Goal: Navigation & Orientation: Find specific page/section

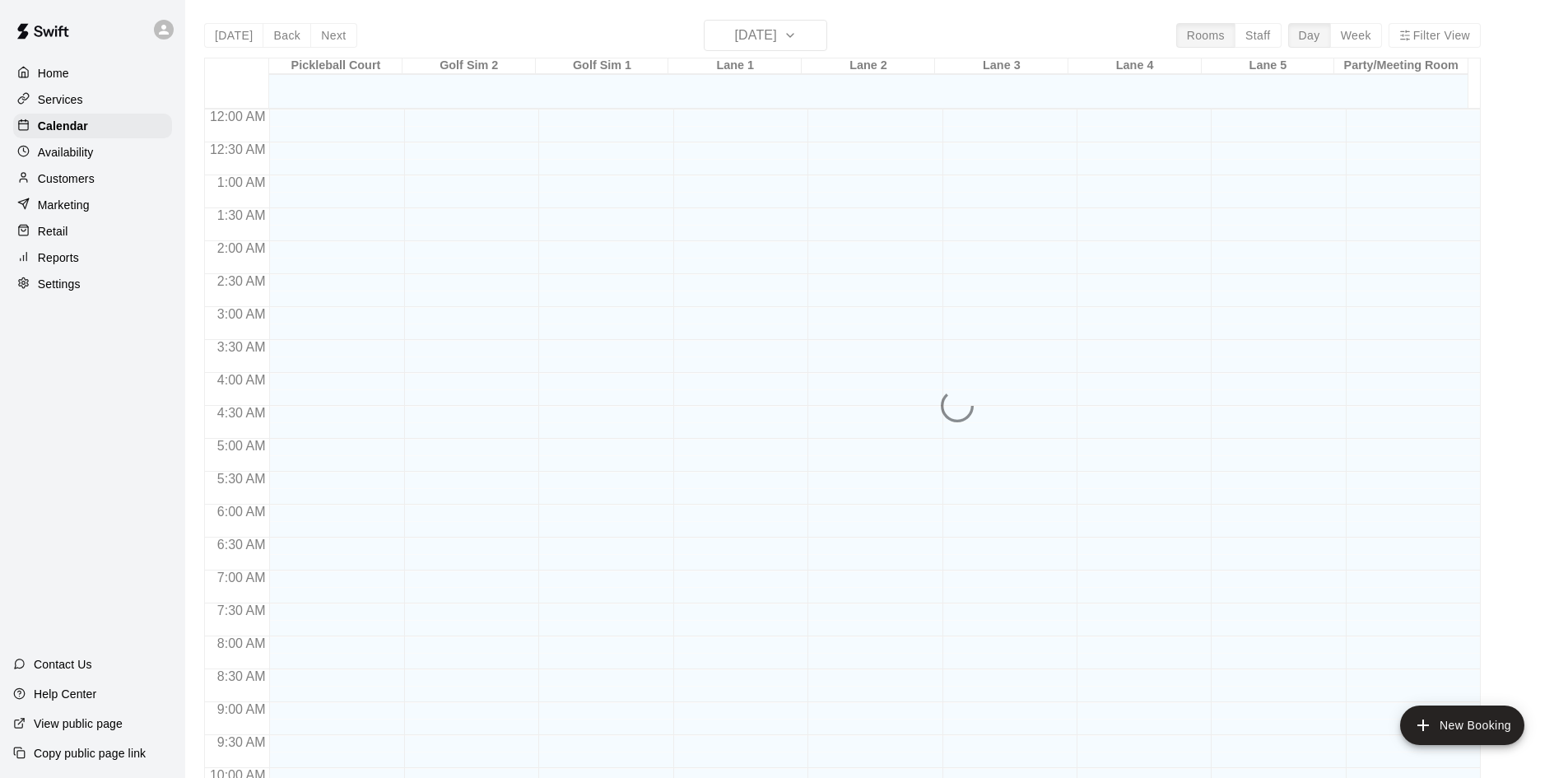
scroll to position [894, 0]
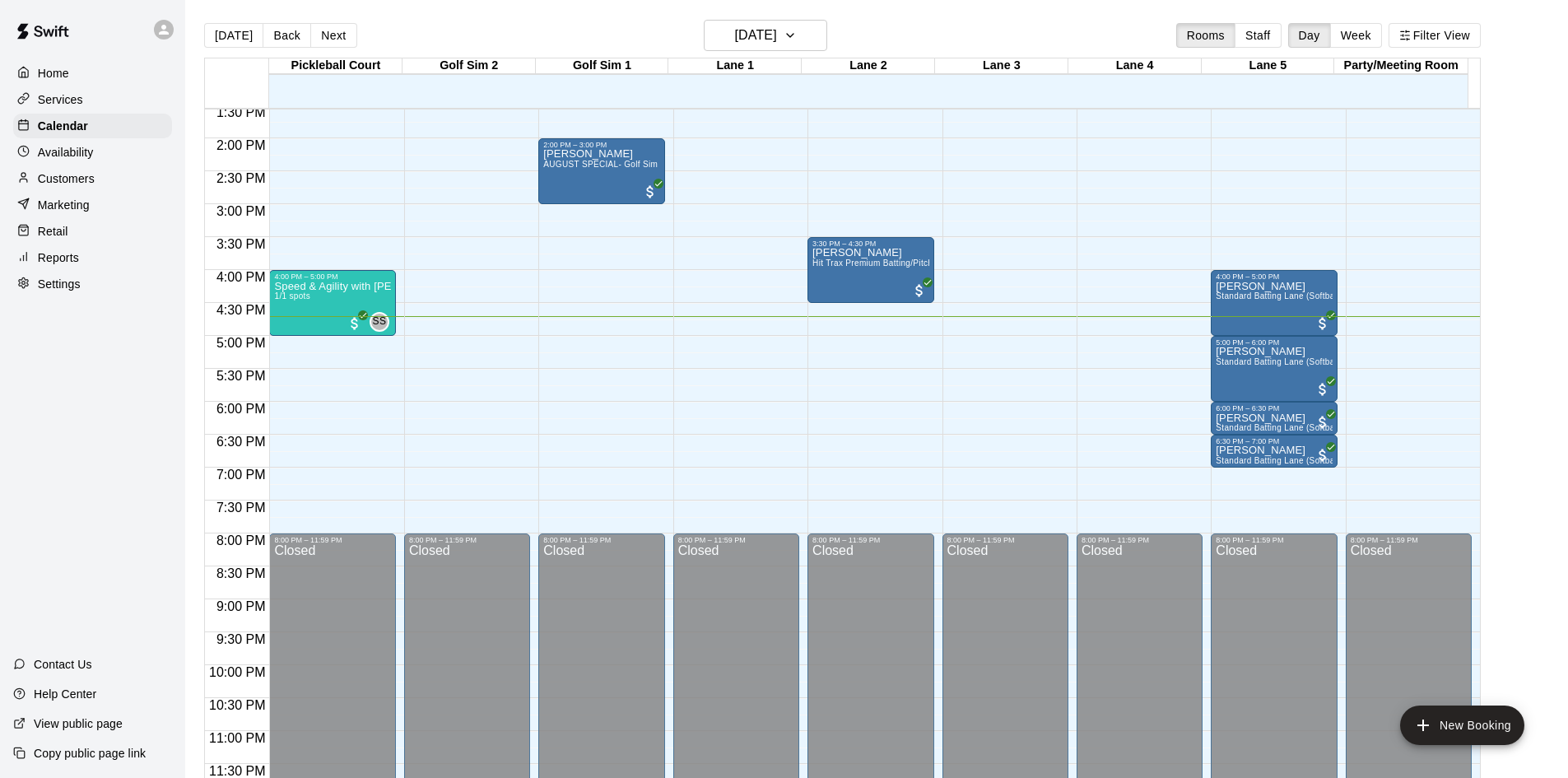
click at [60, 263] on p "Reports" at bounding box center [58, 258] width 41 height 17
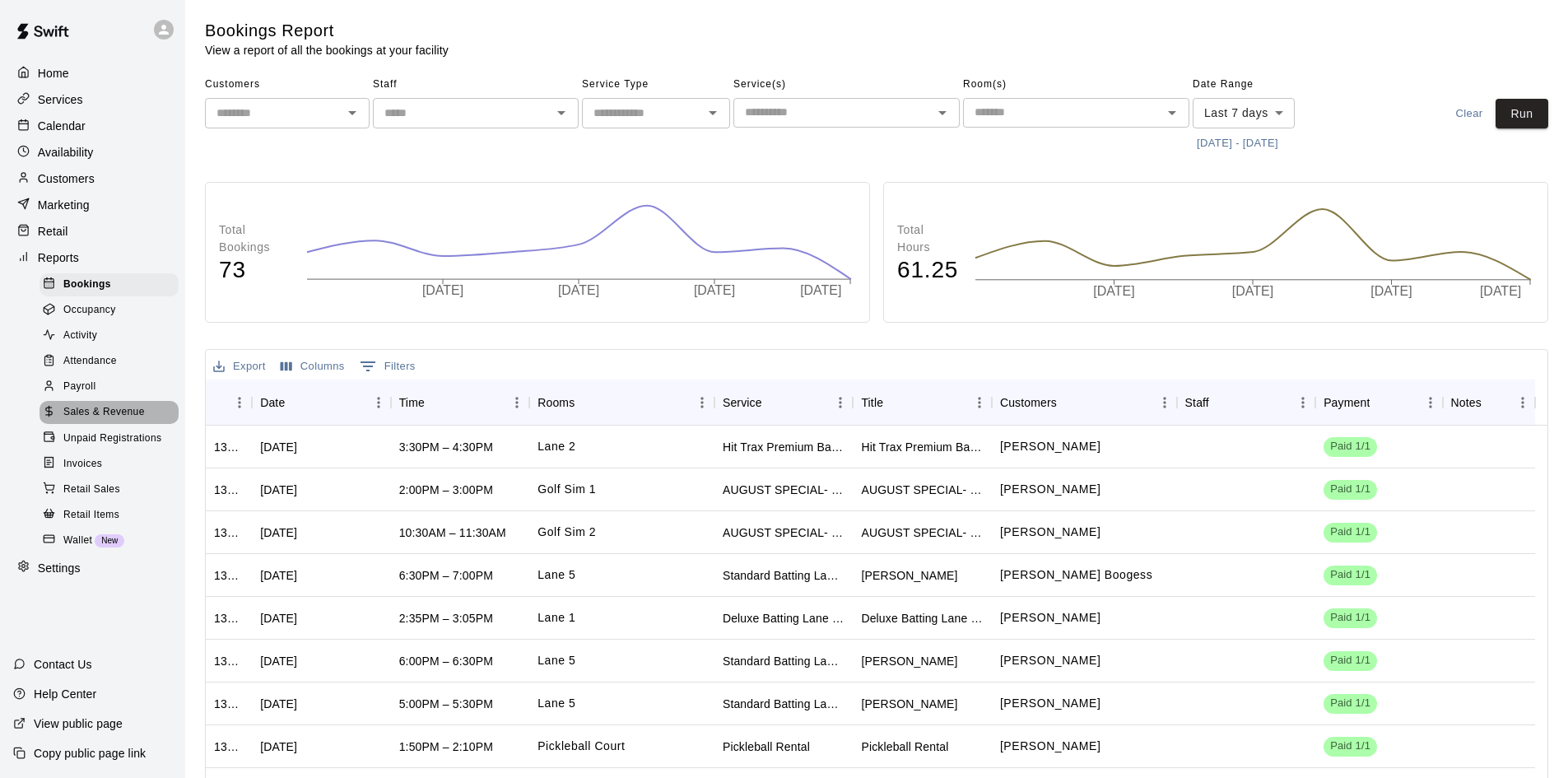
click at [107, 421] on span "Sales & Revenue" at bounding box center [104, 412] width 82 height 17
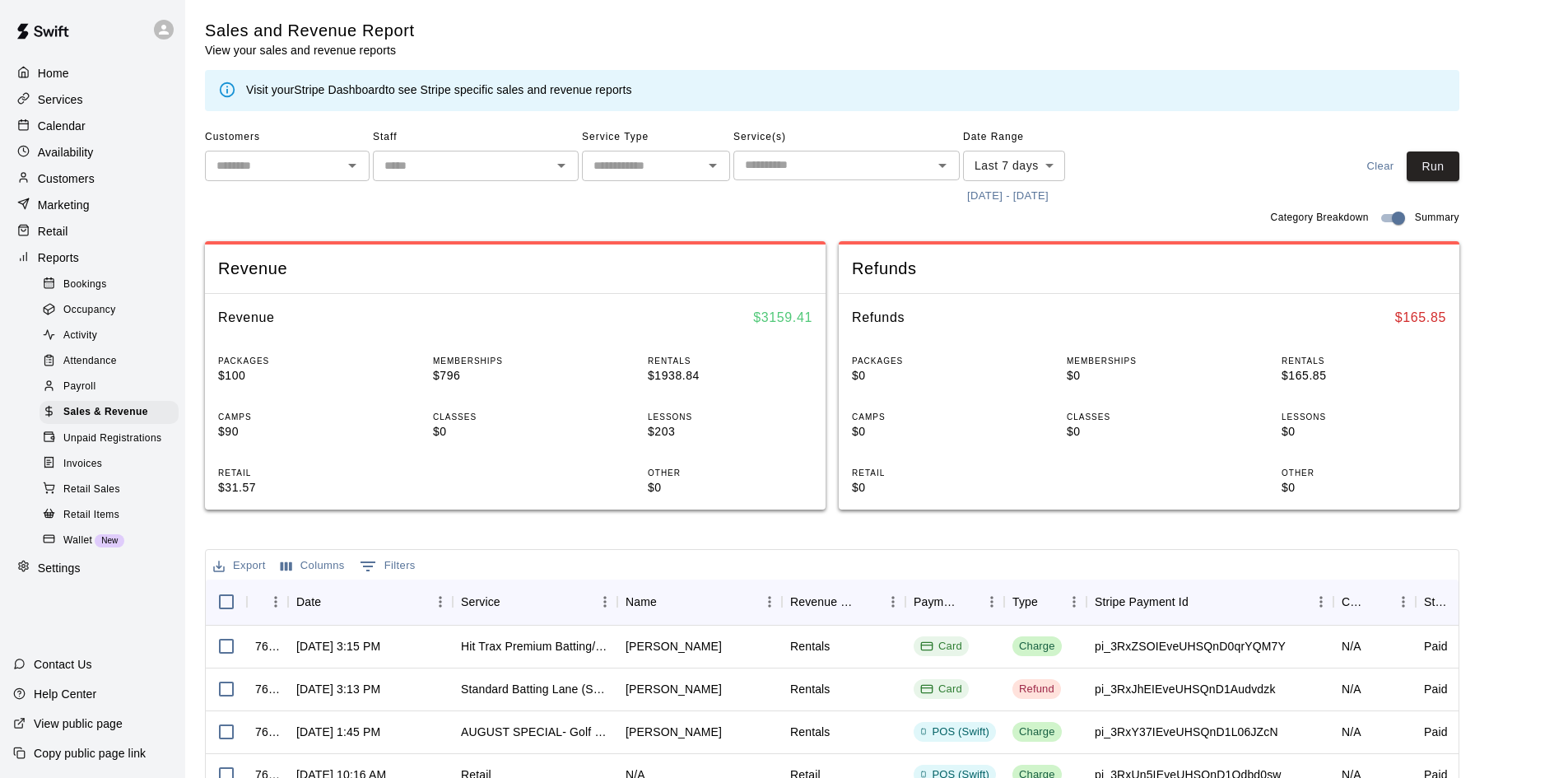
click at [330, 89] on link "Stripe Dashboard" at bounding box center [339, 90] width 92 height 13
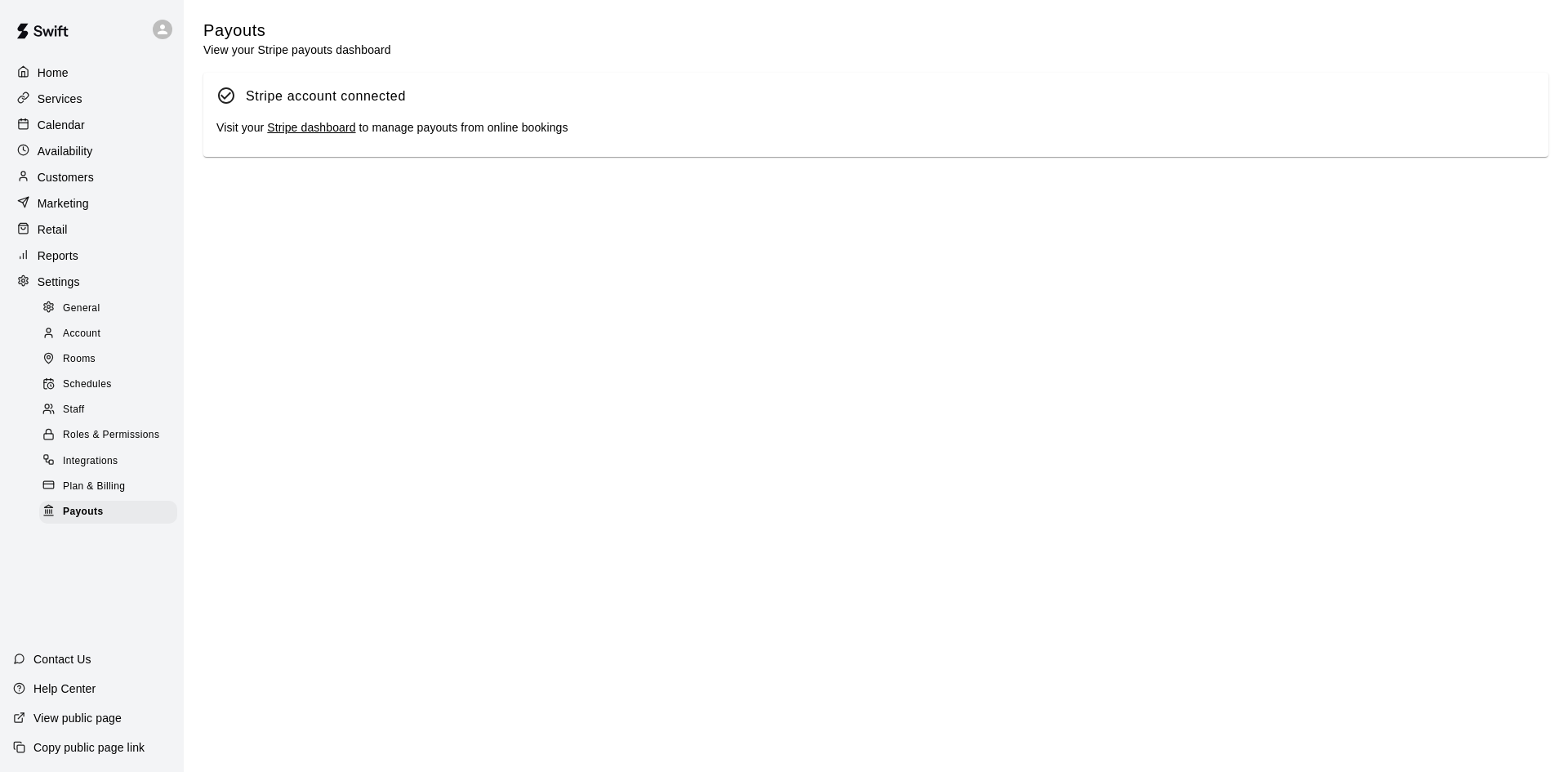
click at [322, 133] on link "Stripe dashboard" at bounding box center [310, 126] width 88 height 13
click at [73, 102] on p "Services" at bounding box center [59, 99] width 44 height 17
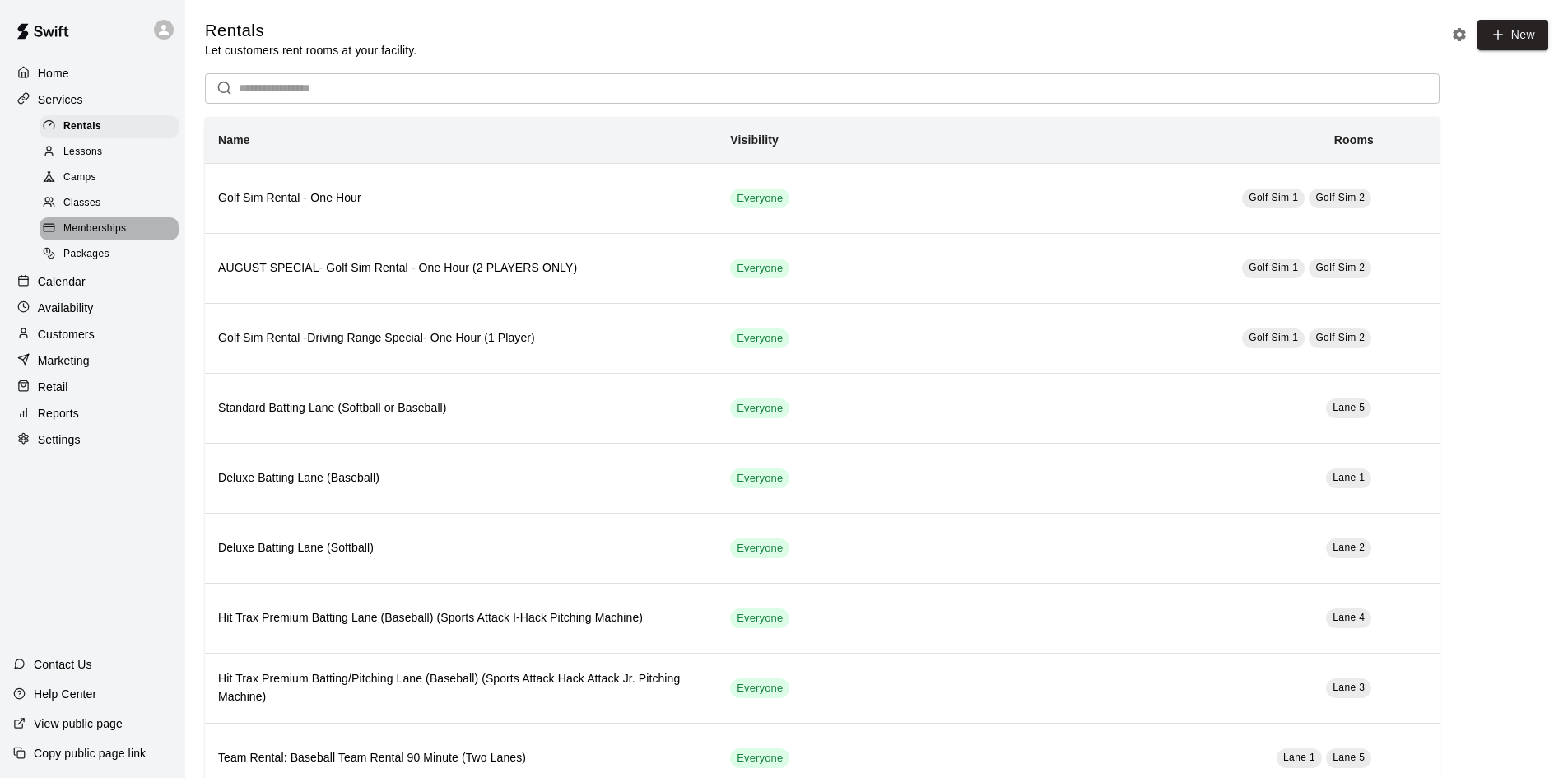
click at [109, 236] on span "Memberships" at bounding box center [95, 229] width 63 height 17
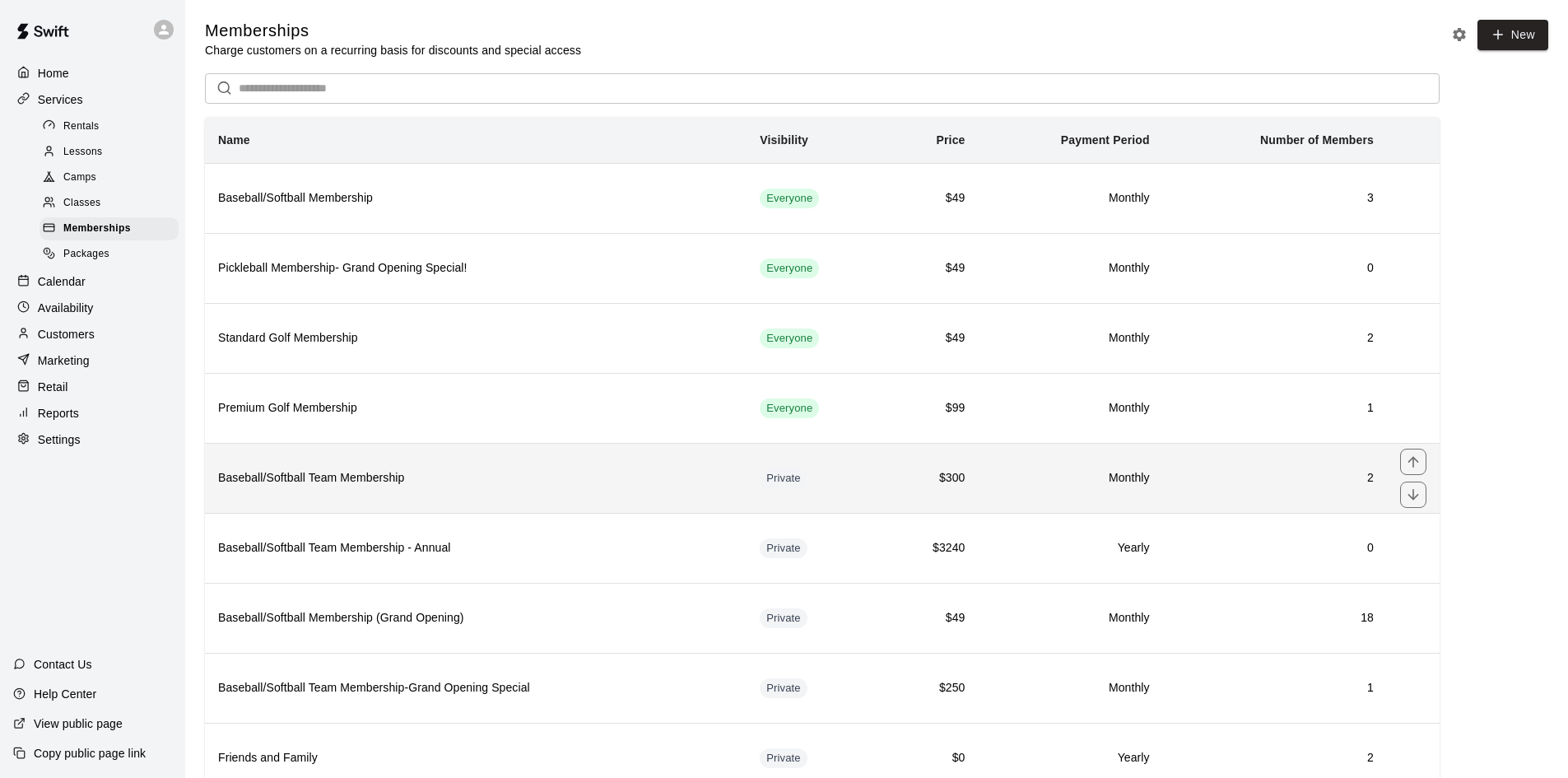
click at [489, 484] on h6 "Baseball/Softball Team Membership" at bounding box center [476, 478] width 515 height 18
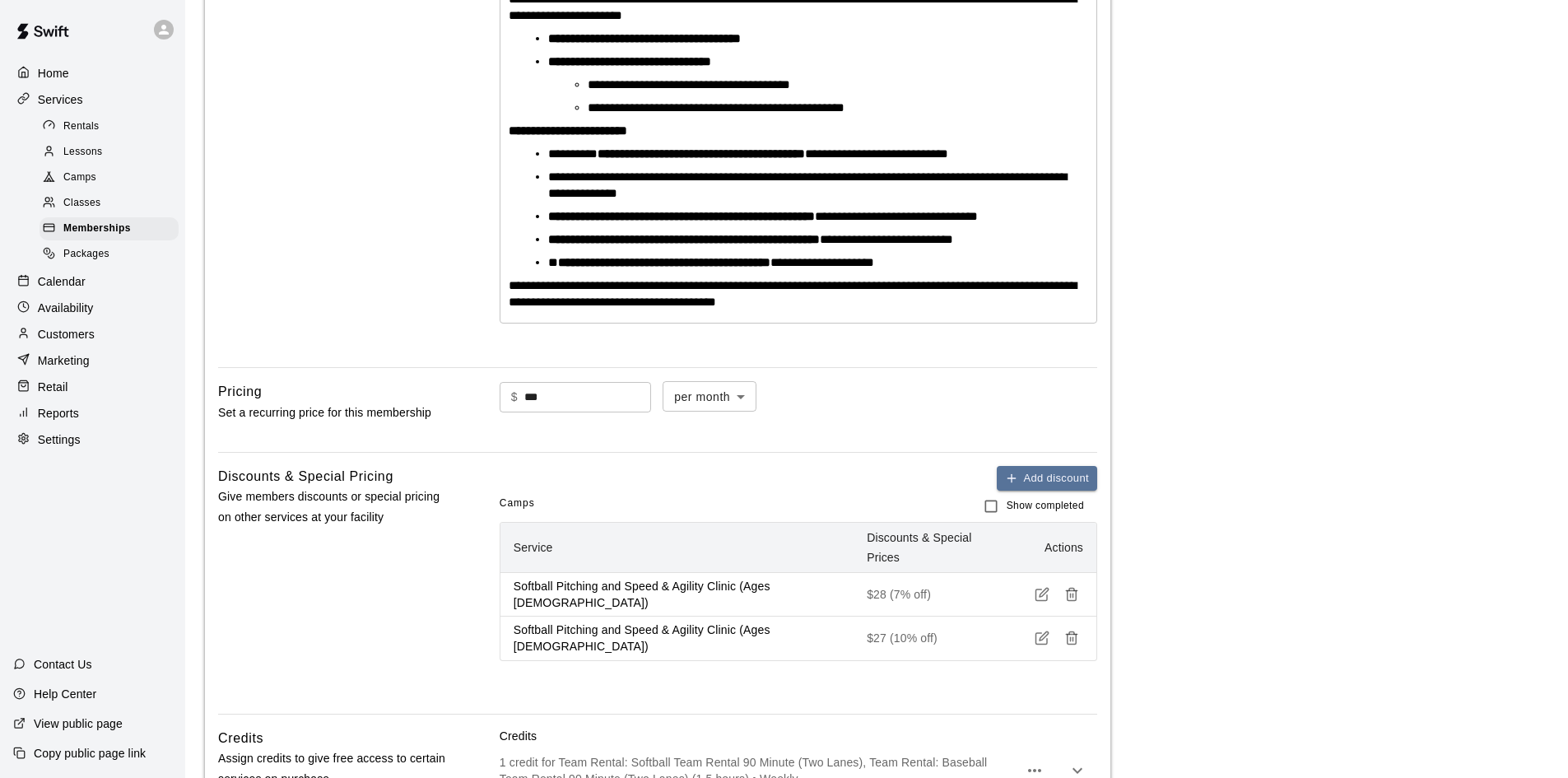
scroll to position [576, 0]
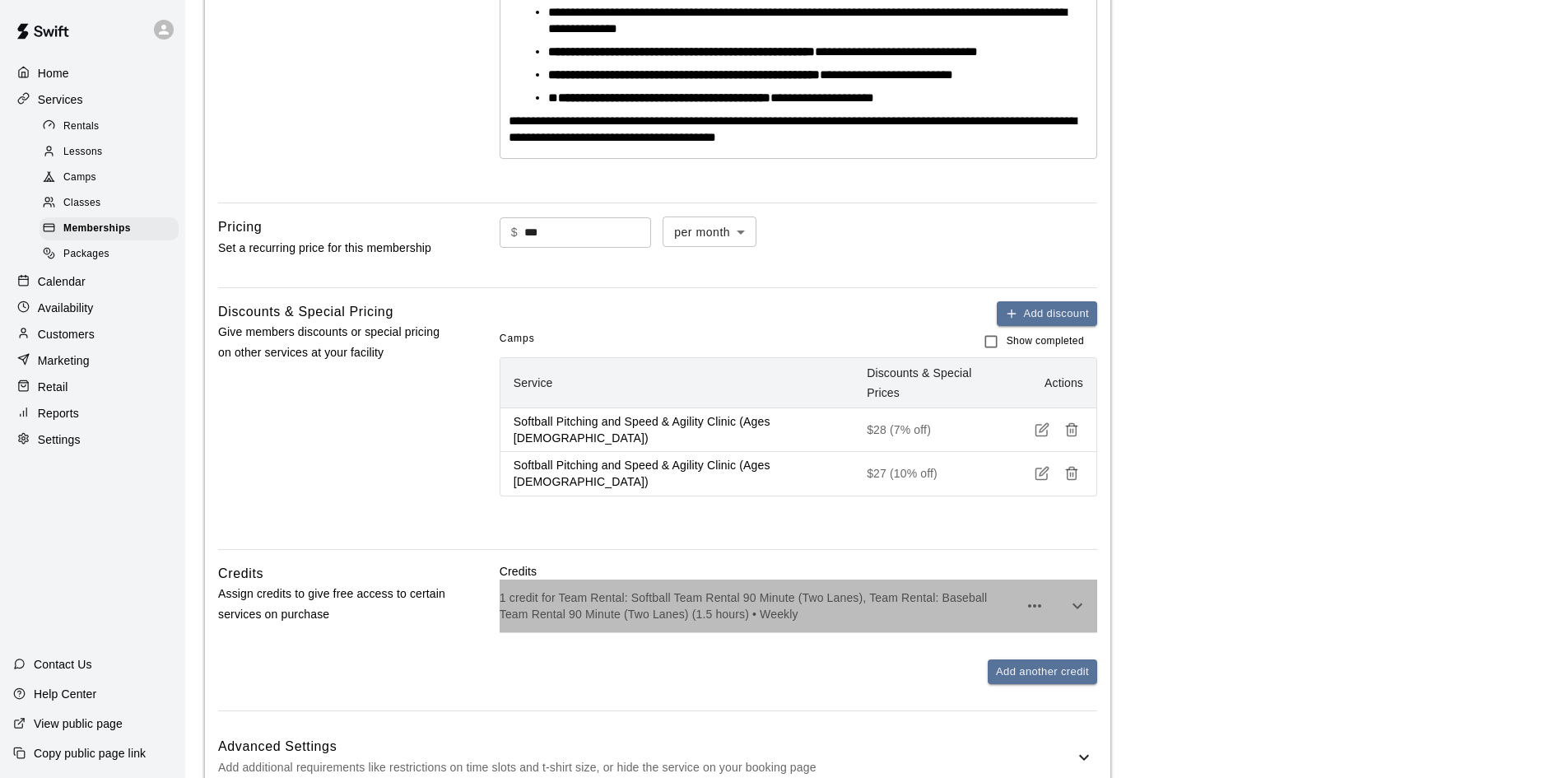
click at [857, 589] on p "1 credit for Team Rental: Softball Team Rental 90 Minute (Two Lanes), Team Rent…" at bounding box center [758, 605] width 518 height 33
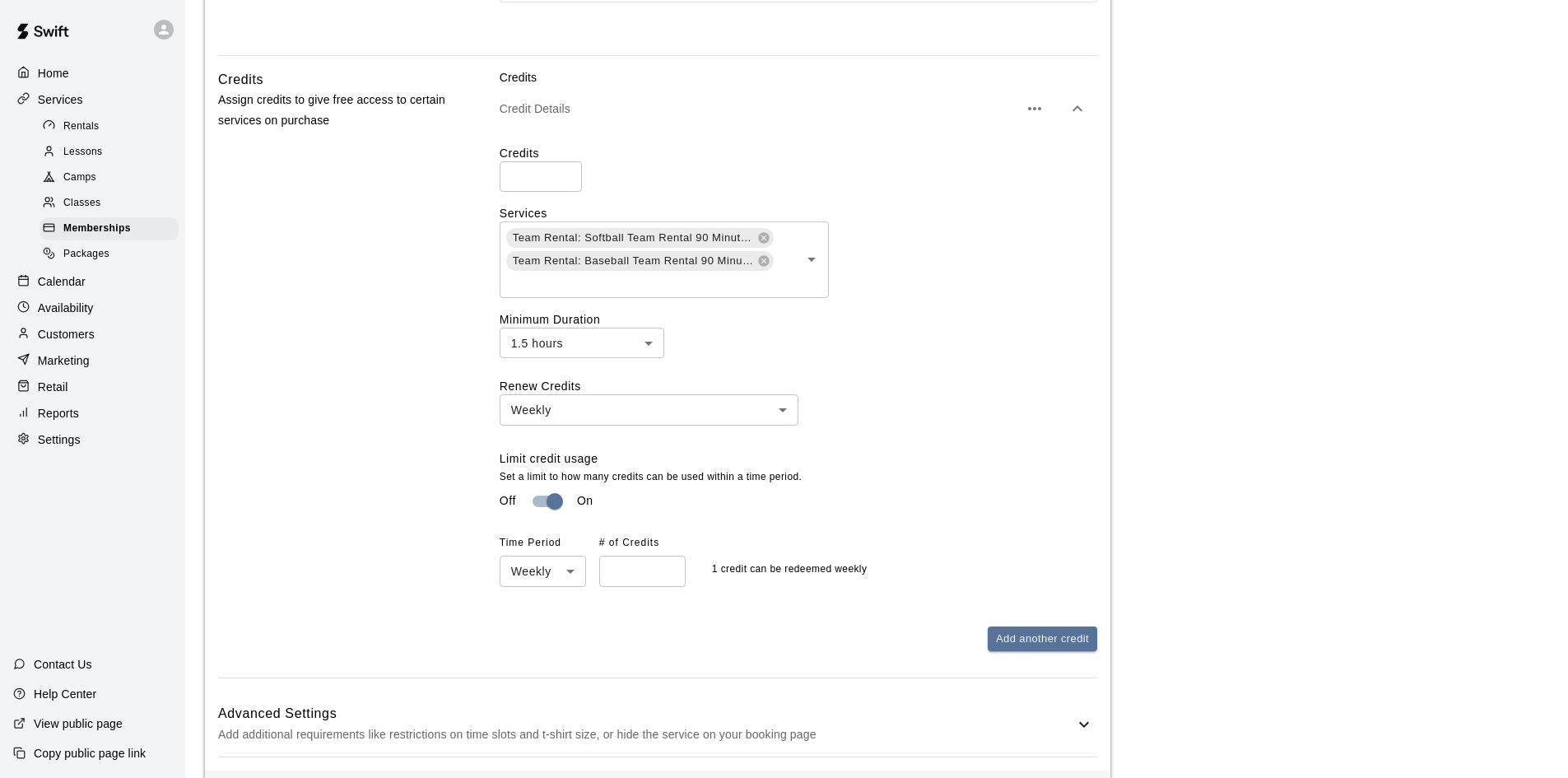
scroll to position [1152, 0]
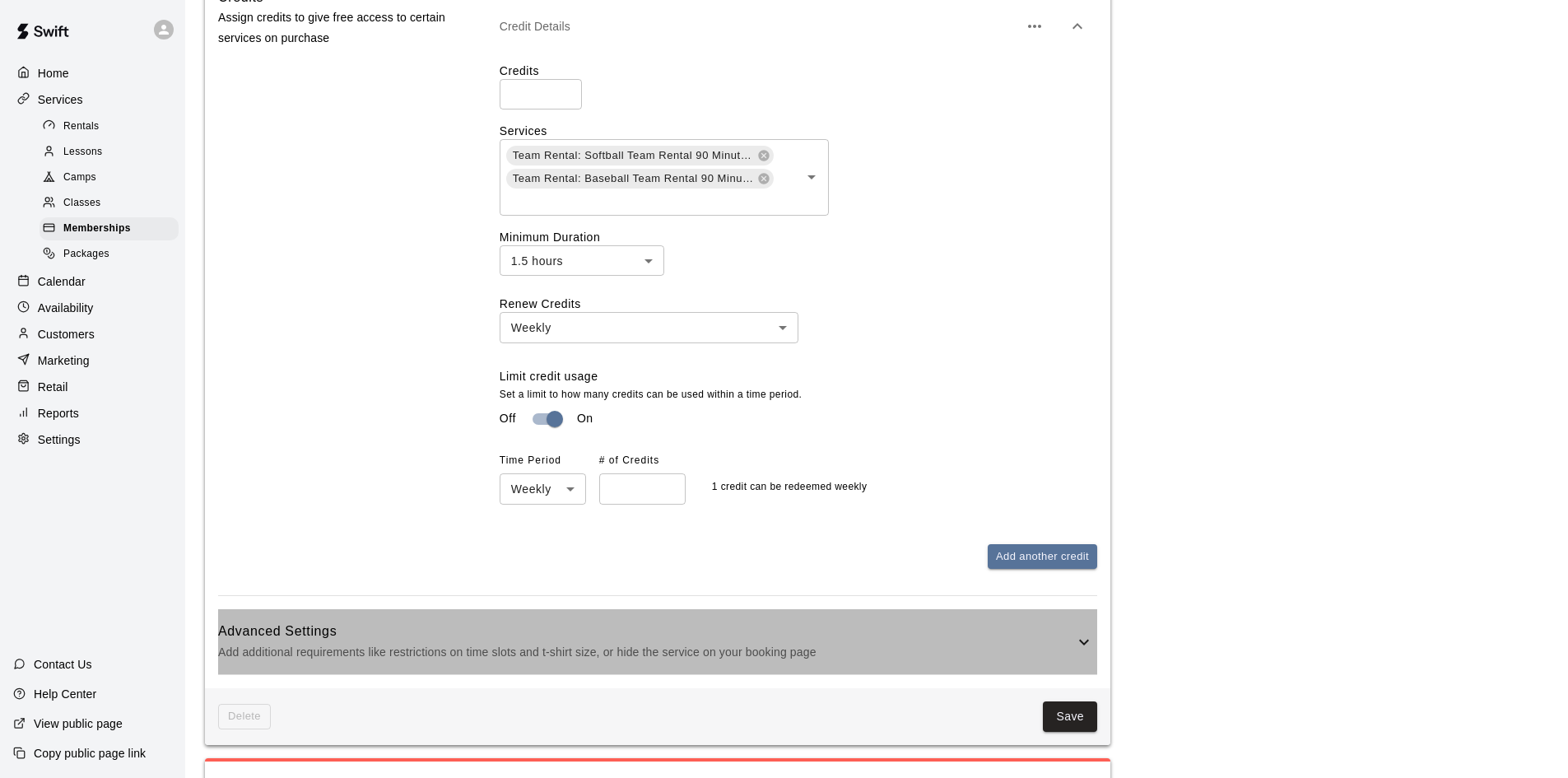
click at [858, 609] on div "Advanced Settings Add additional requirements like restrictions on time slots a…" at bounding box center [657, 641] width 879 height 65
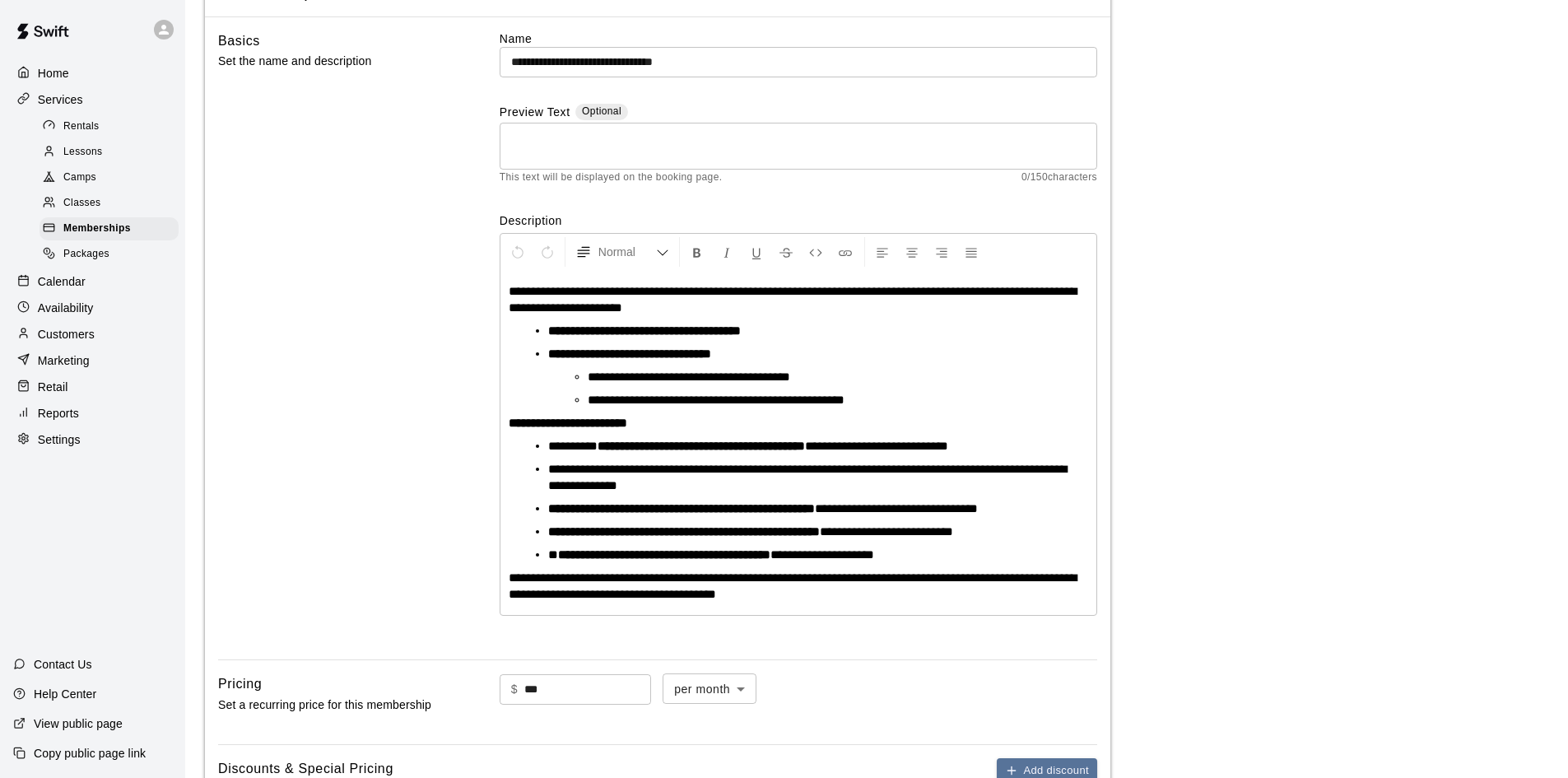
scroll to position [37, 0]
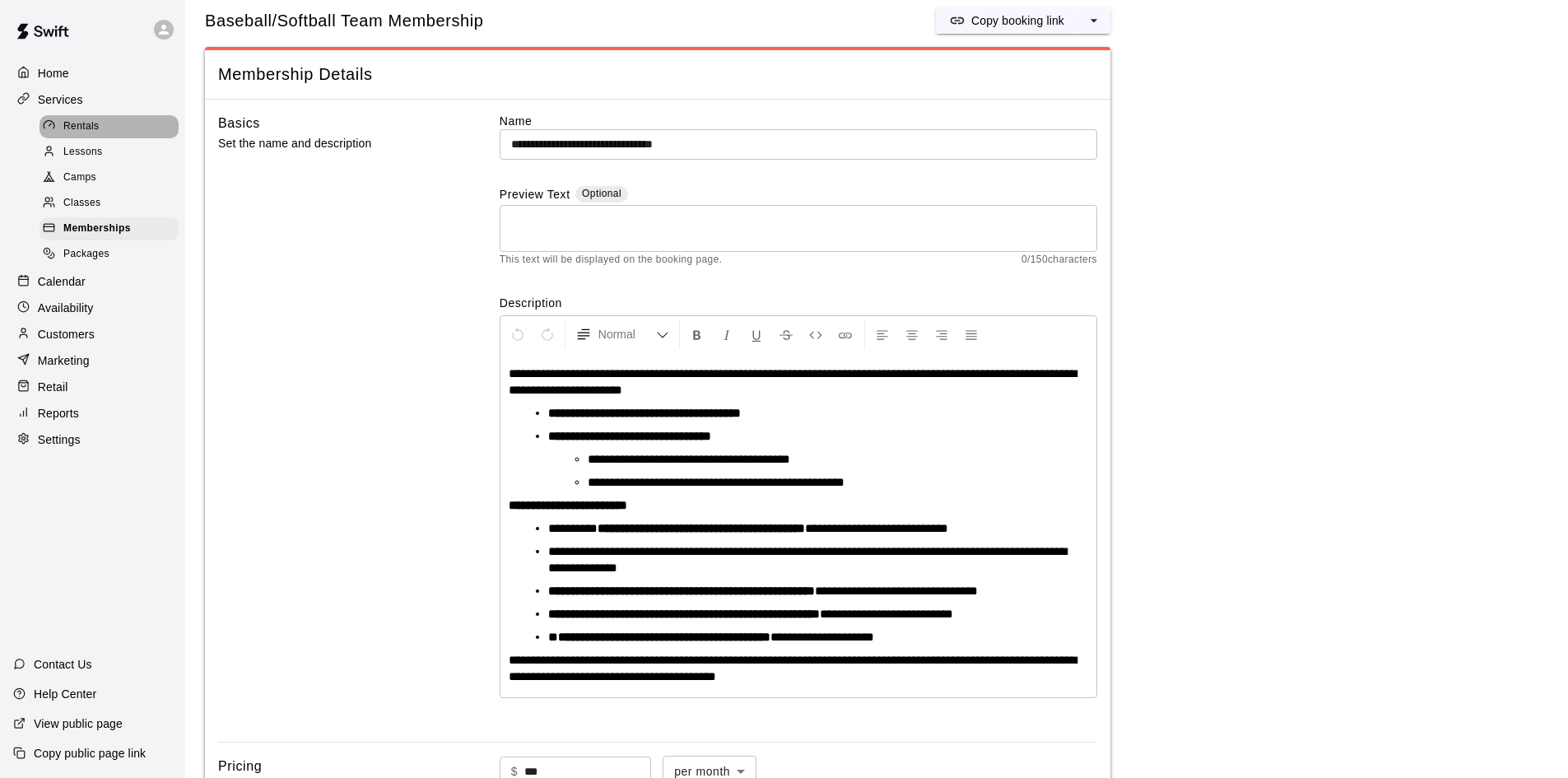
click at [82, 126] on span "Rentals" at bounding box center [82, 126] width 36 height 17
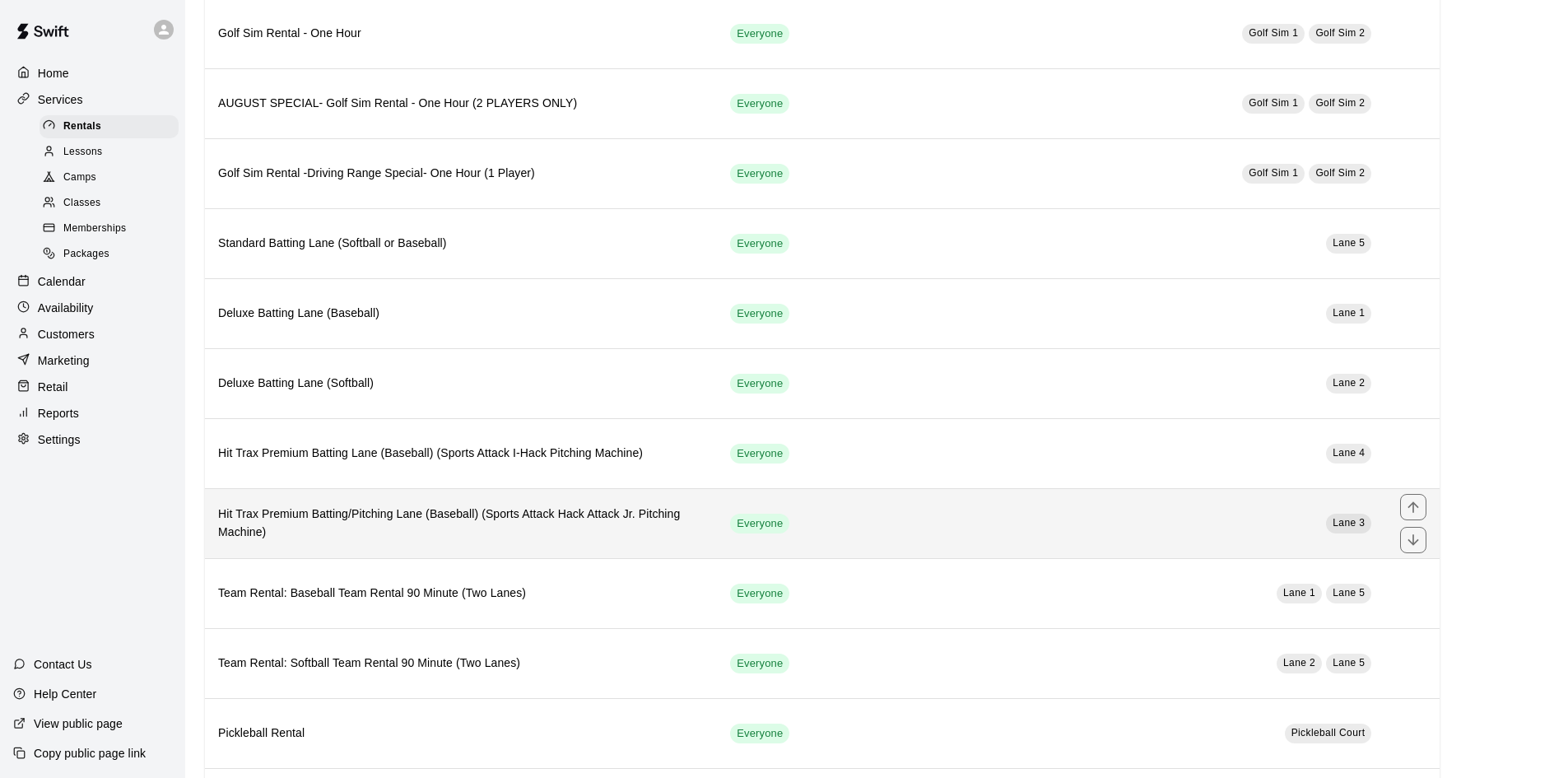
scroll to position [247, 0]
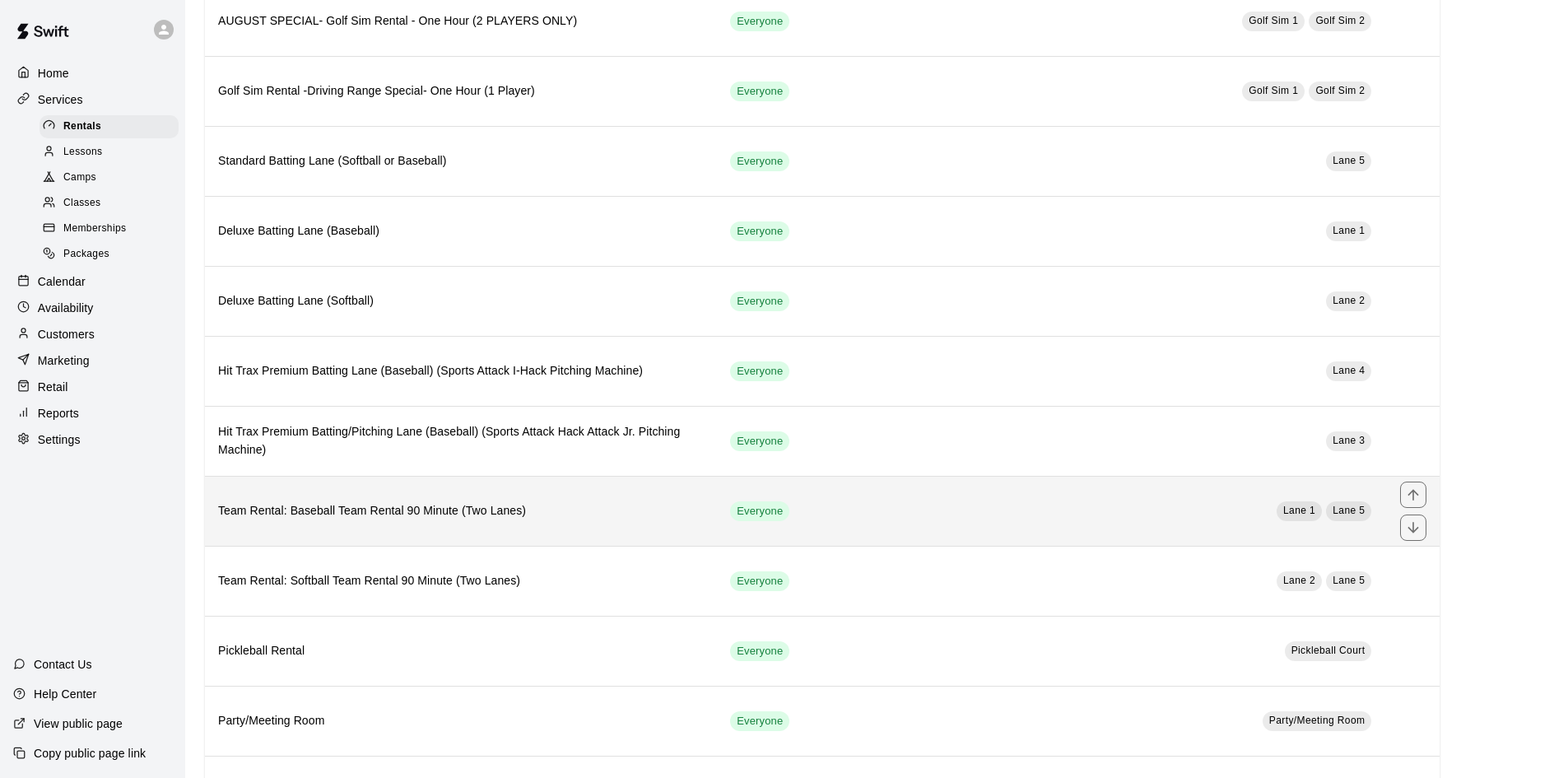
click at [545, 525] on th "Team Rental: Baseball Team Rental 90 Minute (Two Lanes)" at bounding box center [461, 510] width 511 height 70
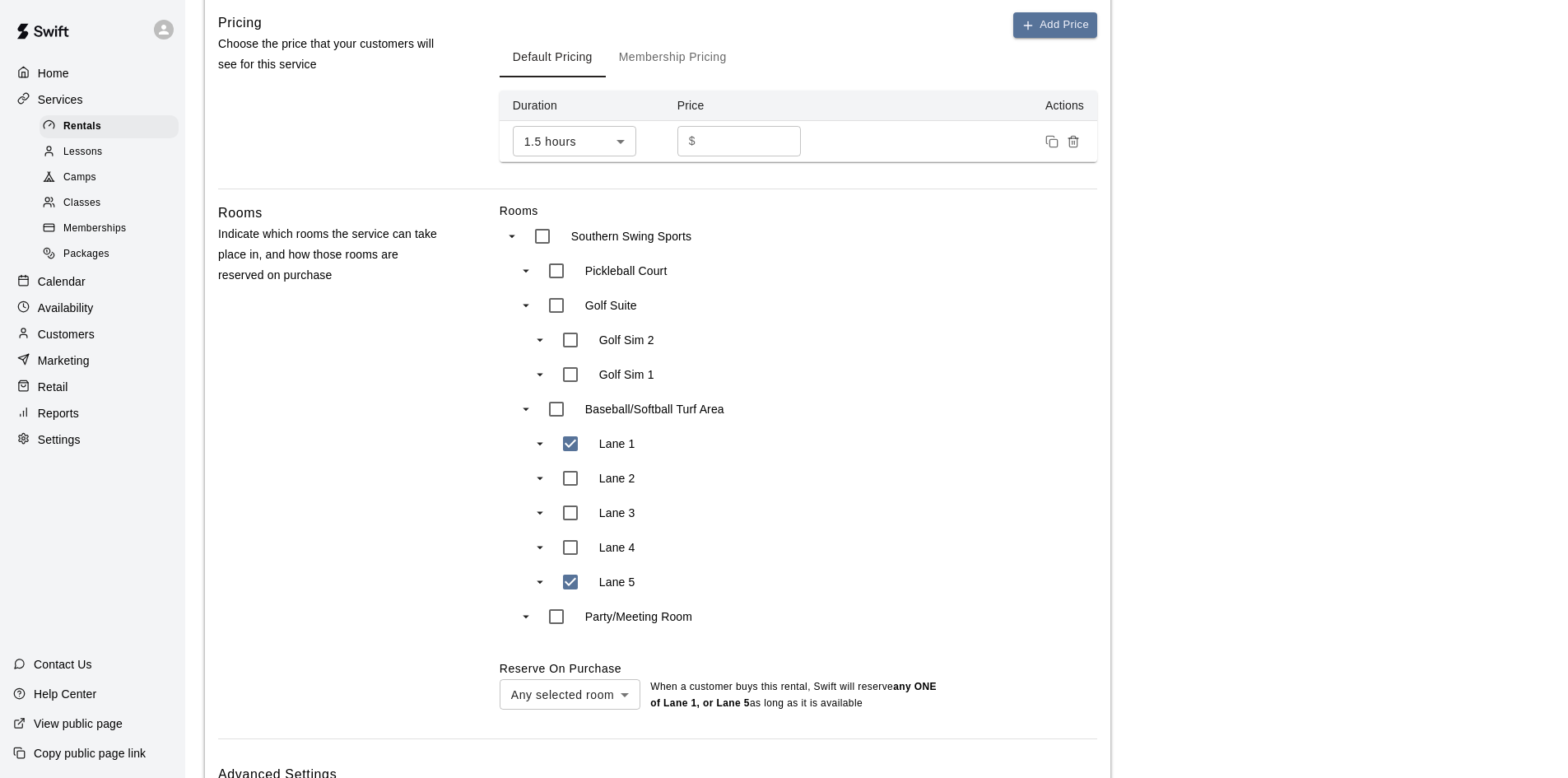
scroll to position [1062, 0]
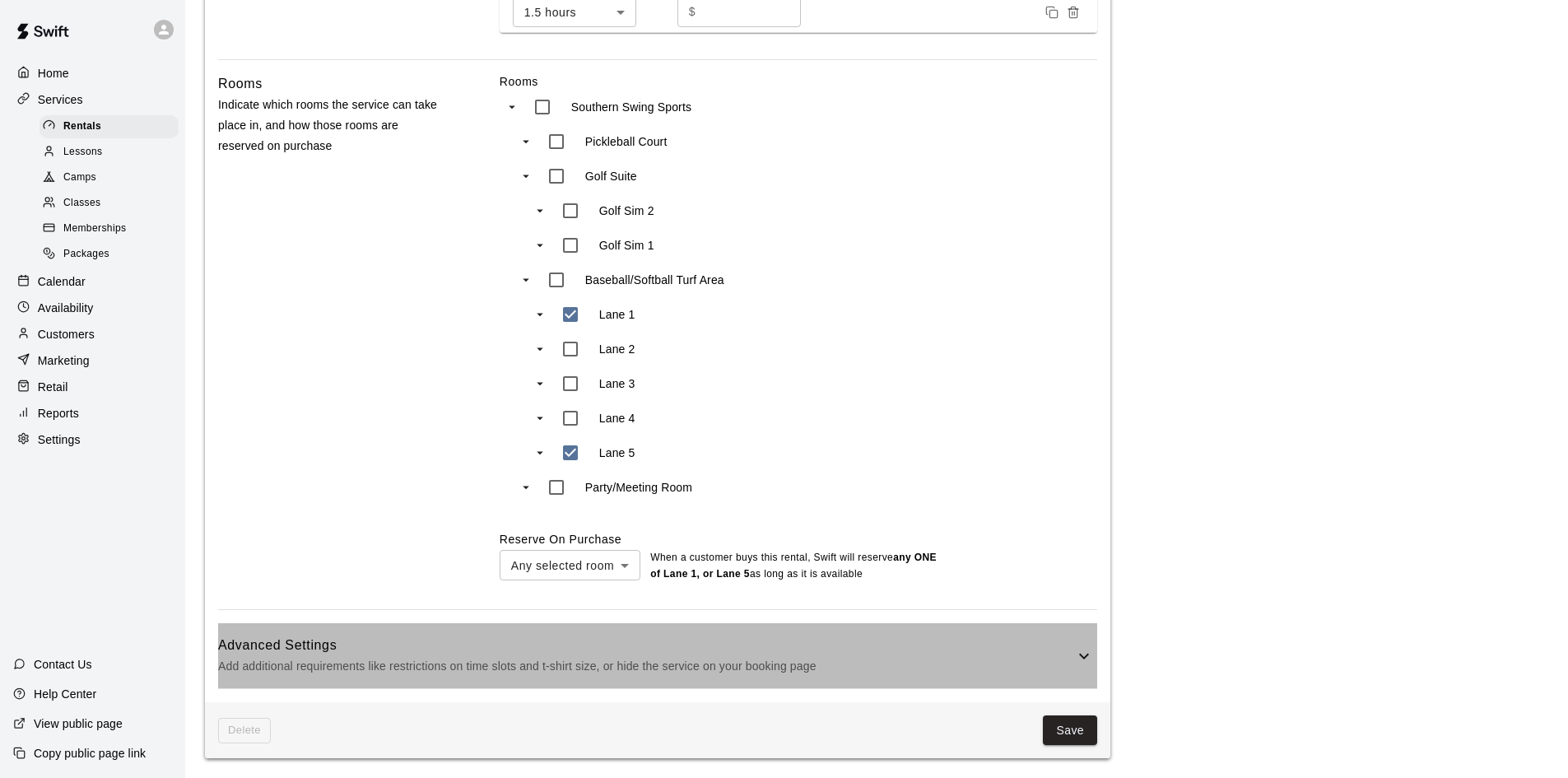
click at [679, 659] on p "Add additional requirements like restrictions on time slots and t-shirt size, o…" at bounding box center [646, 666] width 856 height 21
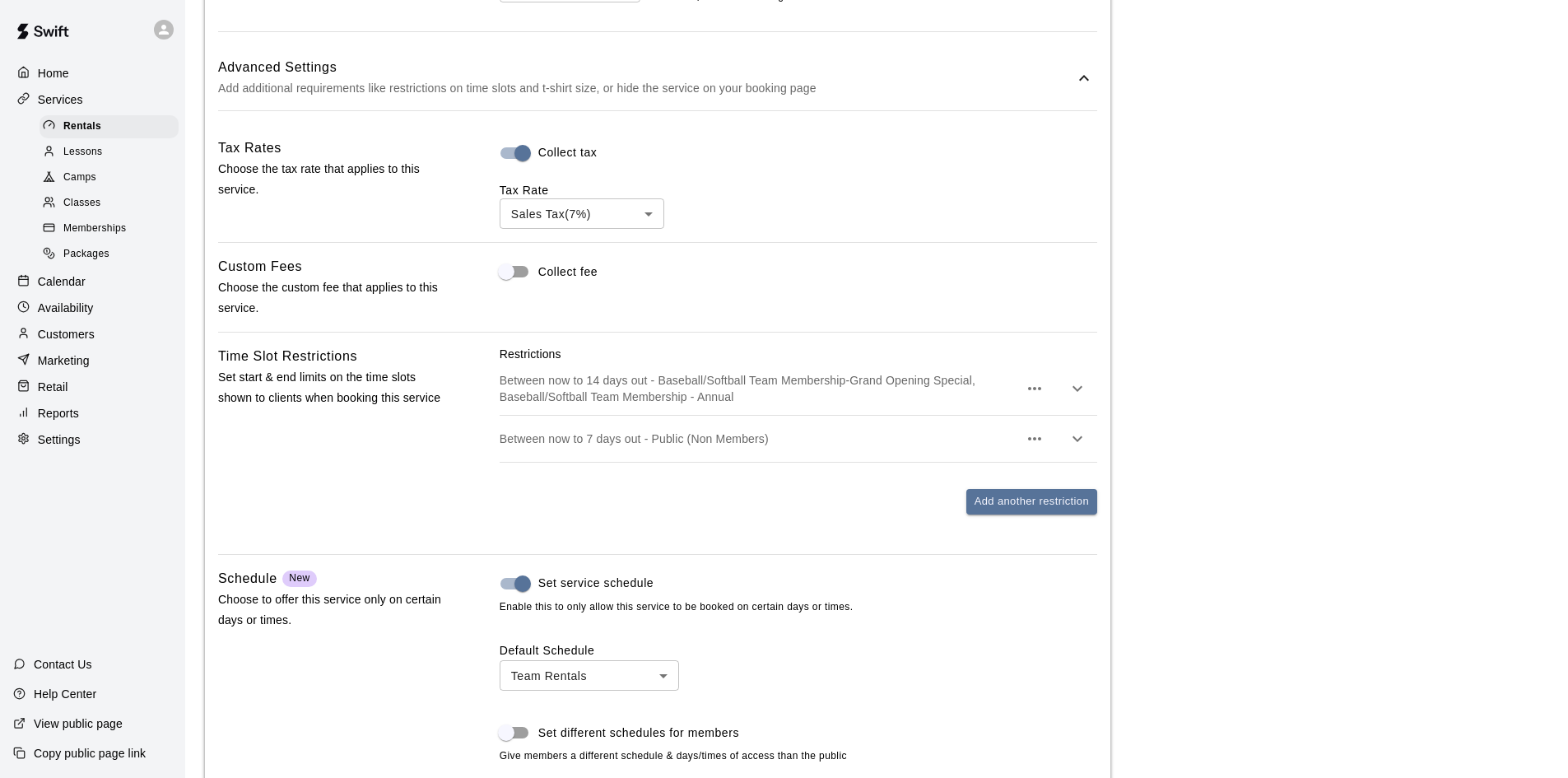
scroll to position [1720, 0]
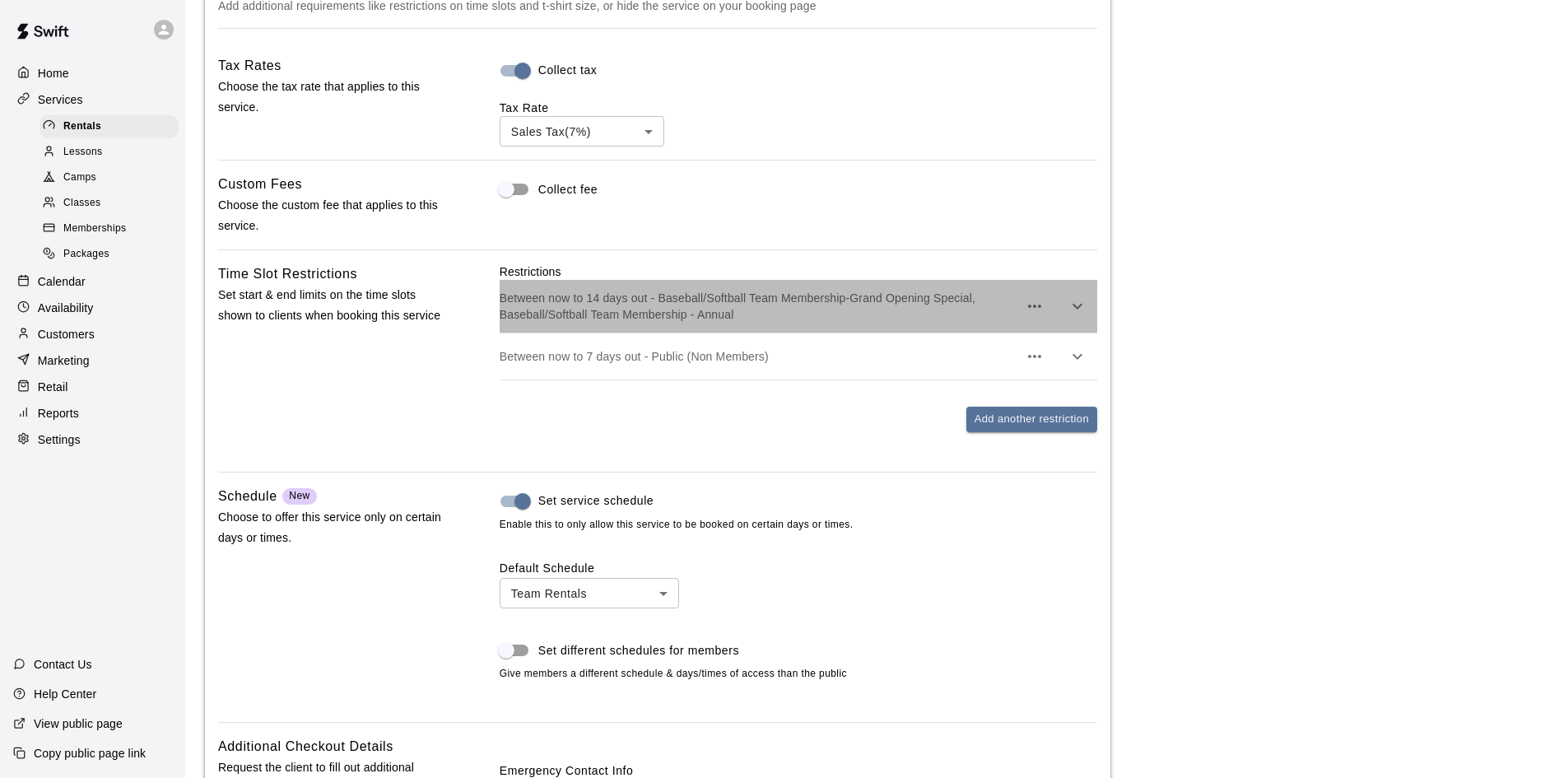
click at [601, 301] on p "Between now to 14 days out - Baseball/Softball Team Membership-Grand Opening Sp…" at bounding box center [758, 305] width 518 height 33
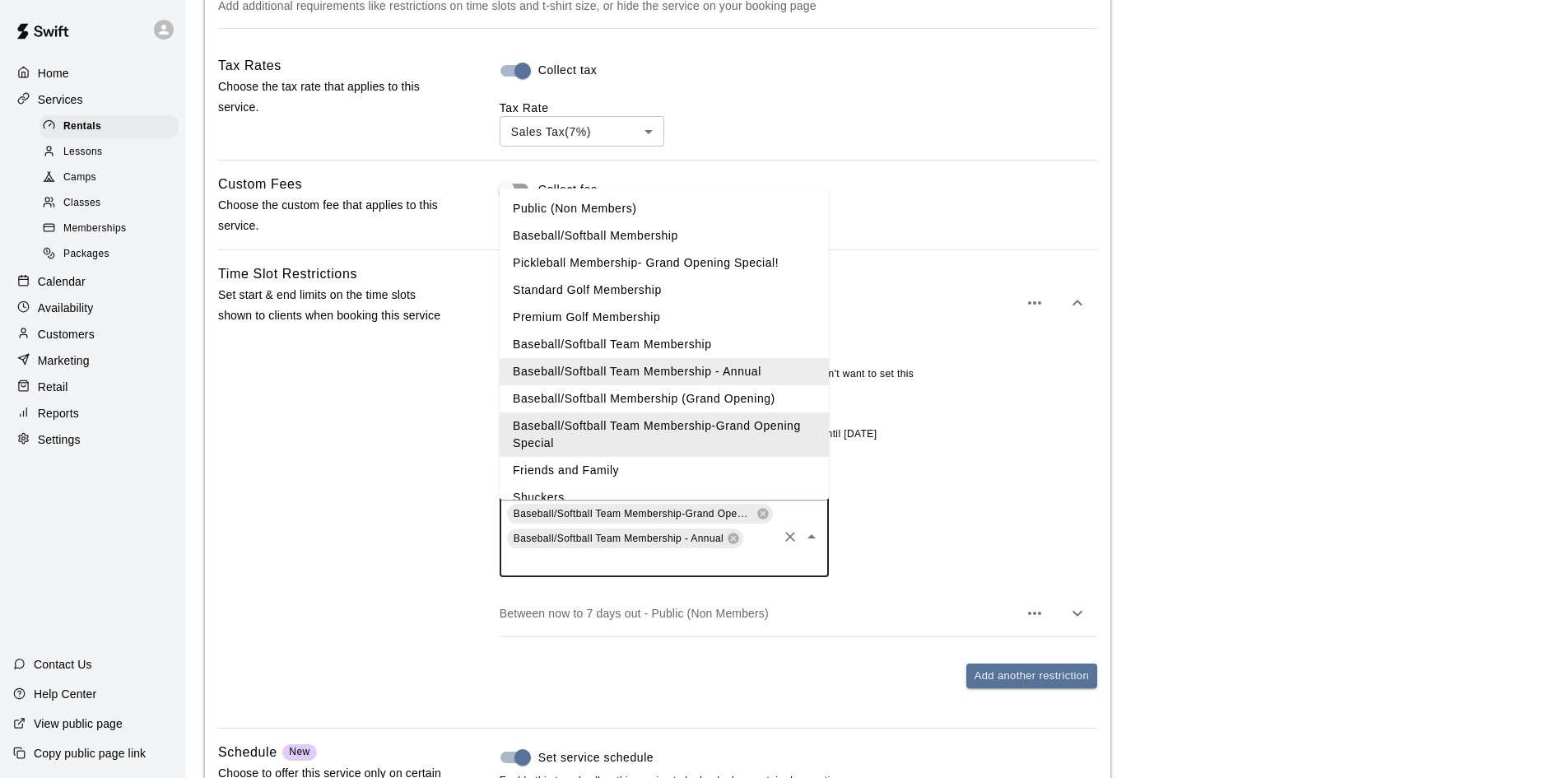
click at [701, 571] on input "text" at bounding box center [640, 560] width 271 height 21
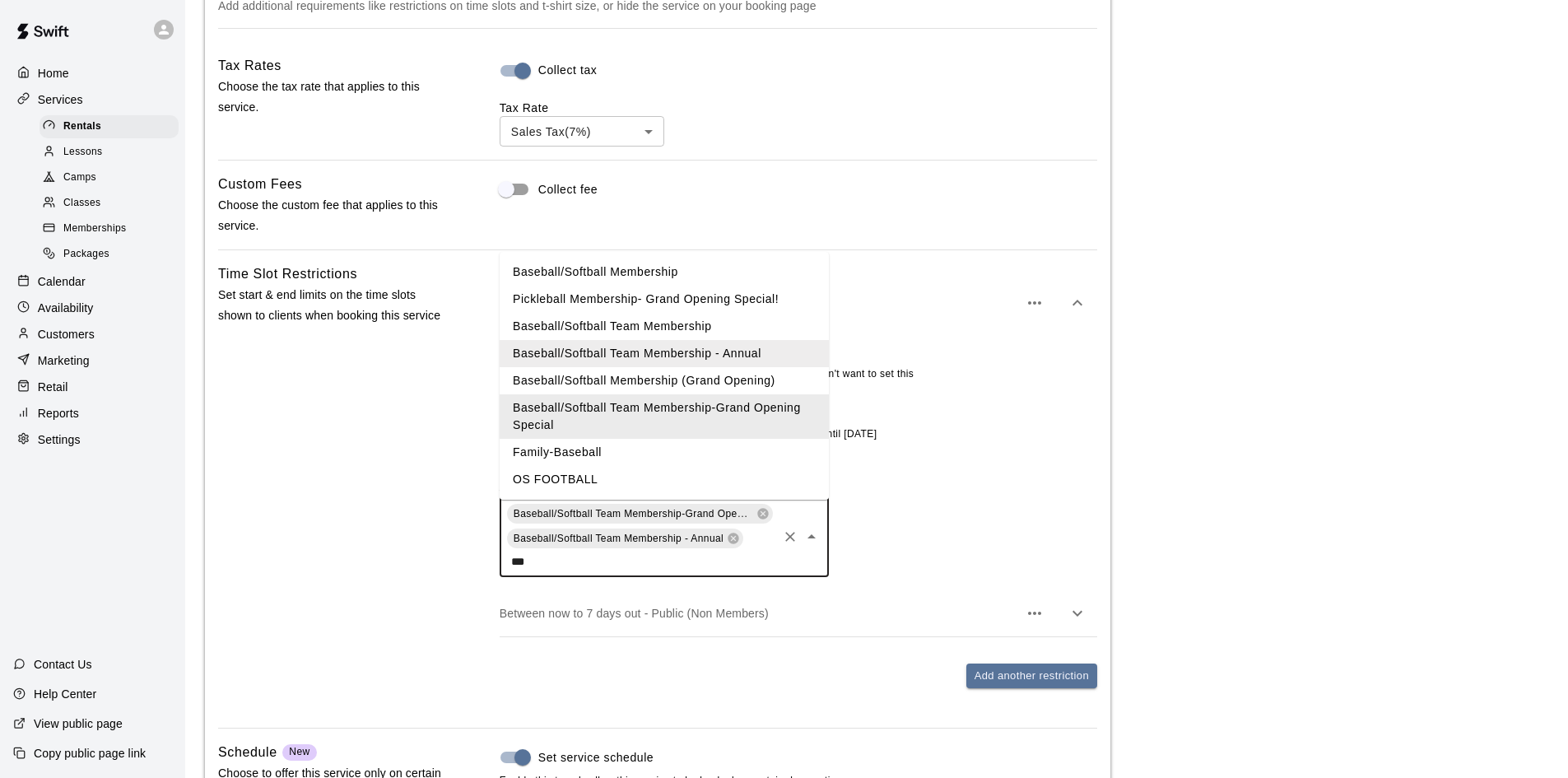
type input "****"
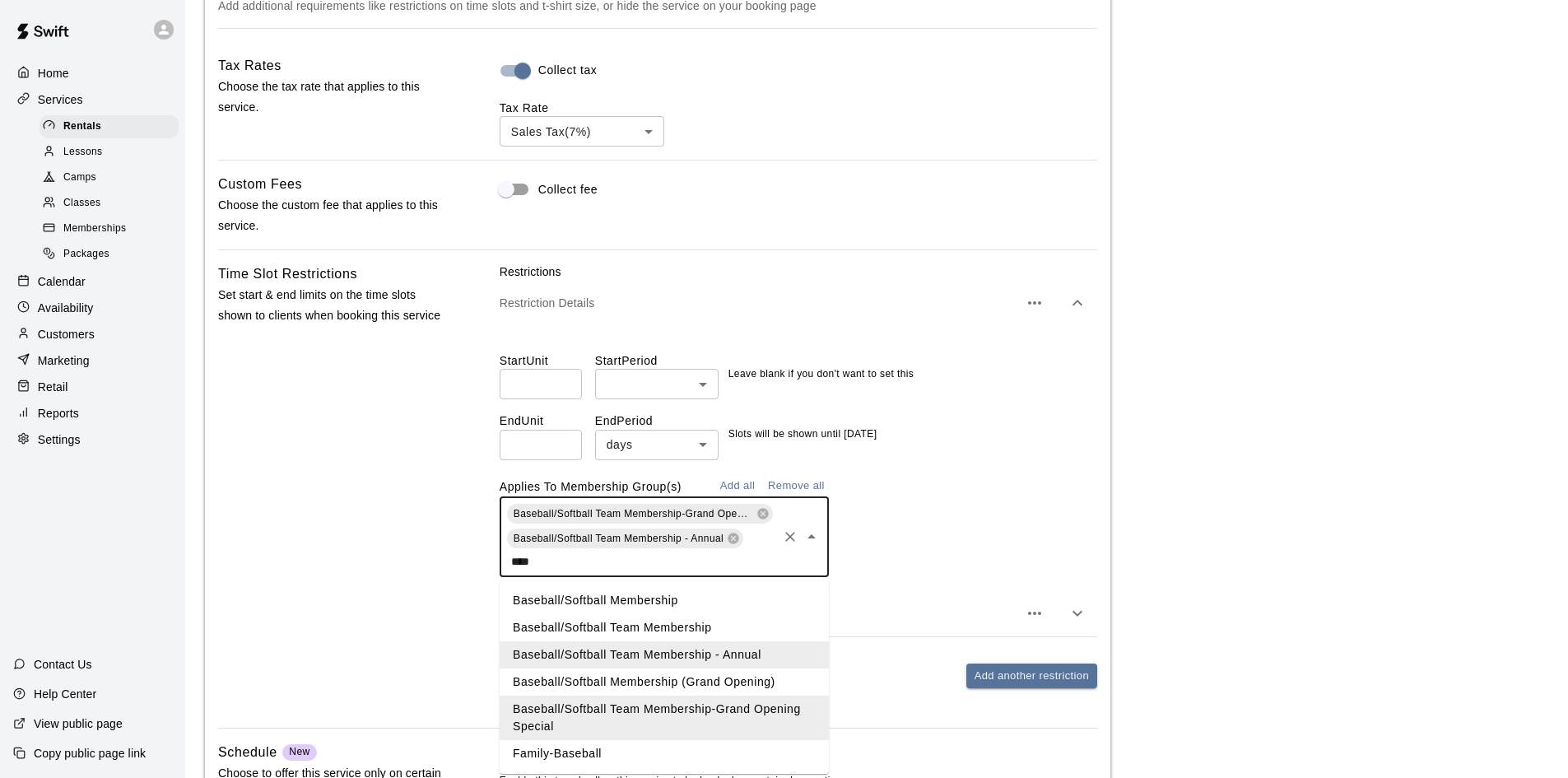
click at [688, 629] on li "Baseball/Softball Team Membership" at bounding box center [664, 627] width 329 height 27
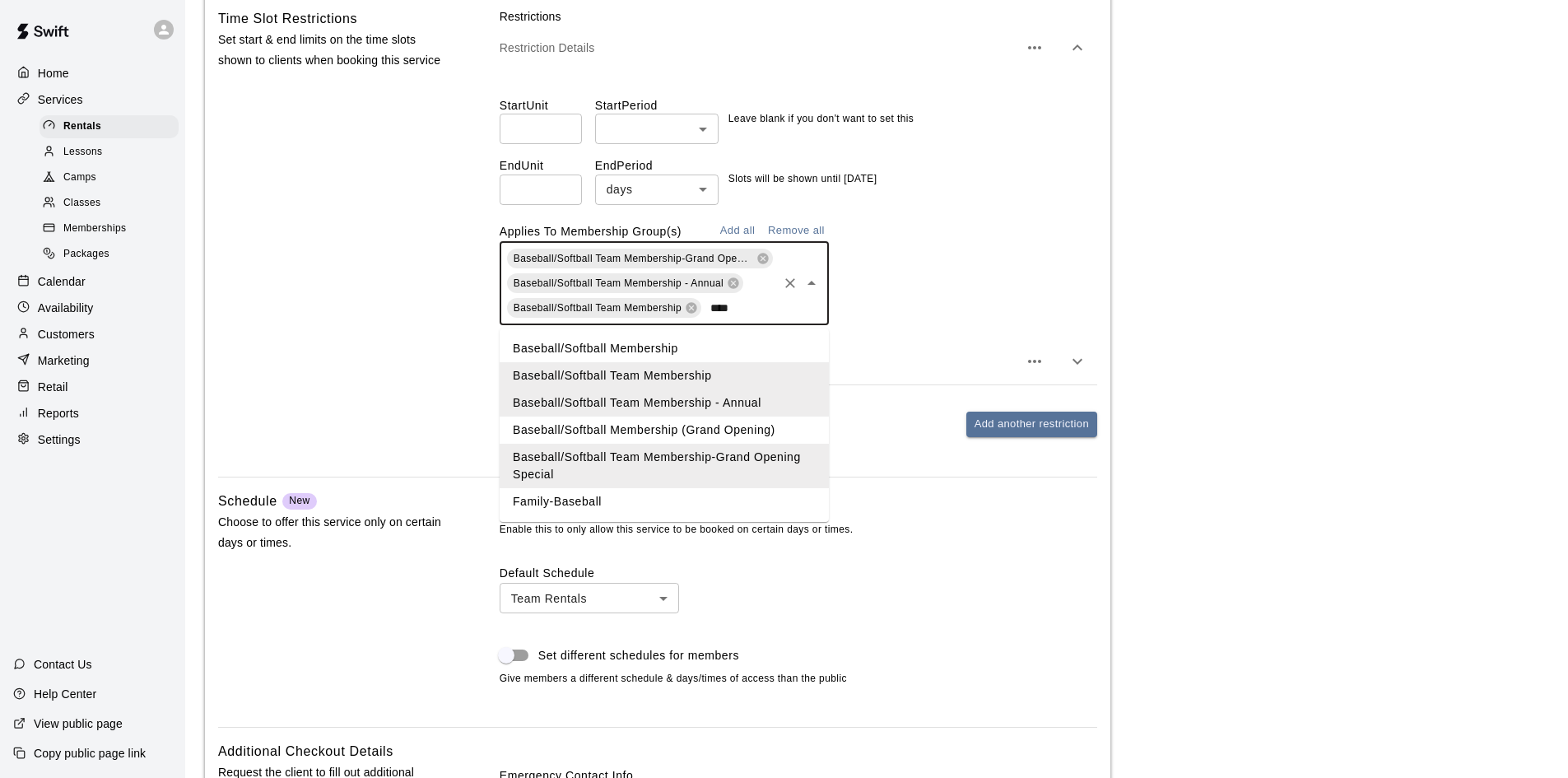
scroll to position [1892, 0]
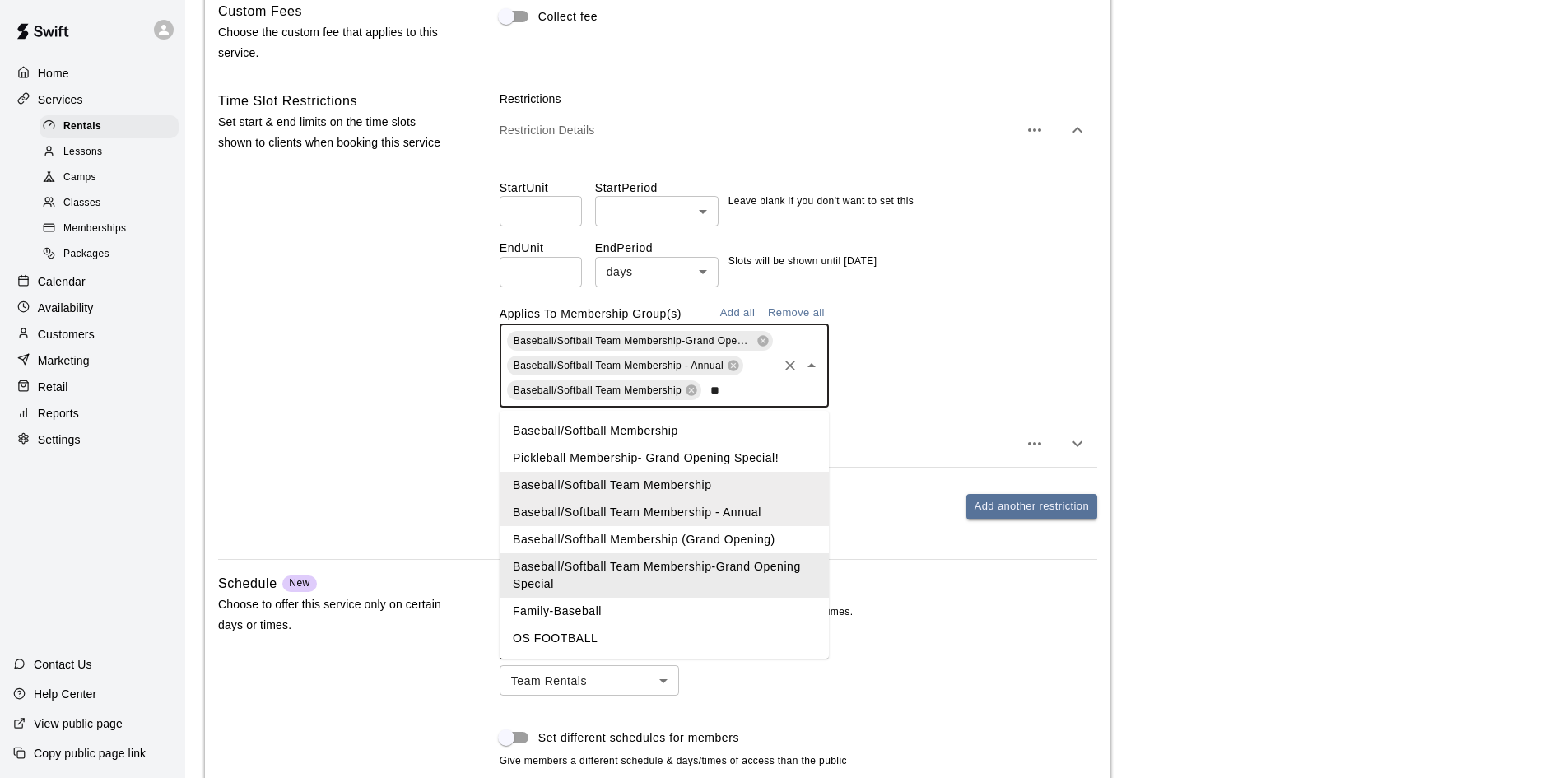
type input "*"
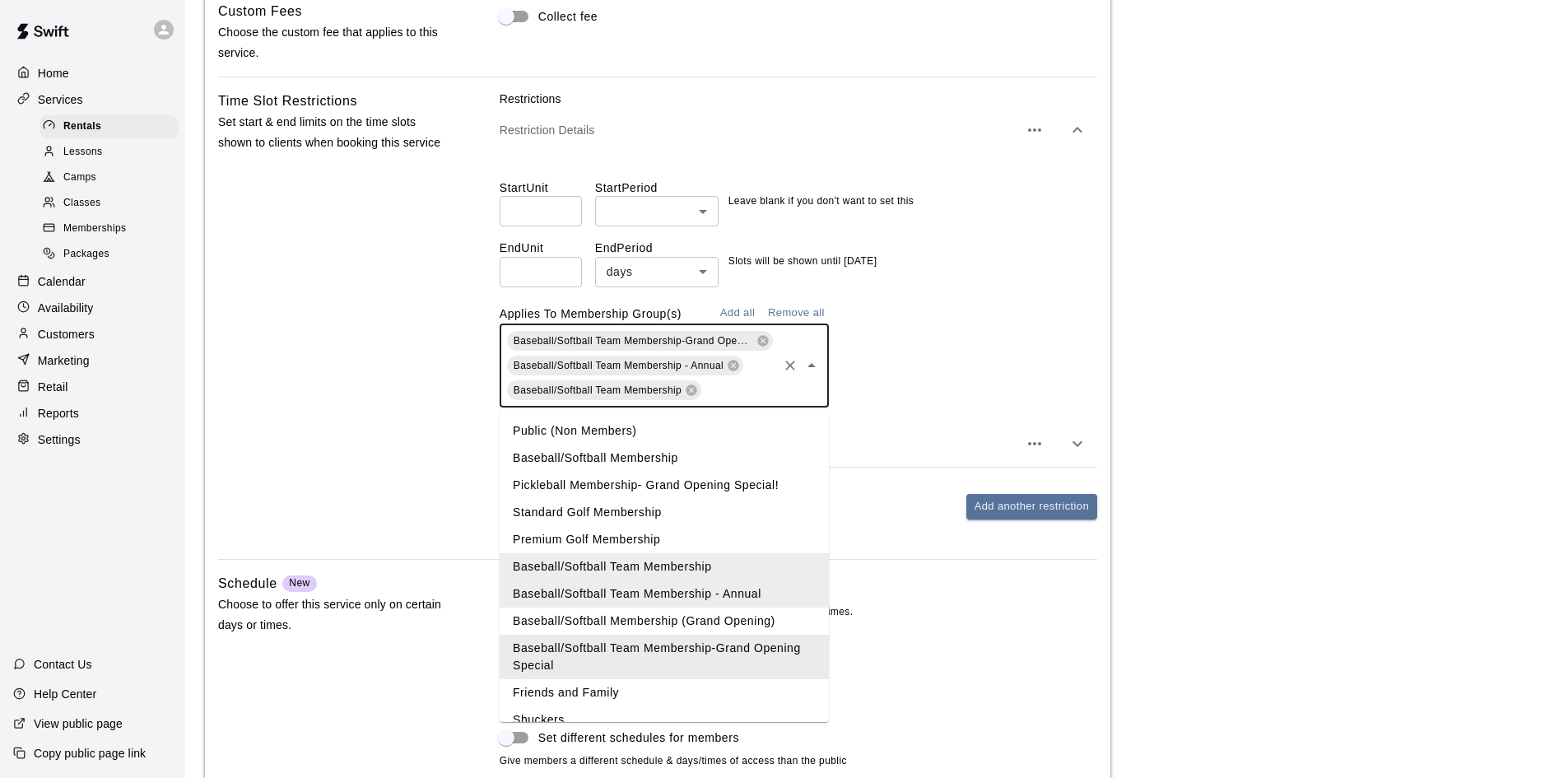
click at [955, 364] on div "Baseball/Softball Team Membership-Grand Opening Special Baseball/Softball Team …" at bounding box center [798, 365] width 597 height 84
click at [647, 437] on li "Public (Non Members)" at bounding box center [664, 430] width 329 height 27
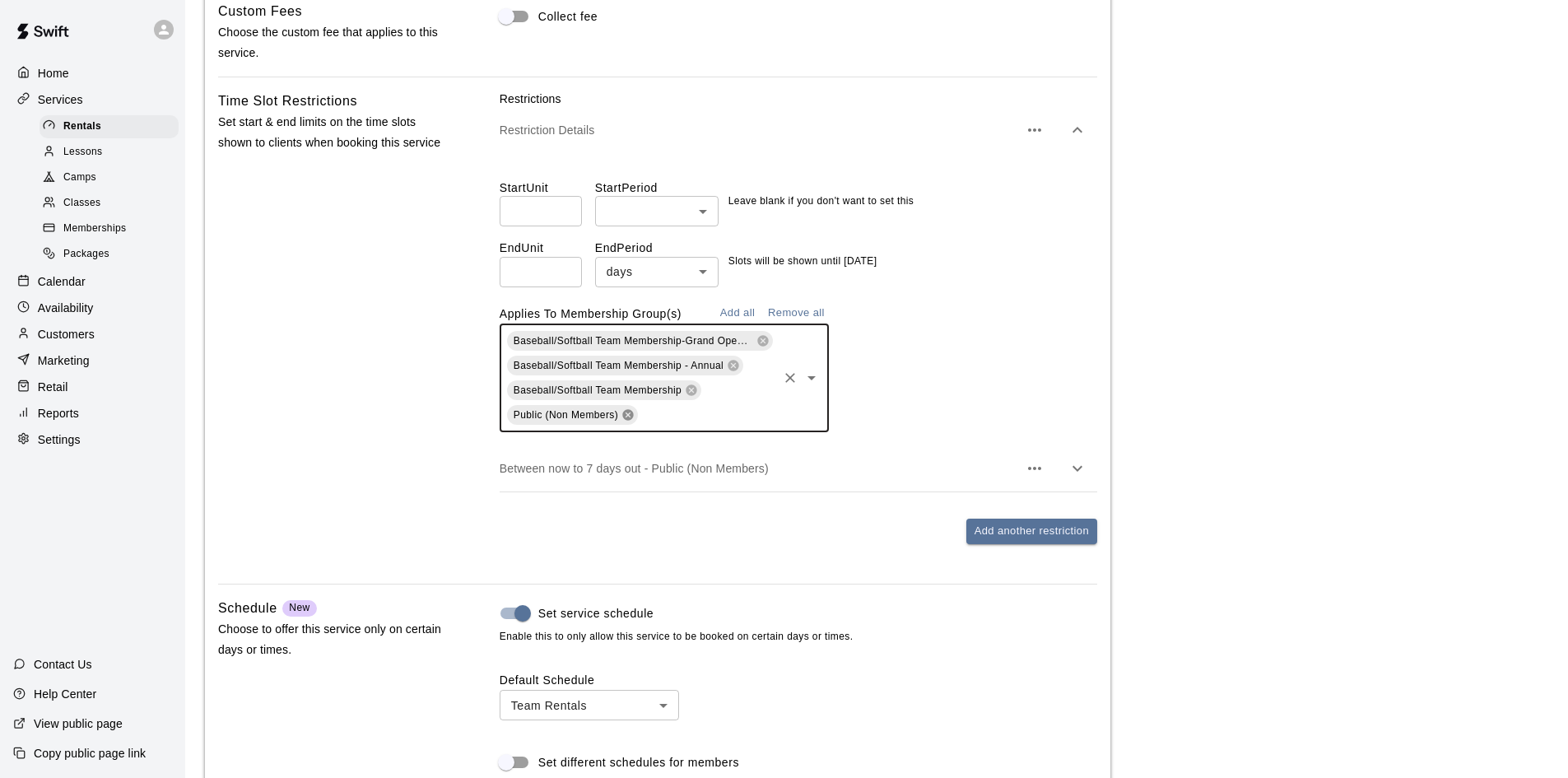
click at [626, 420] on icon at bounding box center [627, 415] width 11 height 11
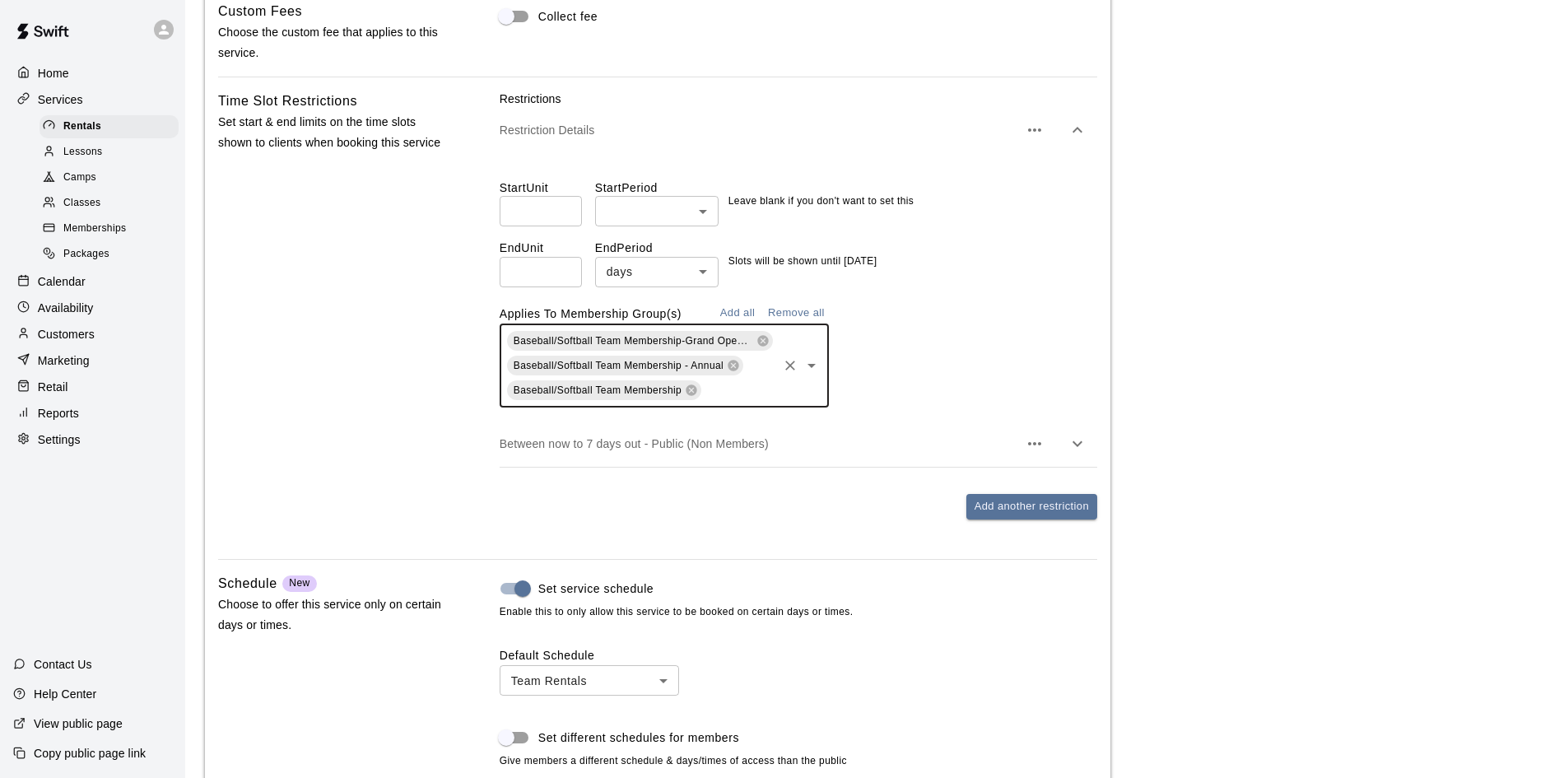
click at [1078, 447] on icon "button" at bounding box center [1078, 444] width 10 height 6
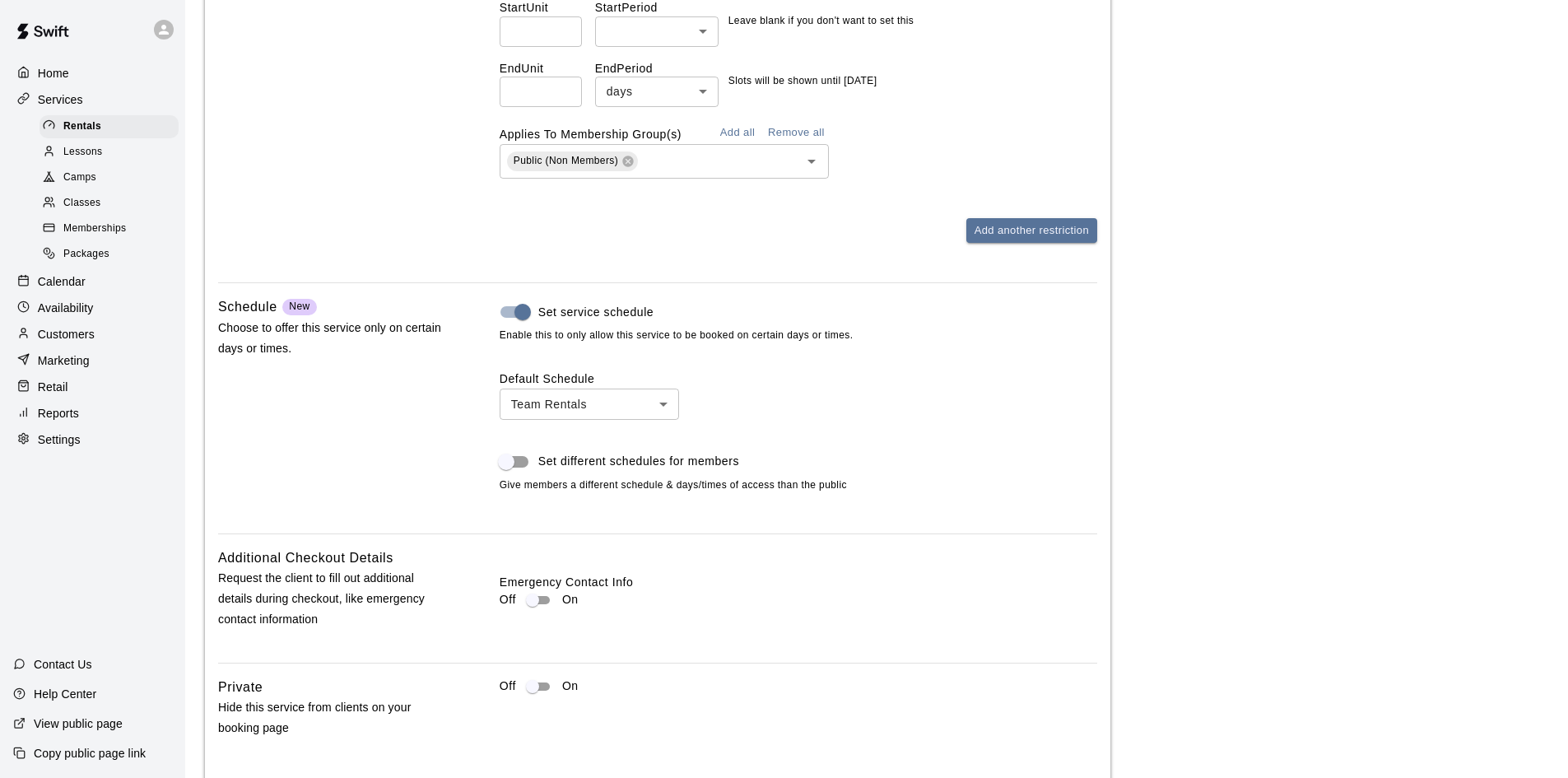
scroll to position [2467, 0]
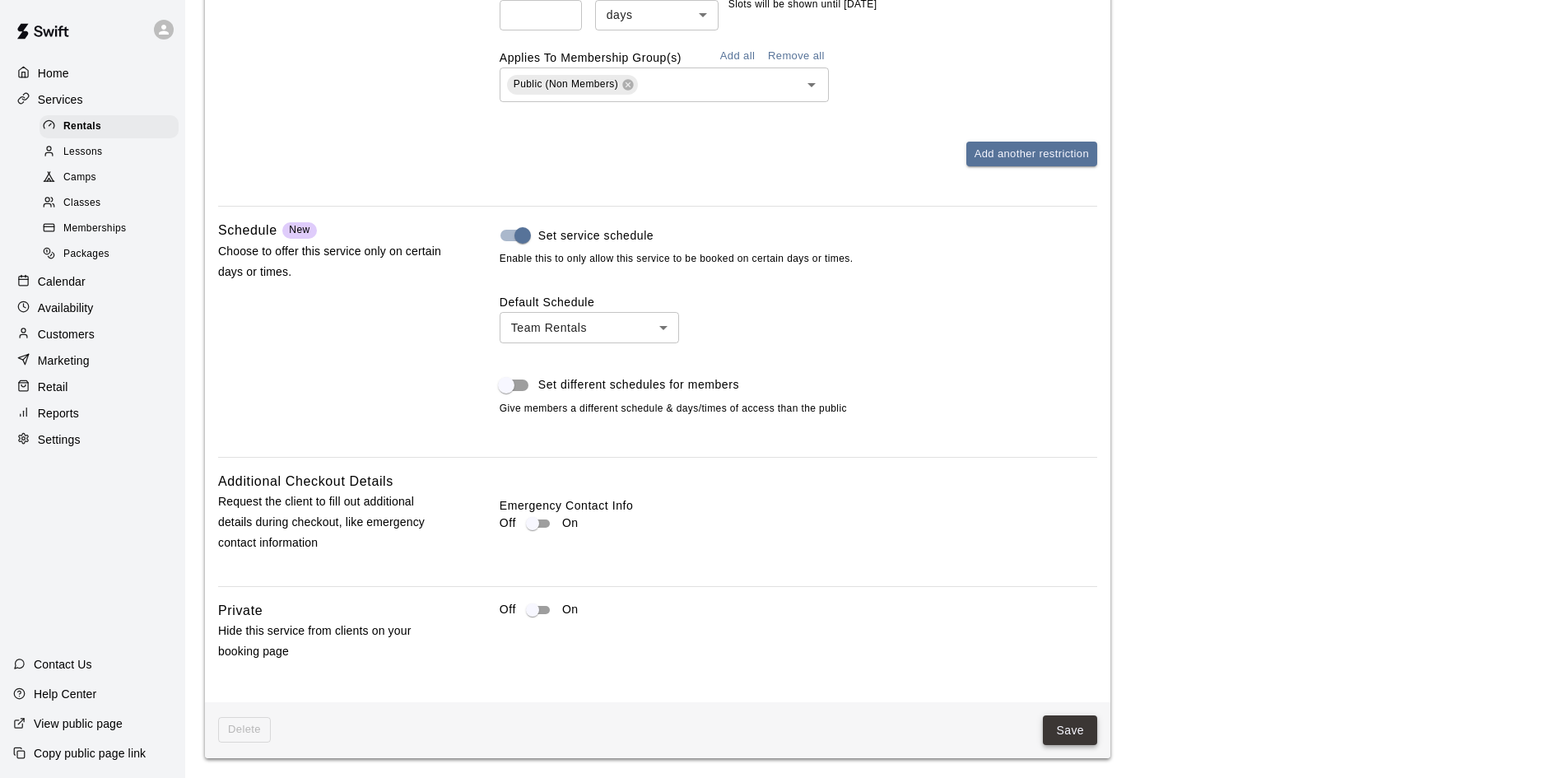
click at [1057, 727] on button "Save" at bounding box center [1070, 730] width 55 height 31
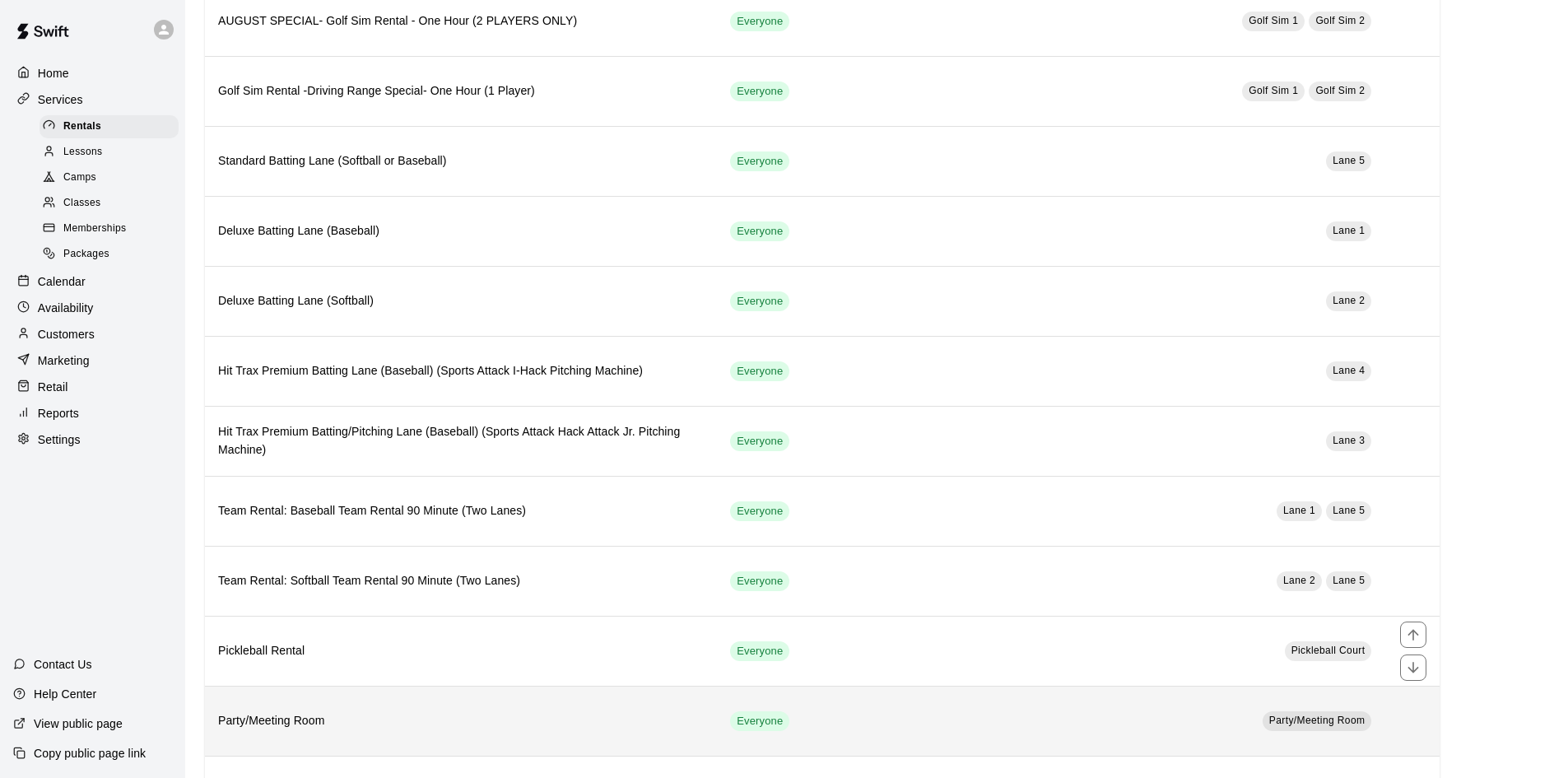
scroll to position [329, 0]
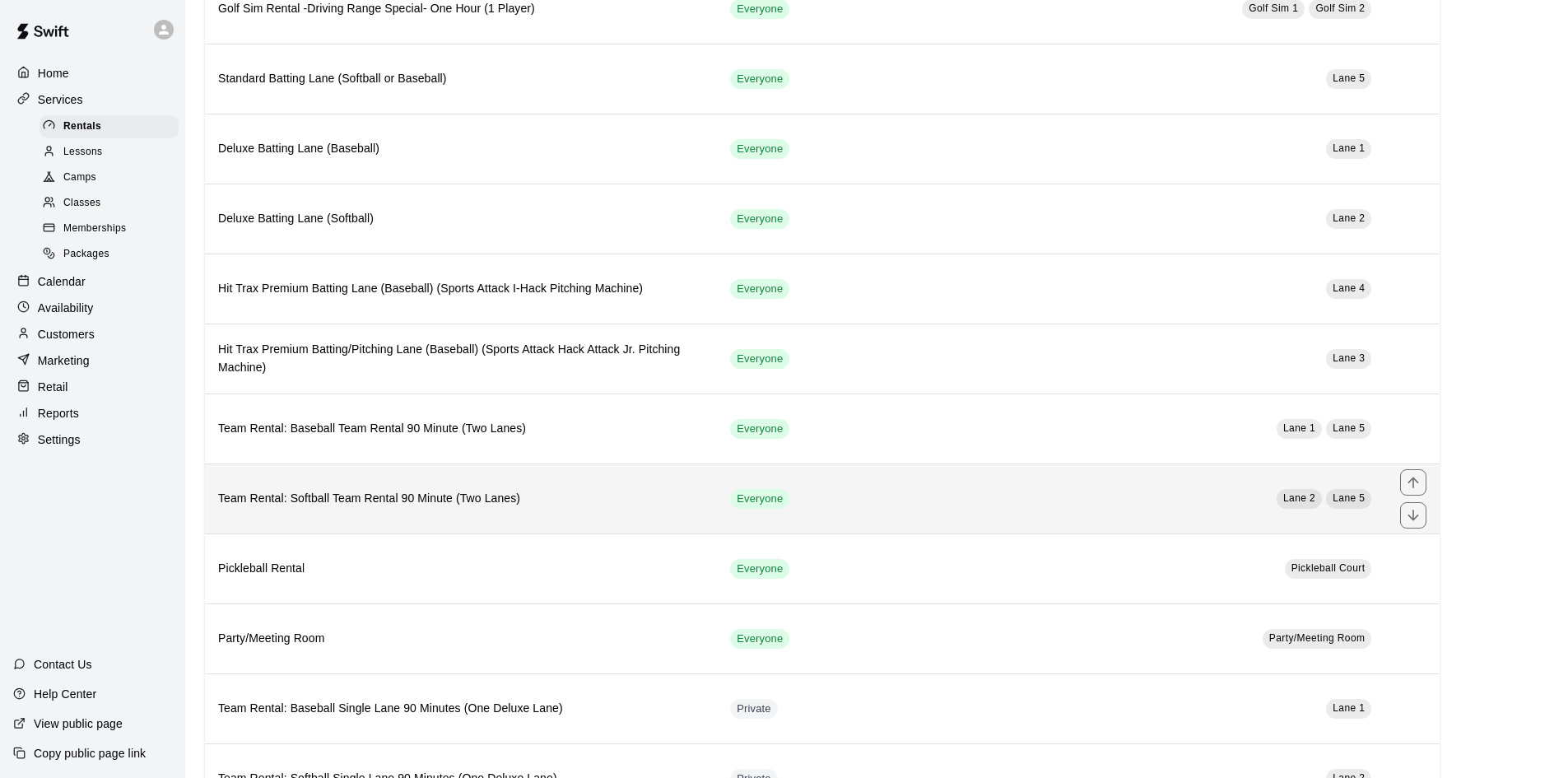
click at [433, 503] on h6 "Team Rental: Softball Team Rental 90 Minute (Two Lanes)" at bounding box center [461, 498] width 486 height 18
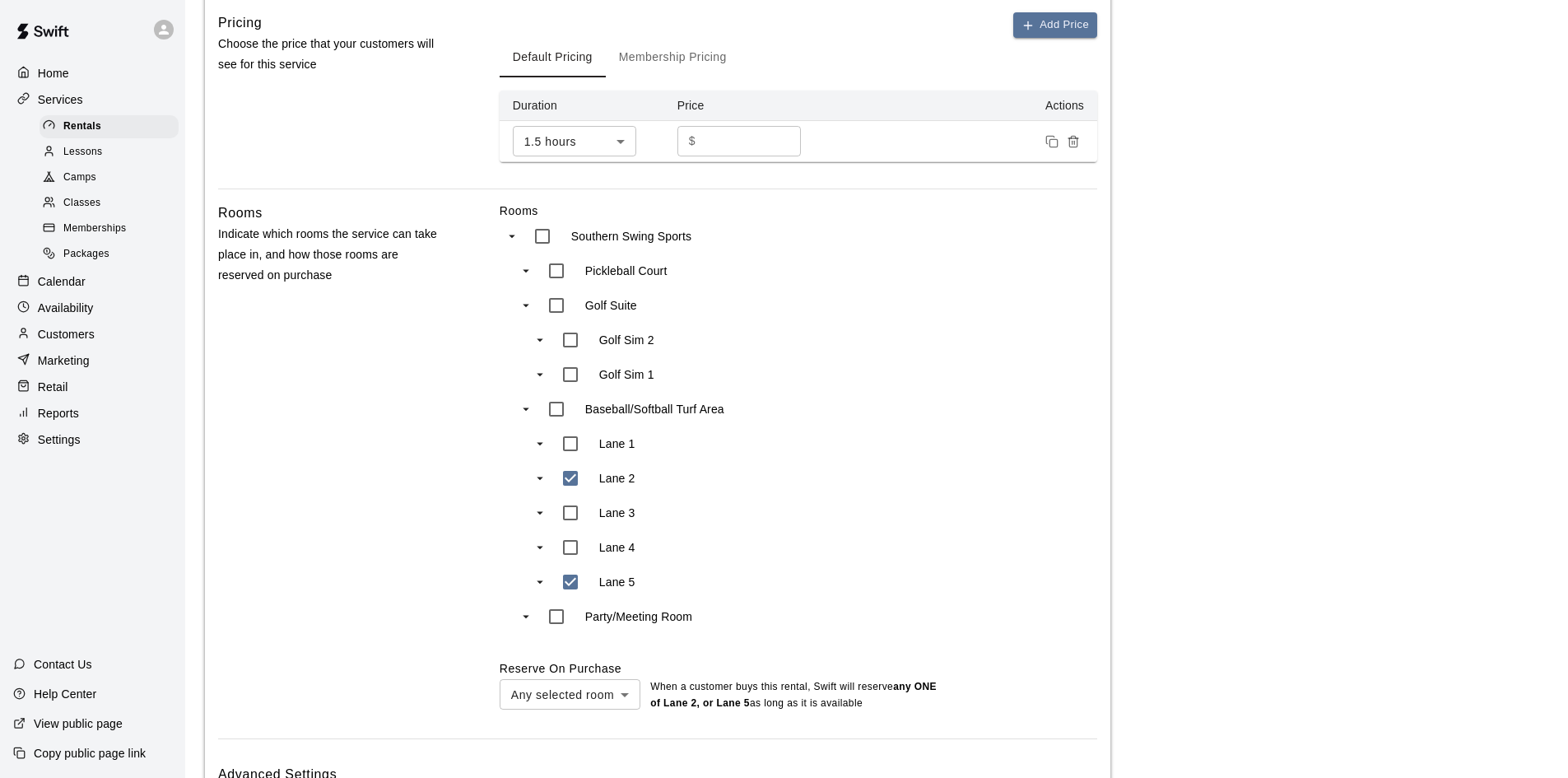
scroll to position [1062, 0]
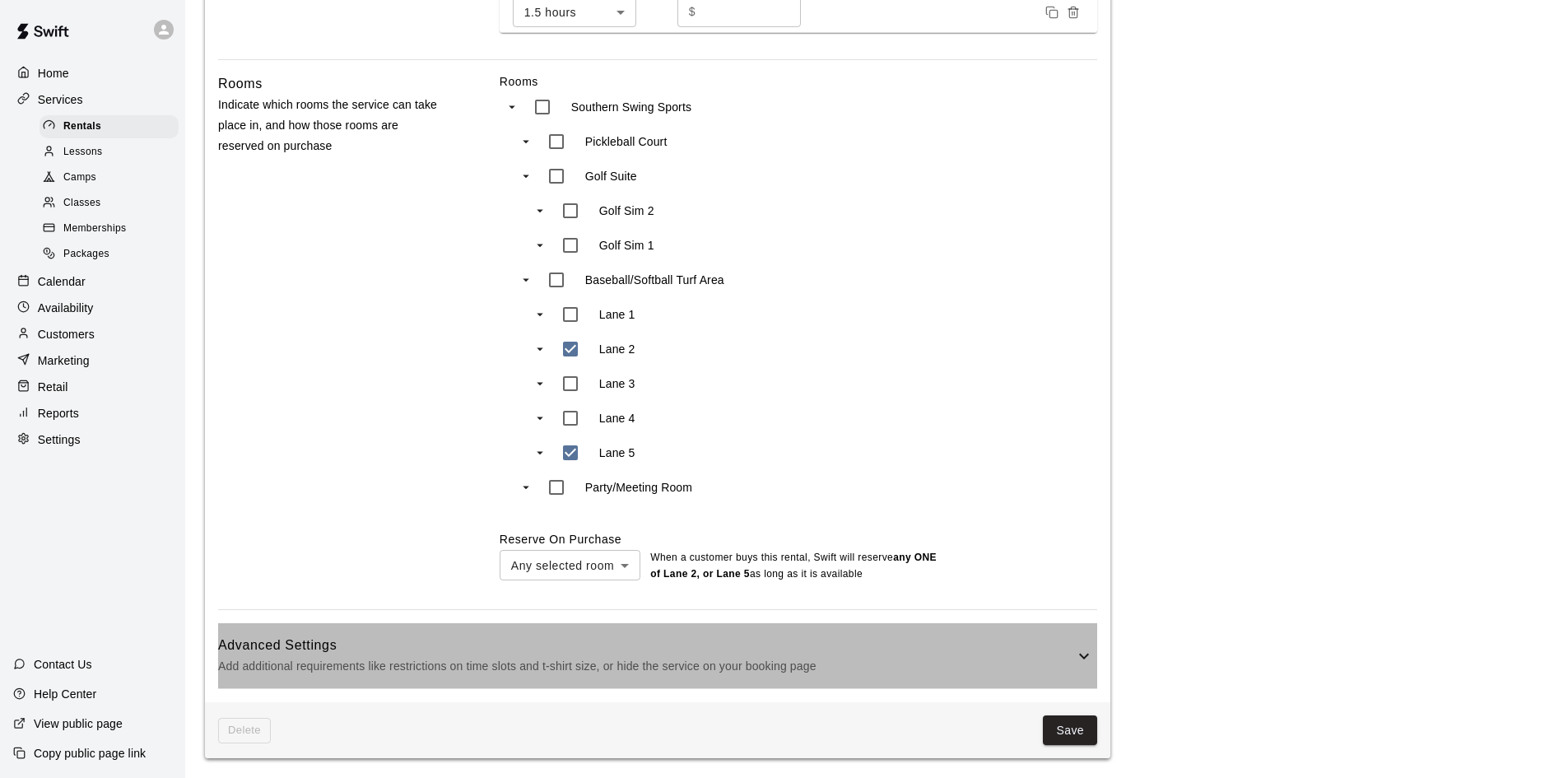
click at [892, 636] on h6 "Advanced Settings" at bounding box center [646, 646] width 856 height 22
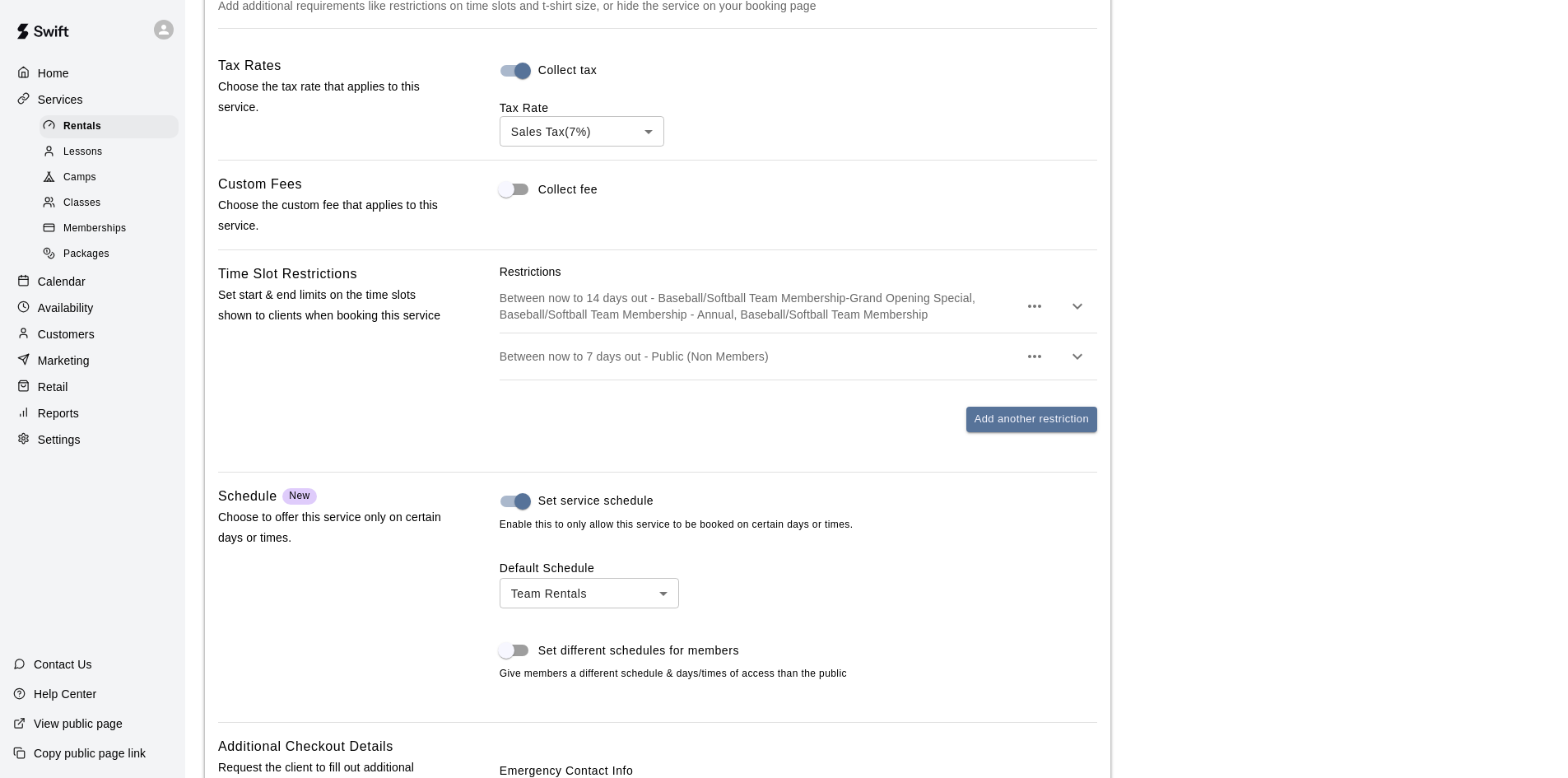
scroll to position [1802, 0]
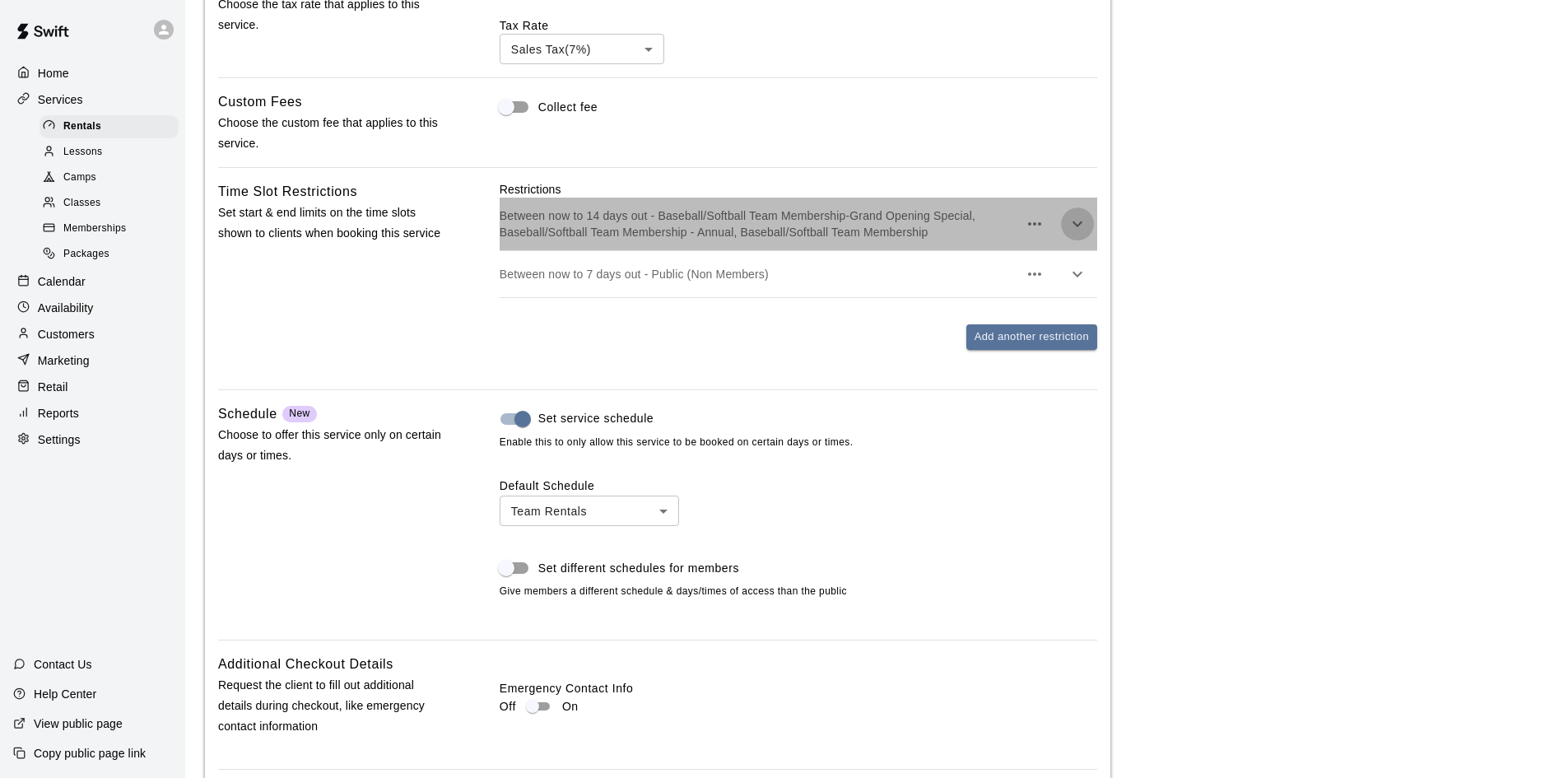
click at [1081, 232] on icon "button" at bounding box center [1078, 224] width 20 height 20
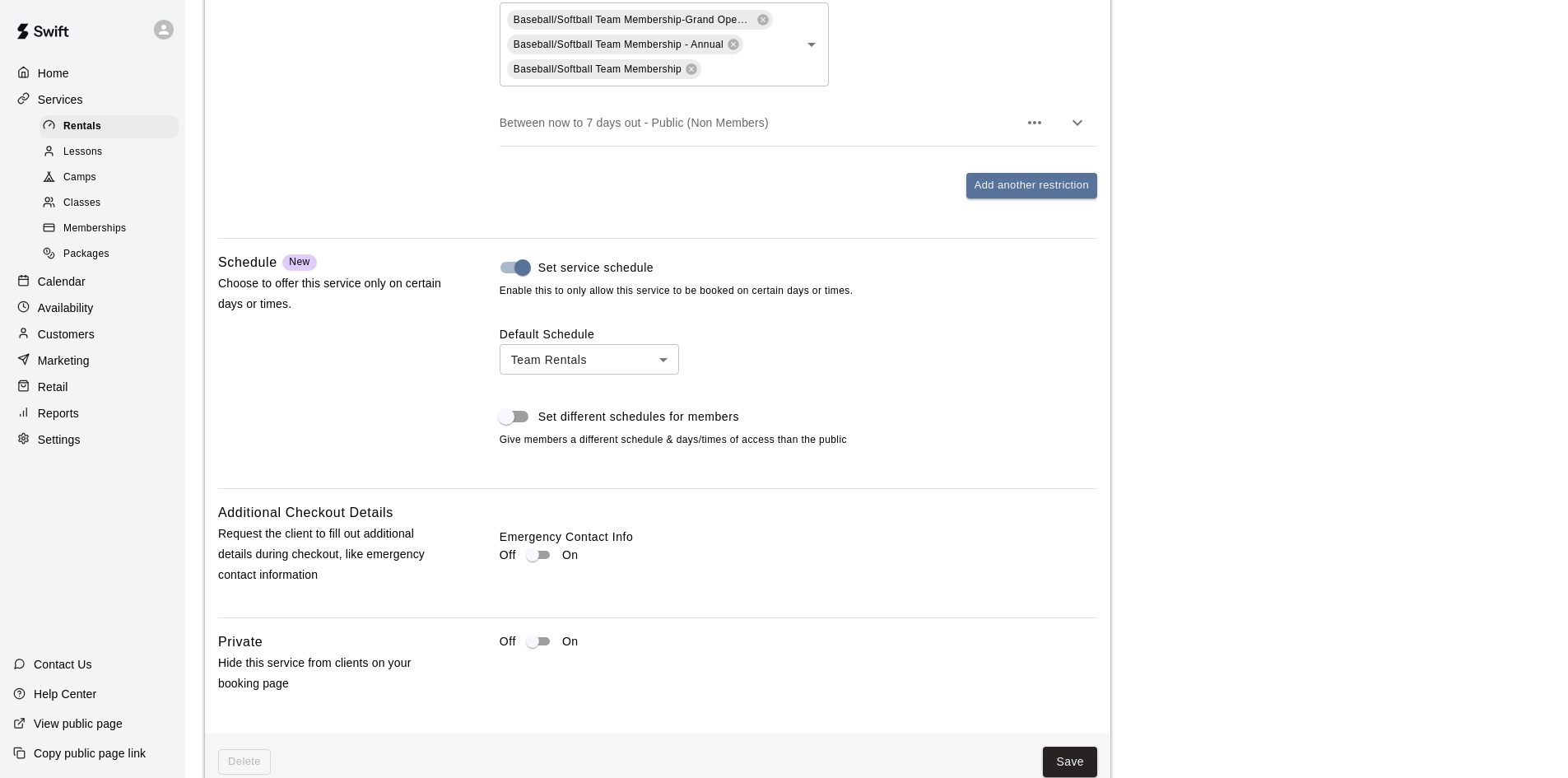
scroll to position [2250, 0]
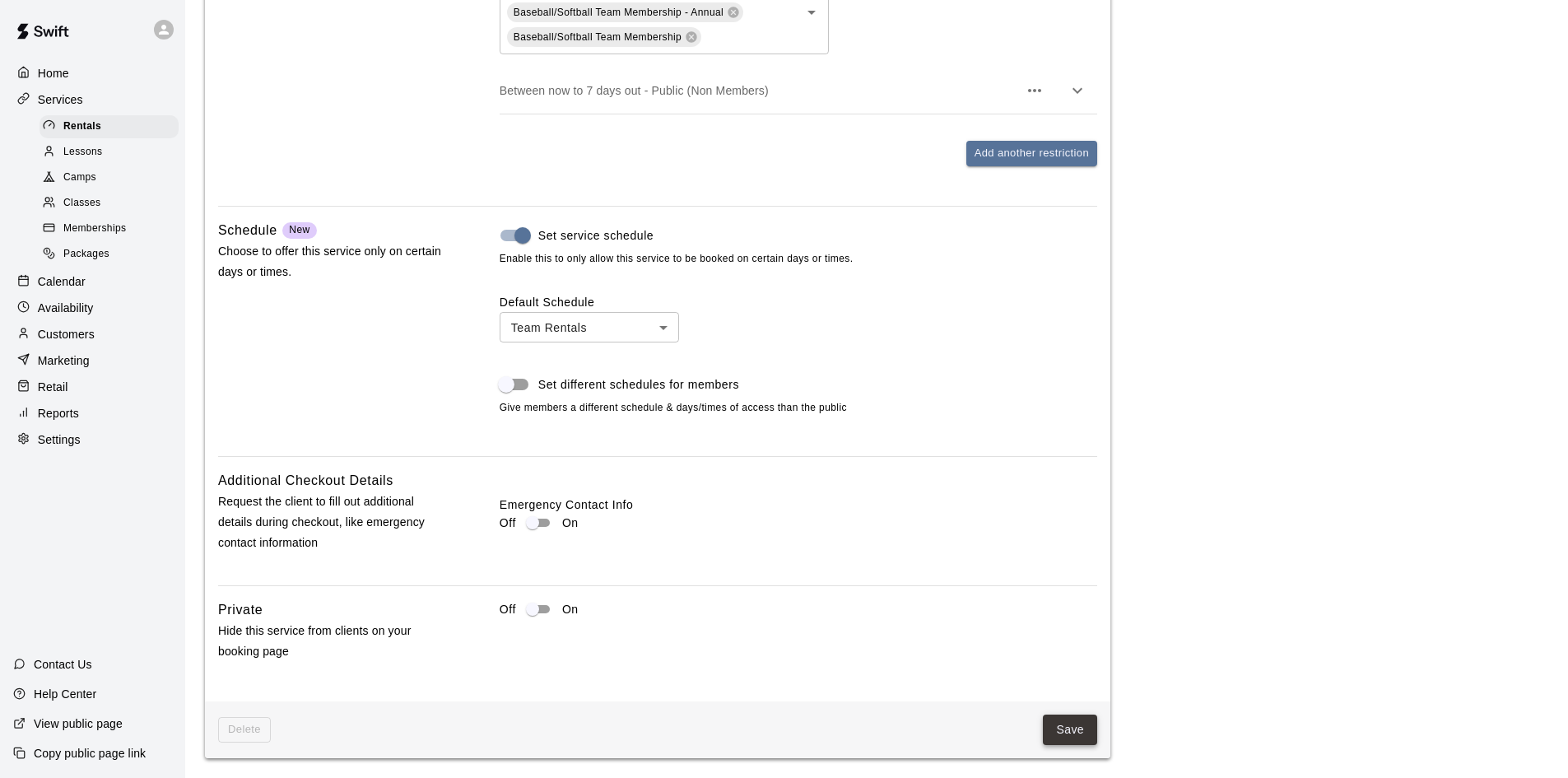
click at [1080, 716] on button "Save" at bounding box center [1070, 729] width 55 height 31
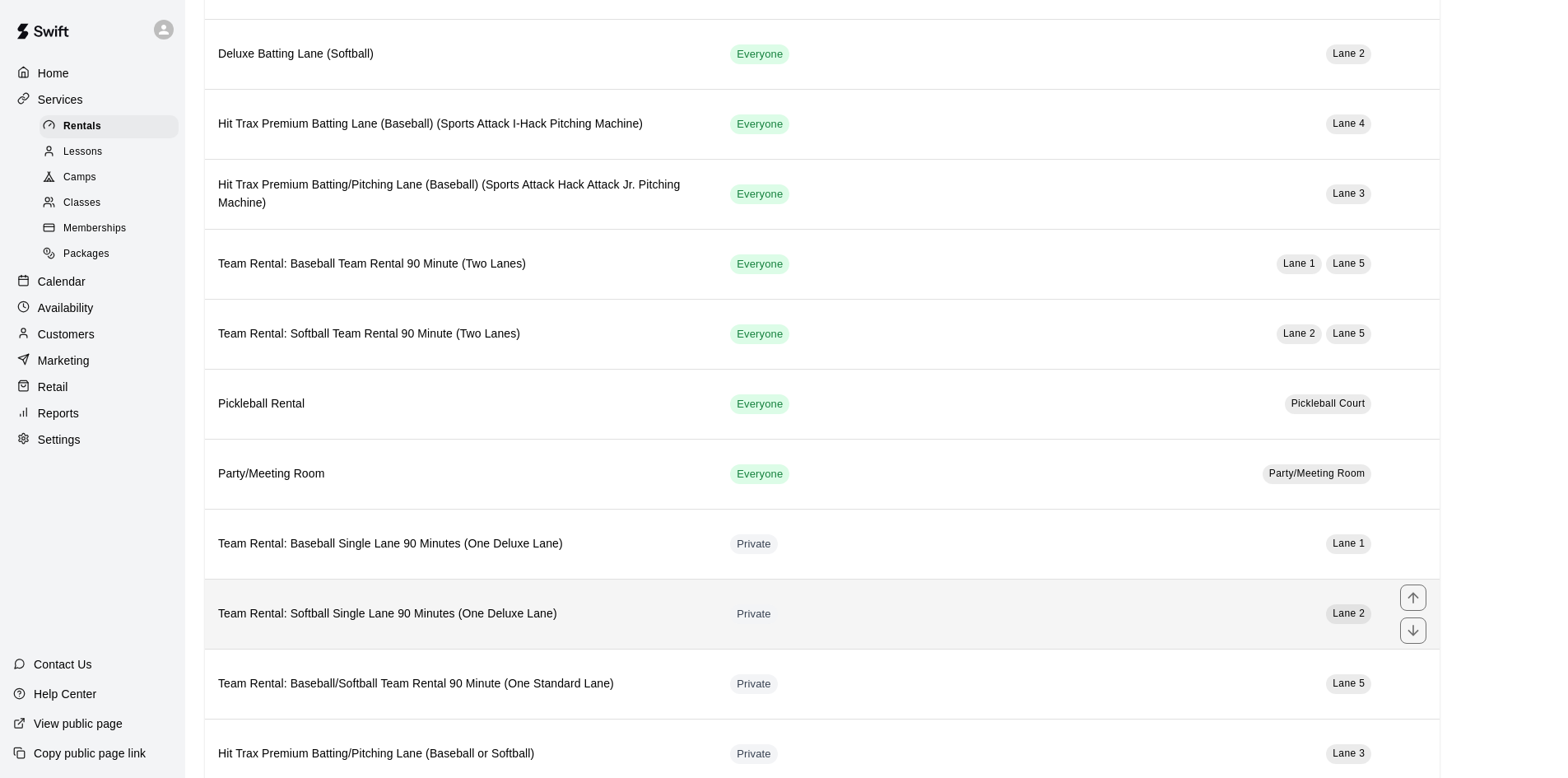
scroll to position [659, 0]
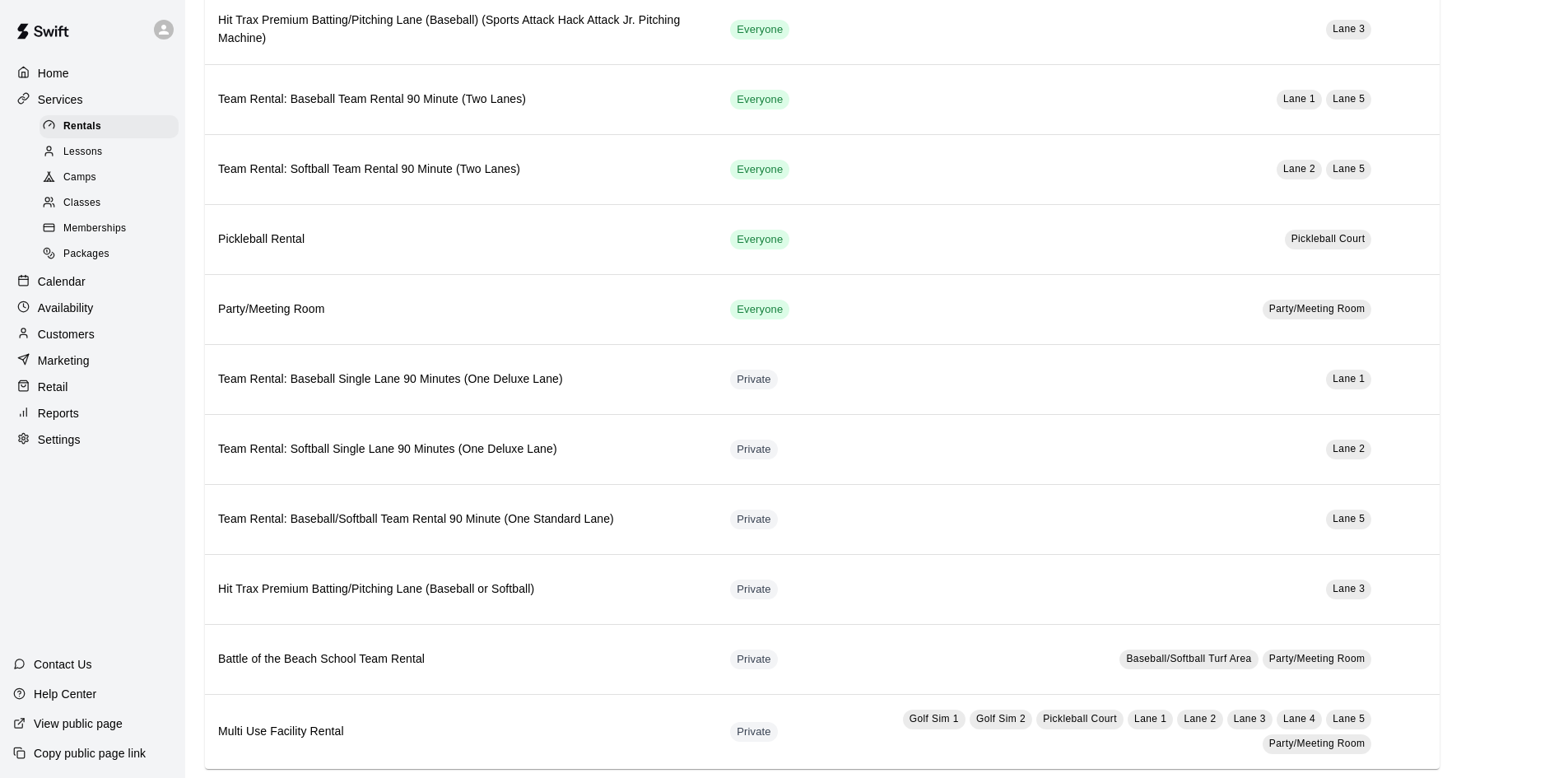
click at [61, 73] on p "Home" at bounding box center [53, 73] width 31 height 17
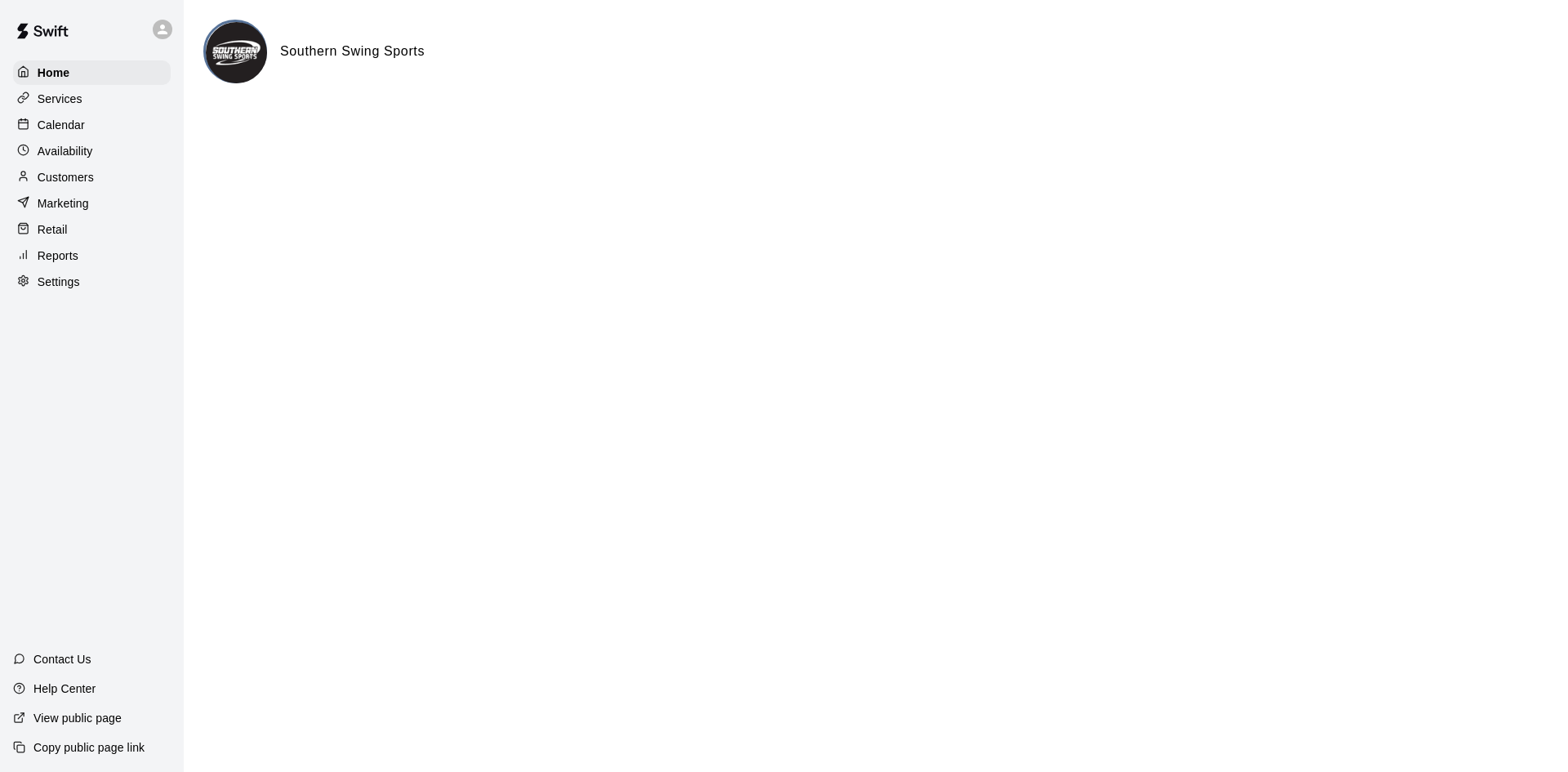
click at [73, 155] on p "Availability" at bounding box center [65, 151] width 55 height 17
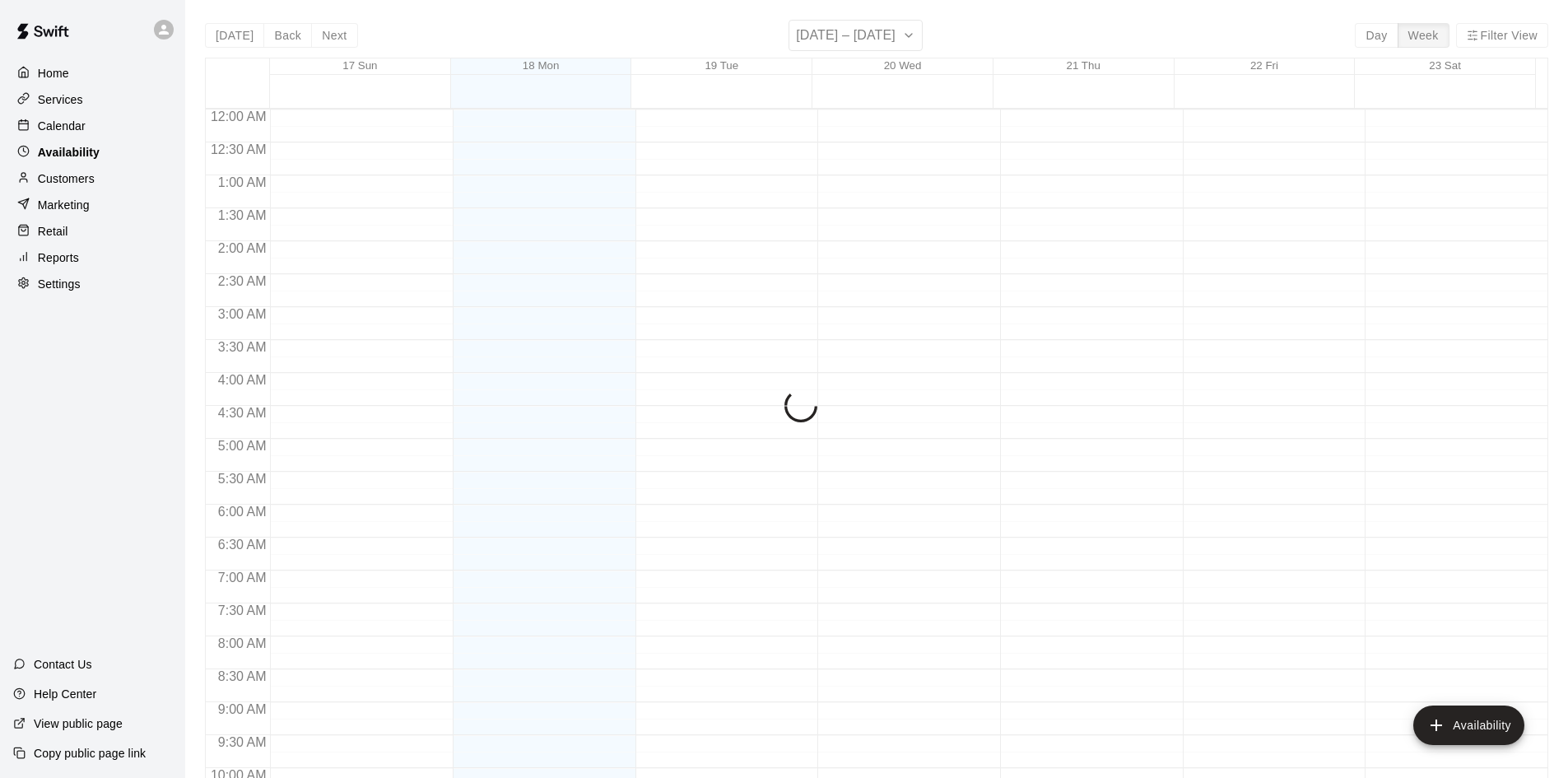
scroll to position [893, 0]
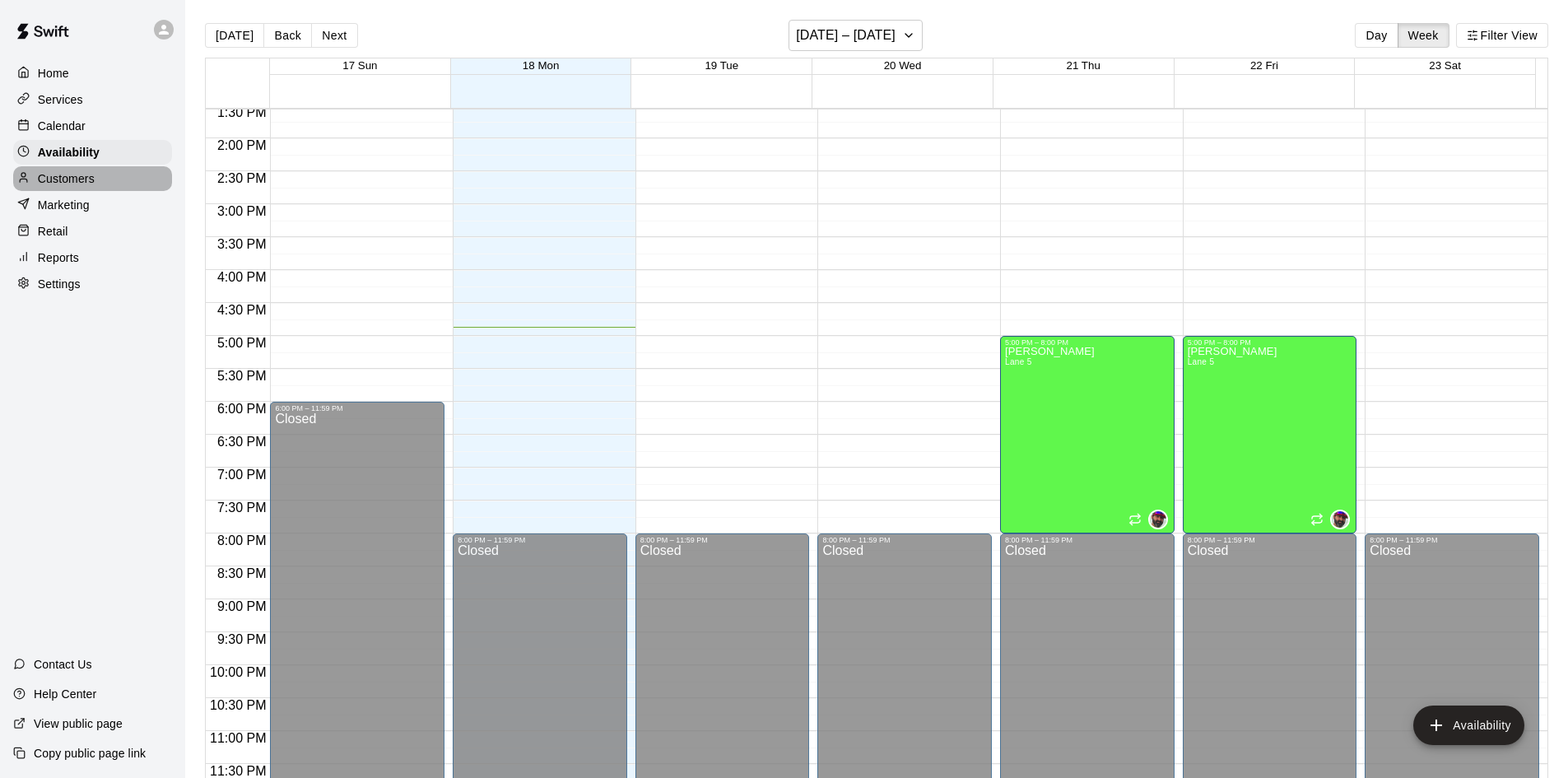
click at [82, 187] on p "Customers" at bounding box center [66, 178] width 57 height 17
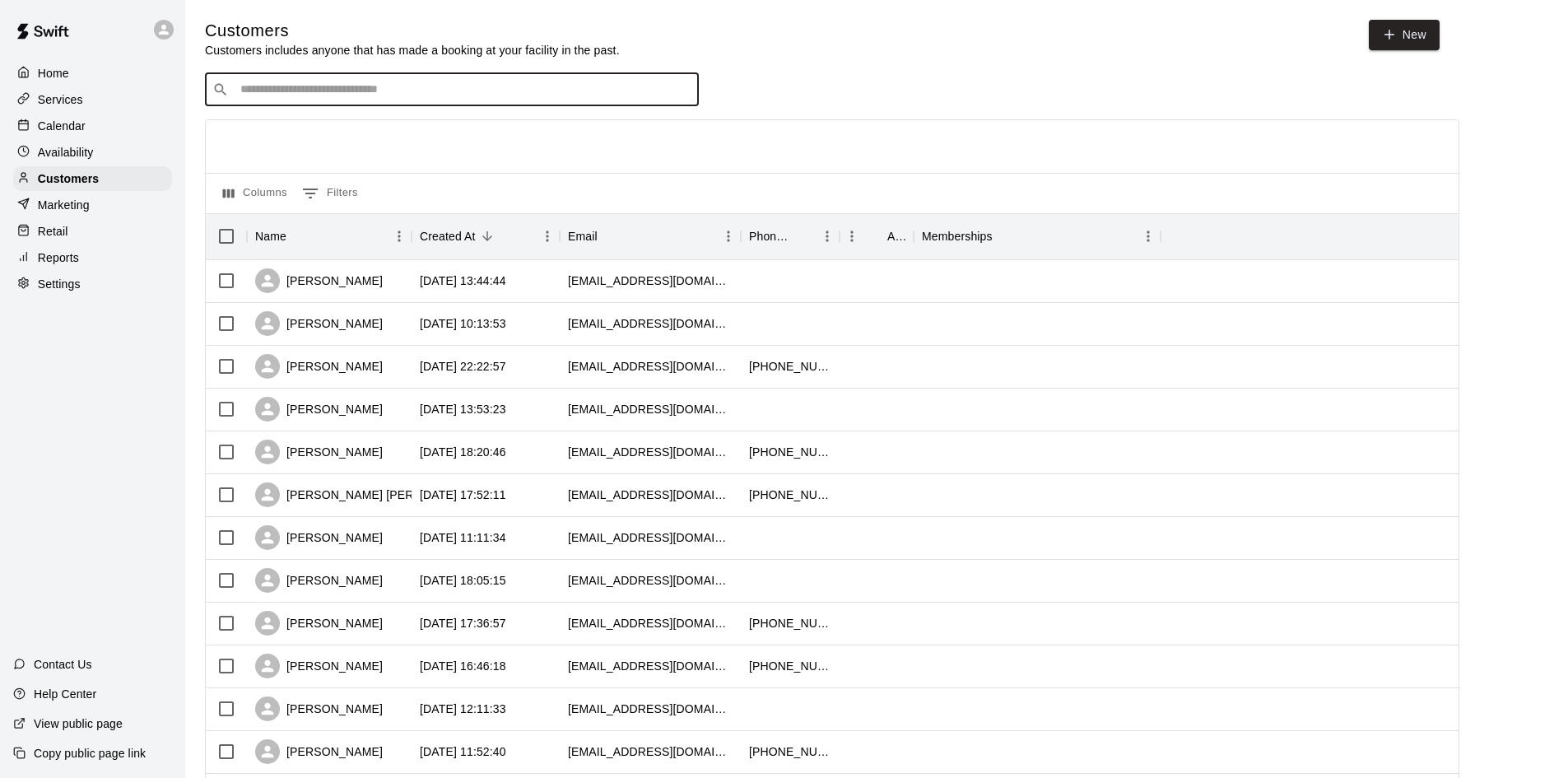
click at [388, 84] on input "Search customers by name or email" at bounding box center [464, 90] width 456 height 17
type input "*******"
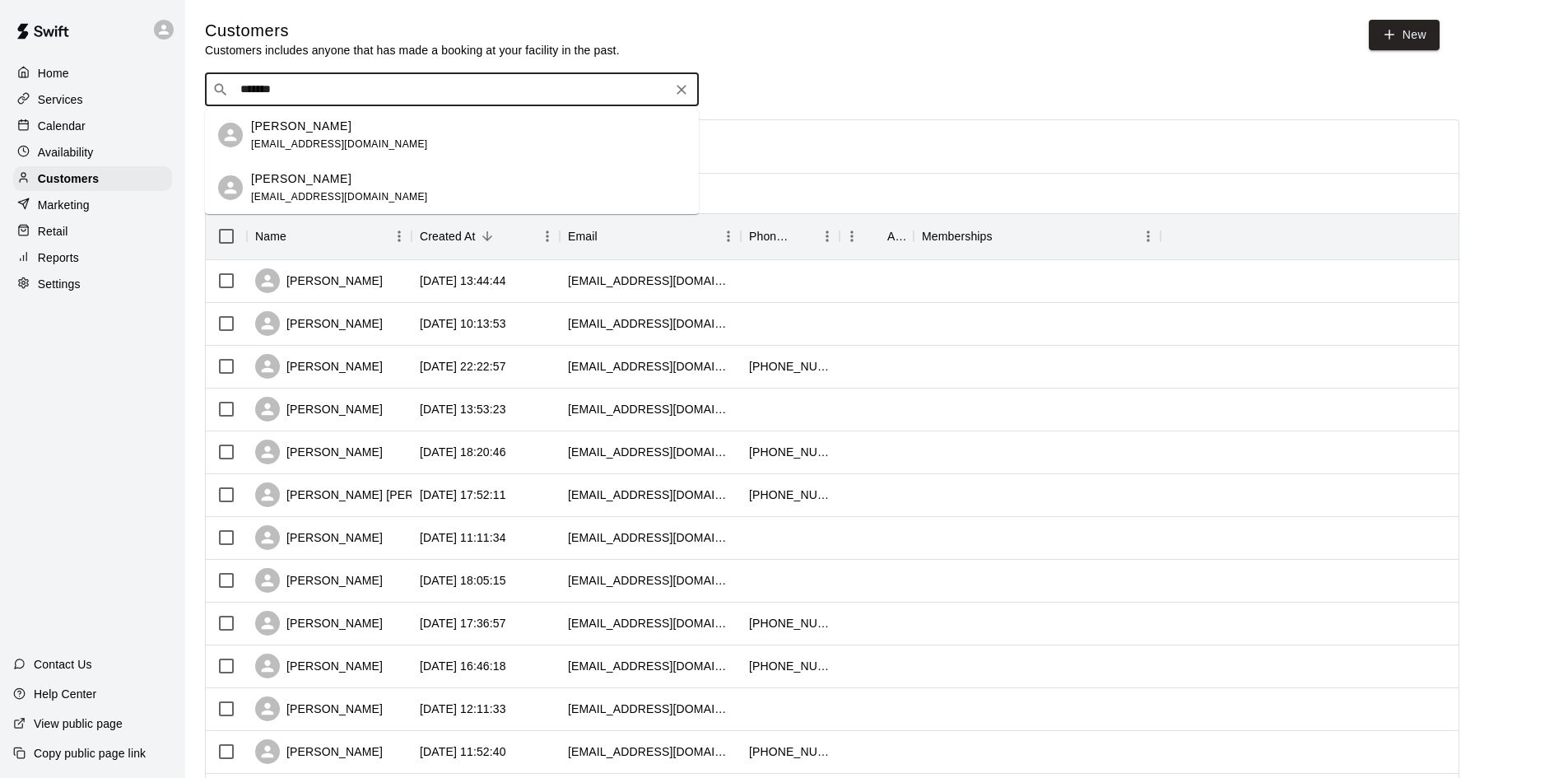
click at [301, 128] on p "[PERSON_NAME]" at bounding box center [300, 125] width 100 height 17
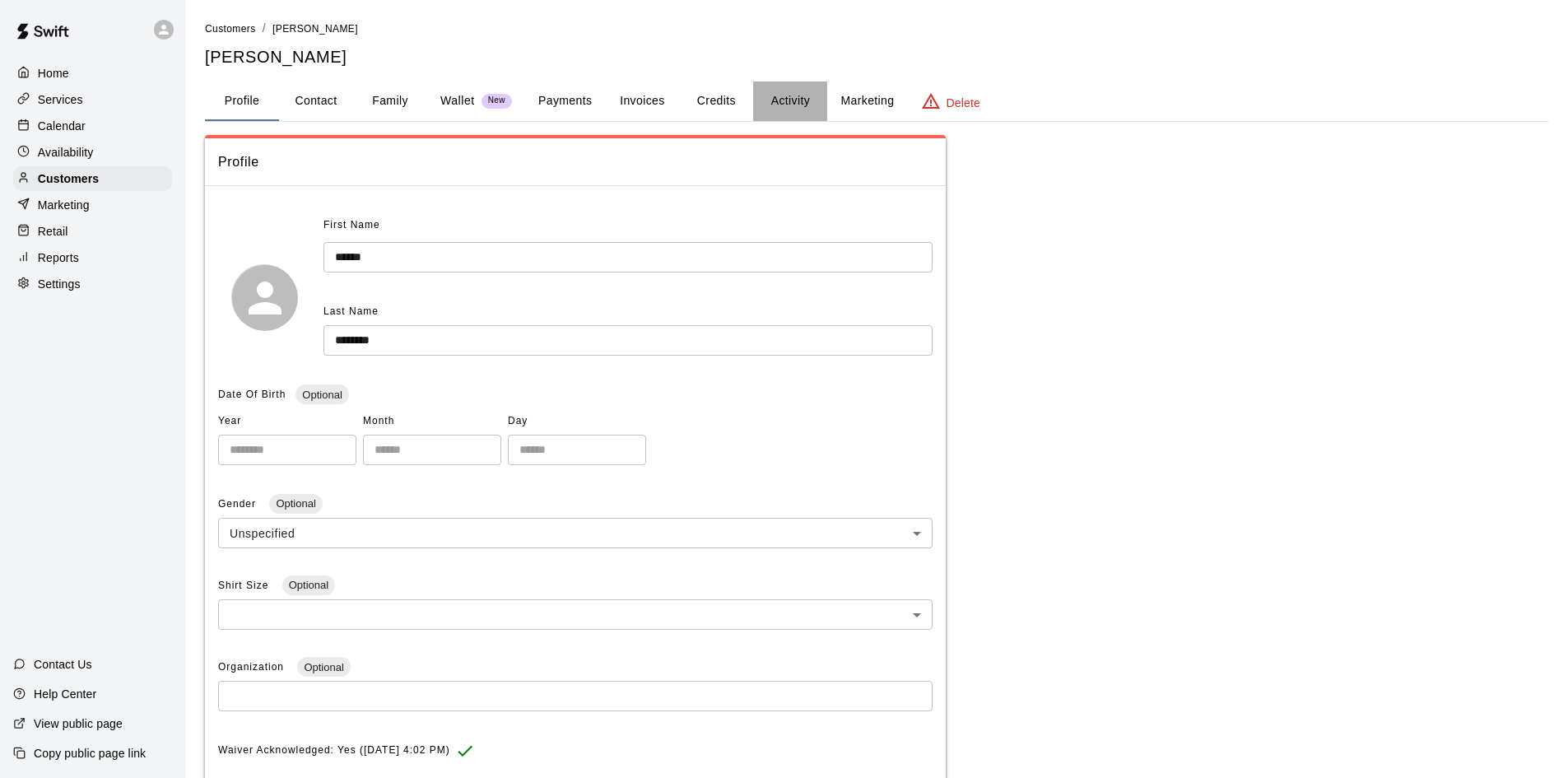
click at [783, 92] on button "Activity" at bounding box center [790, 101] width 74 height 40
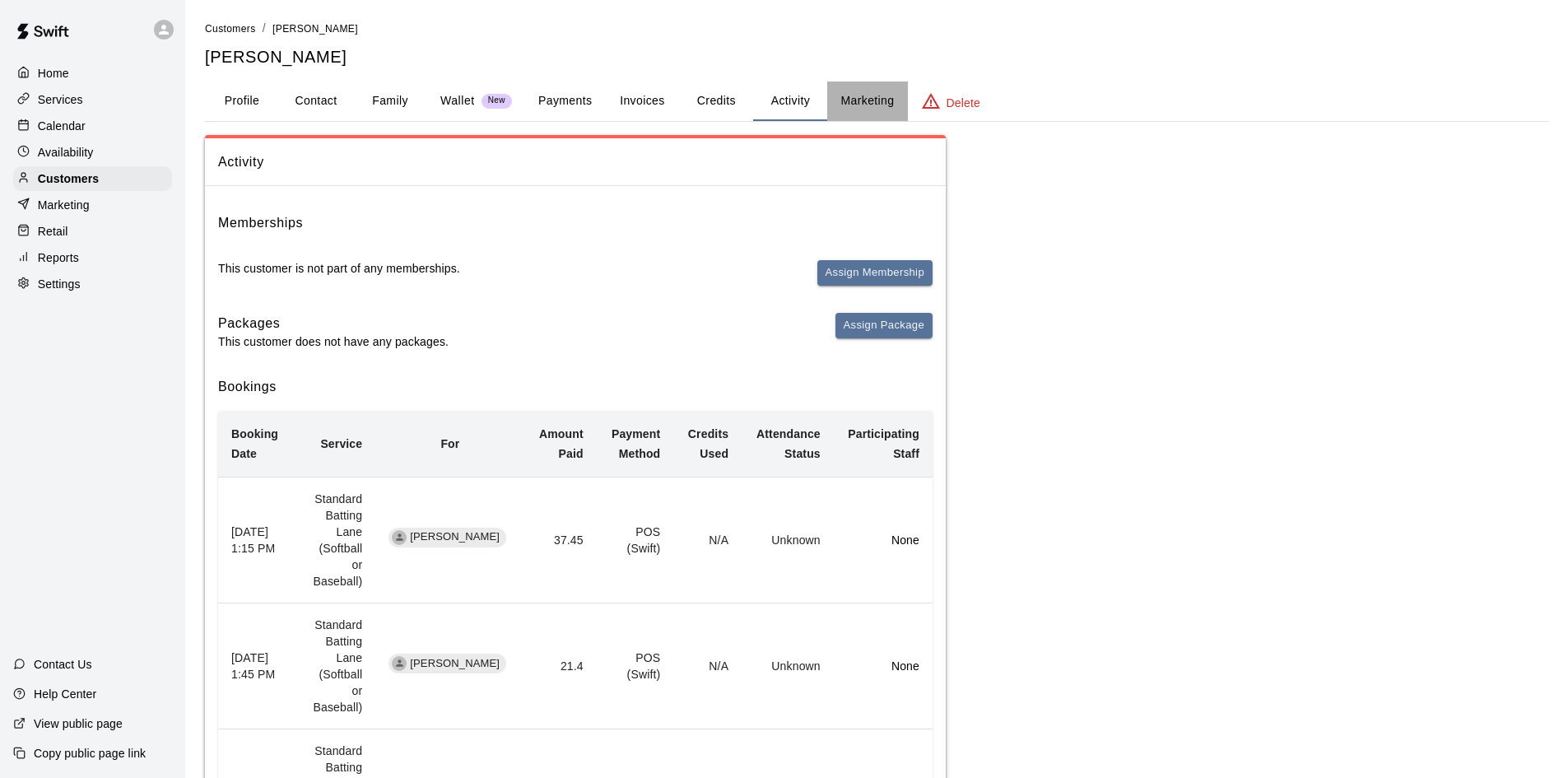
click at [857, 102] on button "Marketing" at bounding box center [867, 101] width 80 height 40
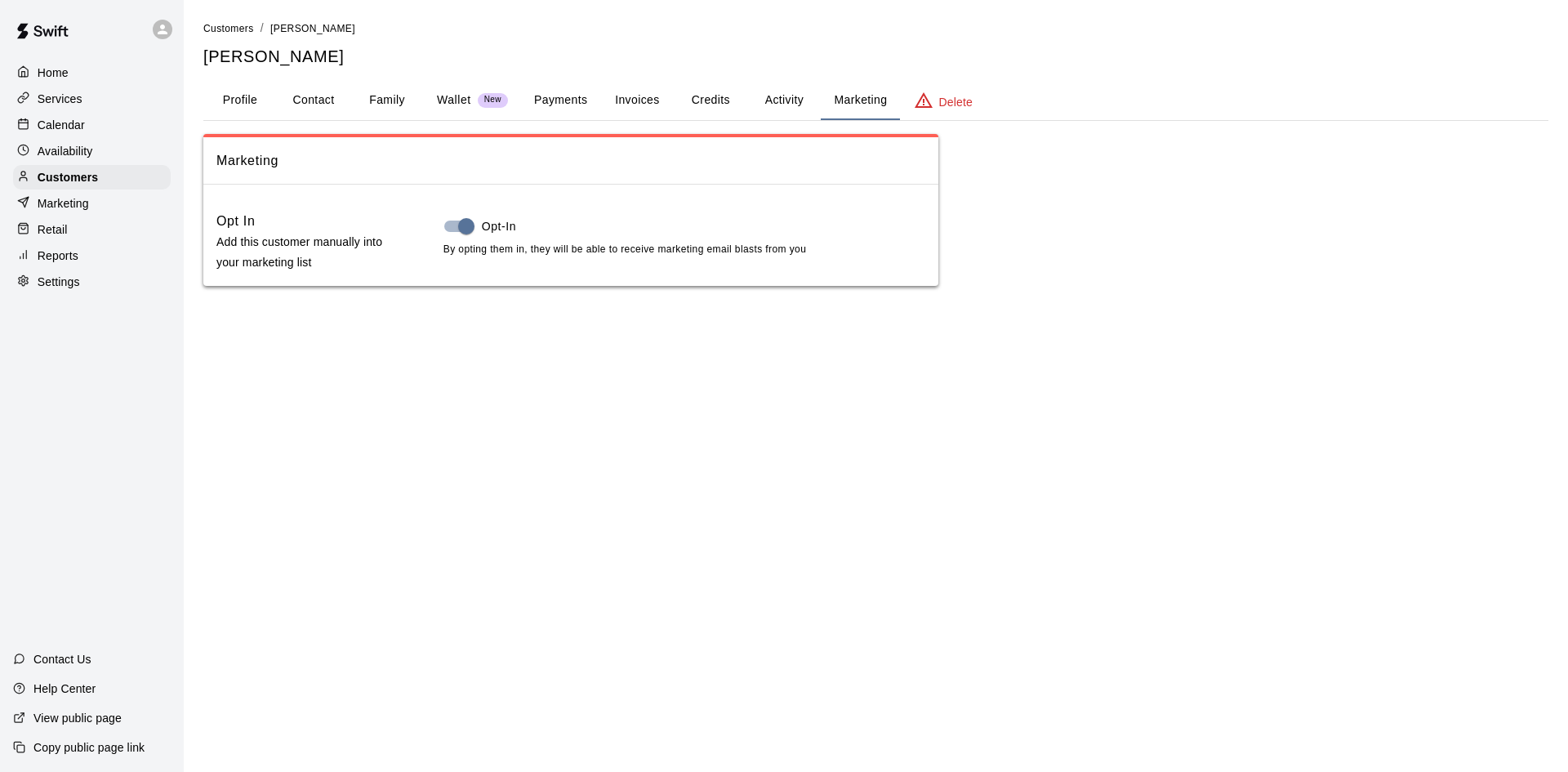
click at [711, 99] on button "Credits" at bounding box center [710, 101] width 73 height 39
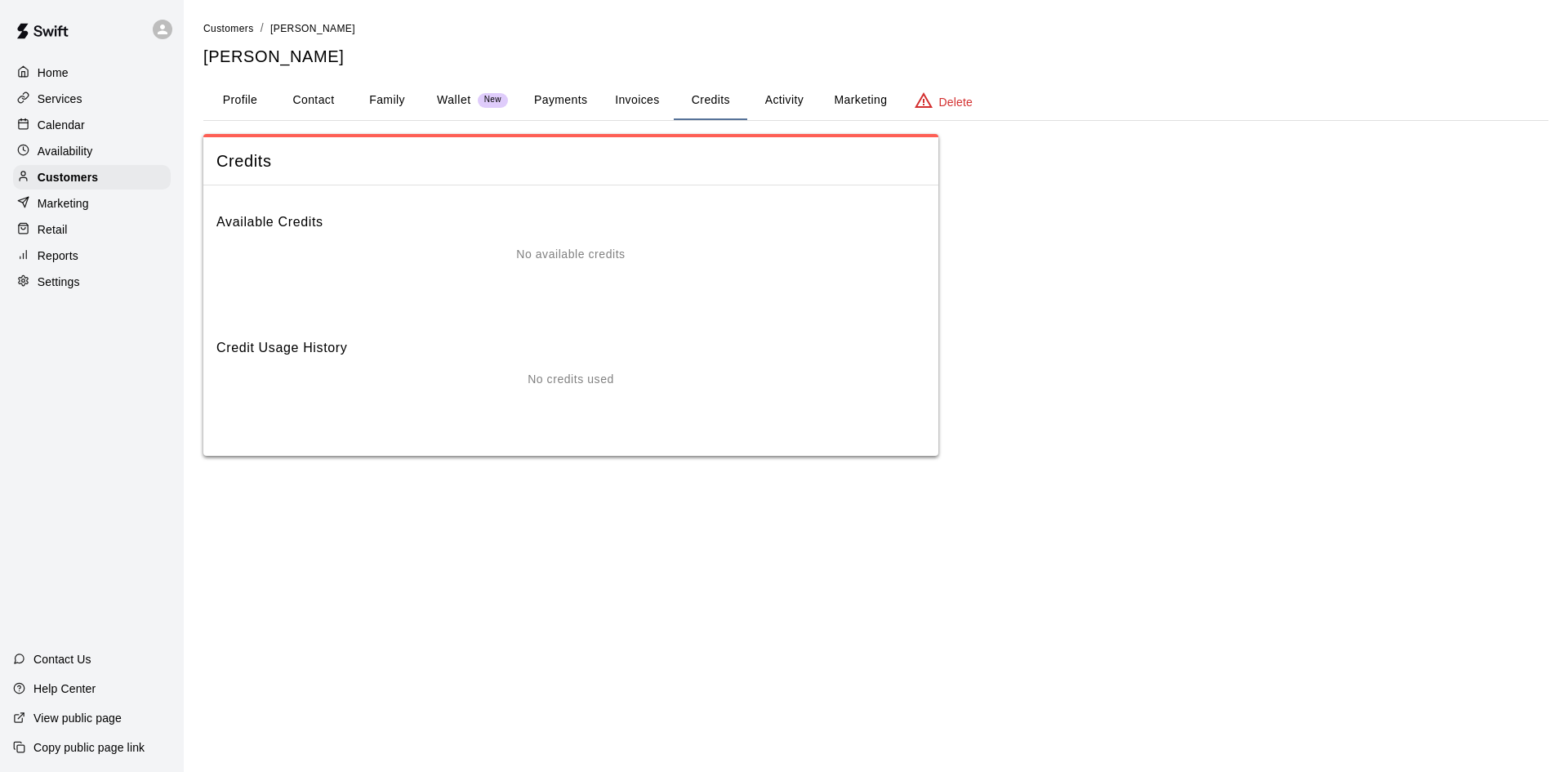
click at [626, 101] on button "Invoices" at bounding box center [637, 101] width 73 height 39
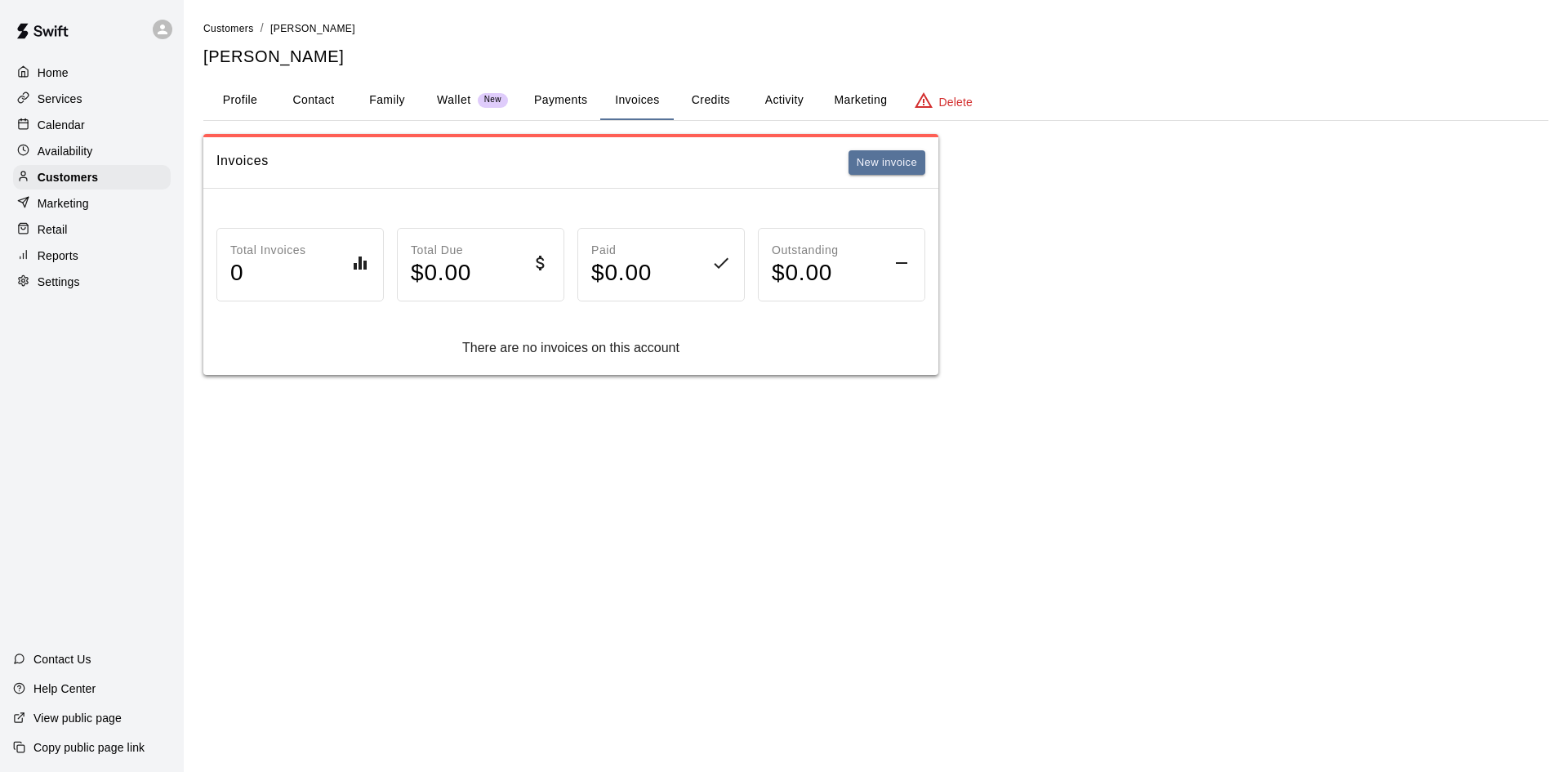
click at [558, 101] on button "Payments" at bounding box center [561, 101] width 79 height 39
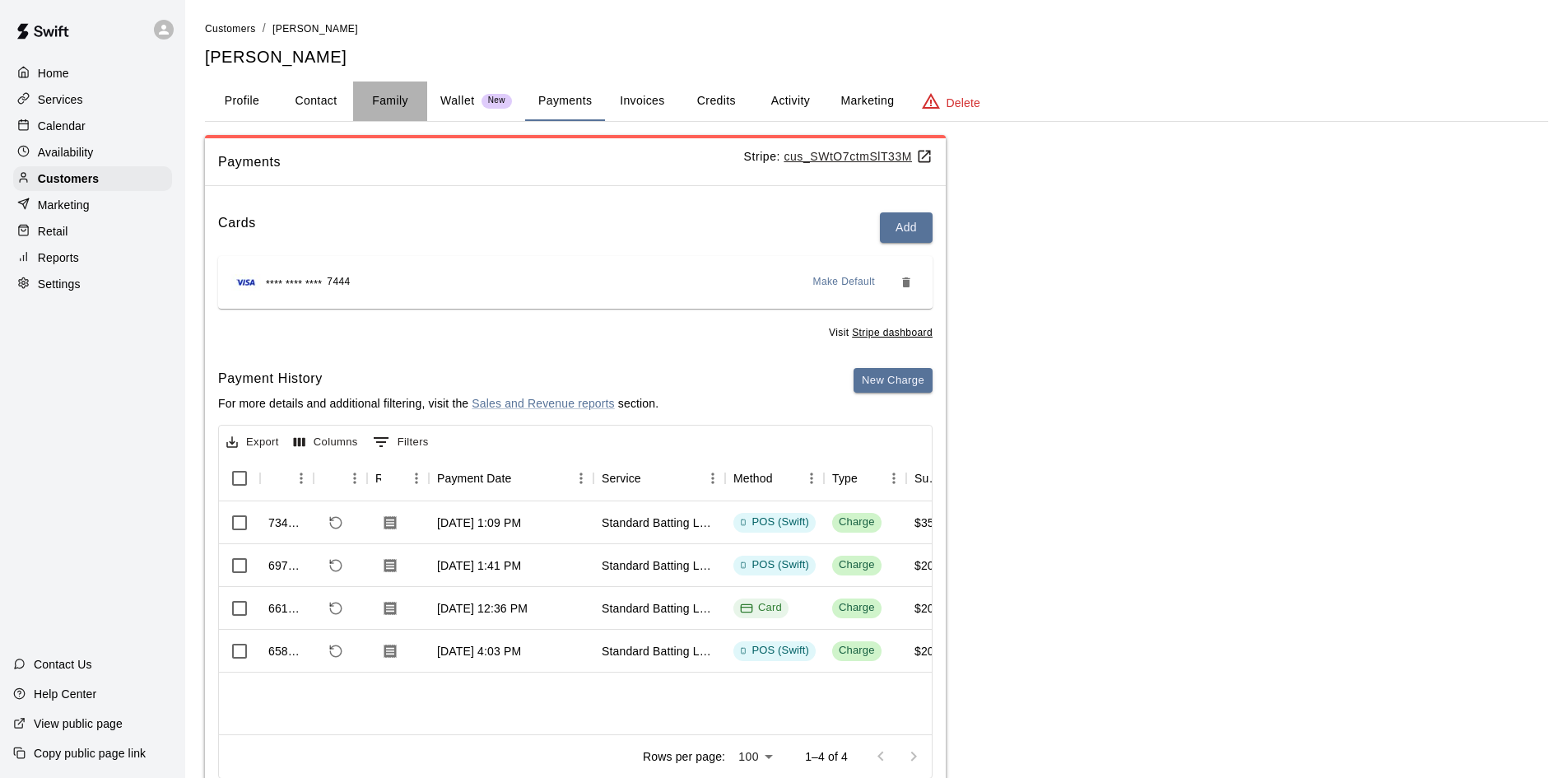
click at [403, 103] on button "Family" at bounding box center [390, 101] width 74 height 40
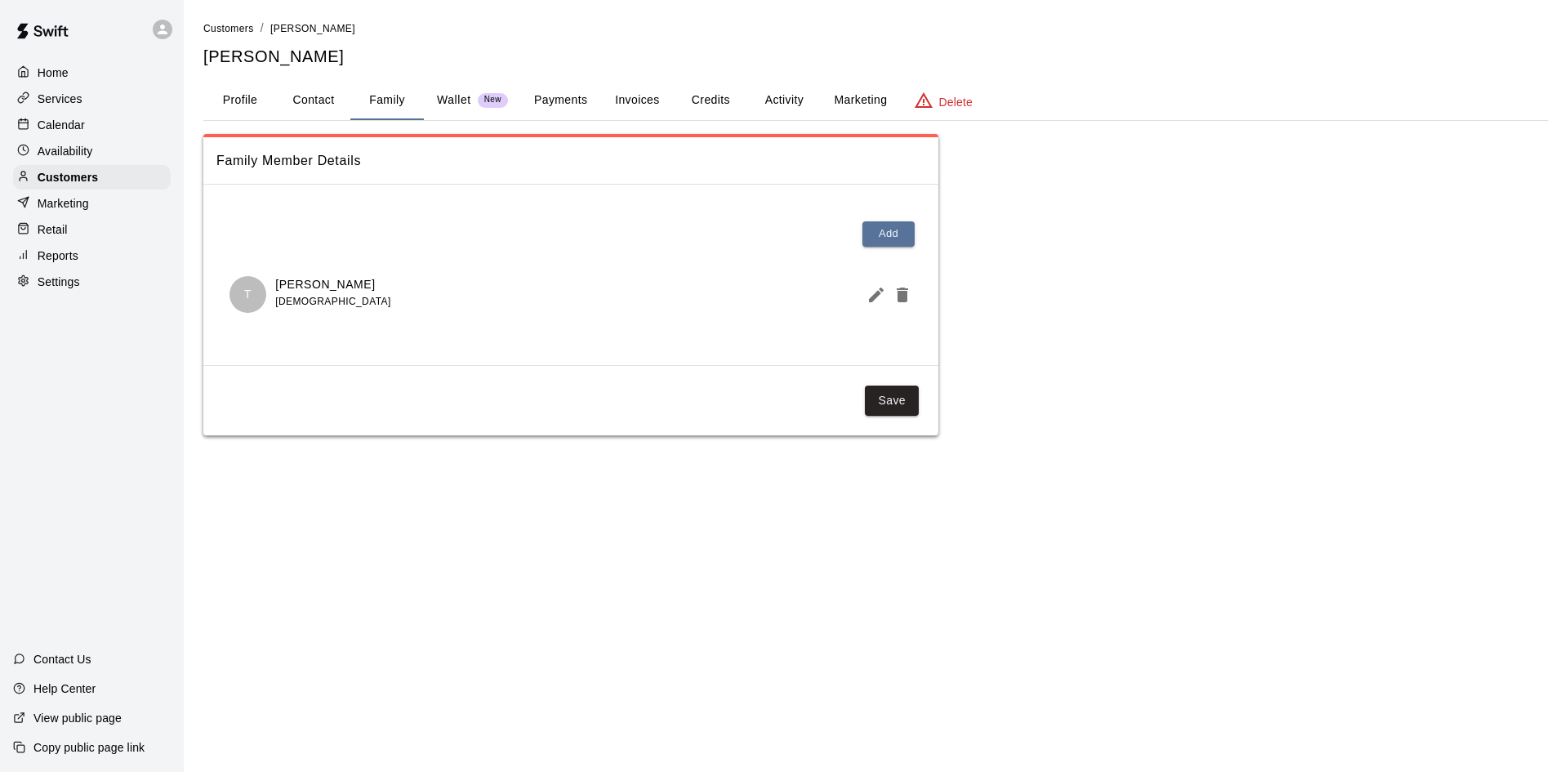
click at [311, 110] on button "Contact" at bounding box center [313, 101] width 73 height 39
select select "**"
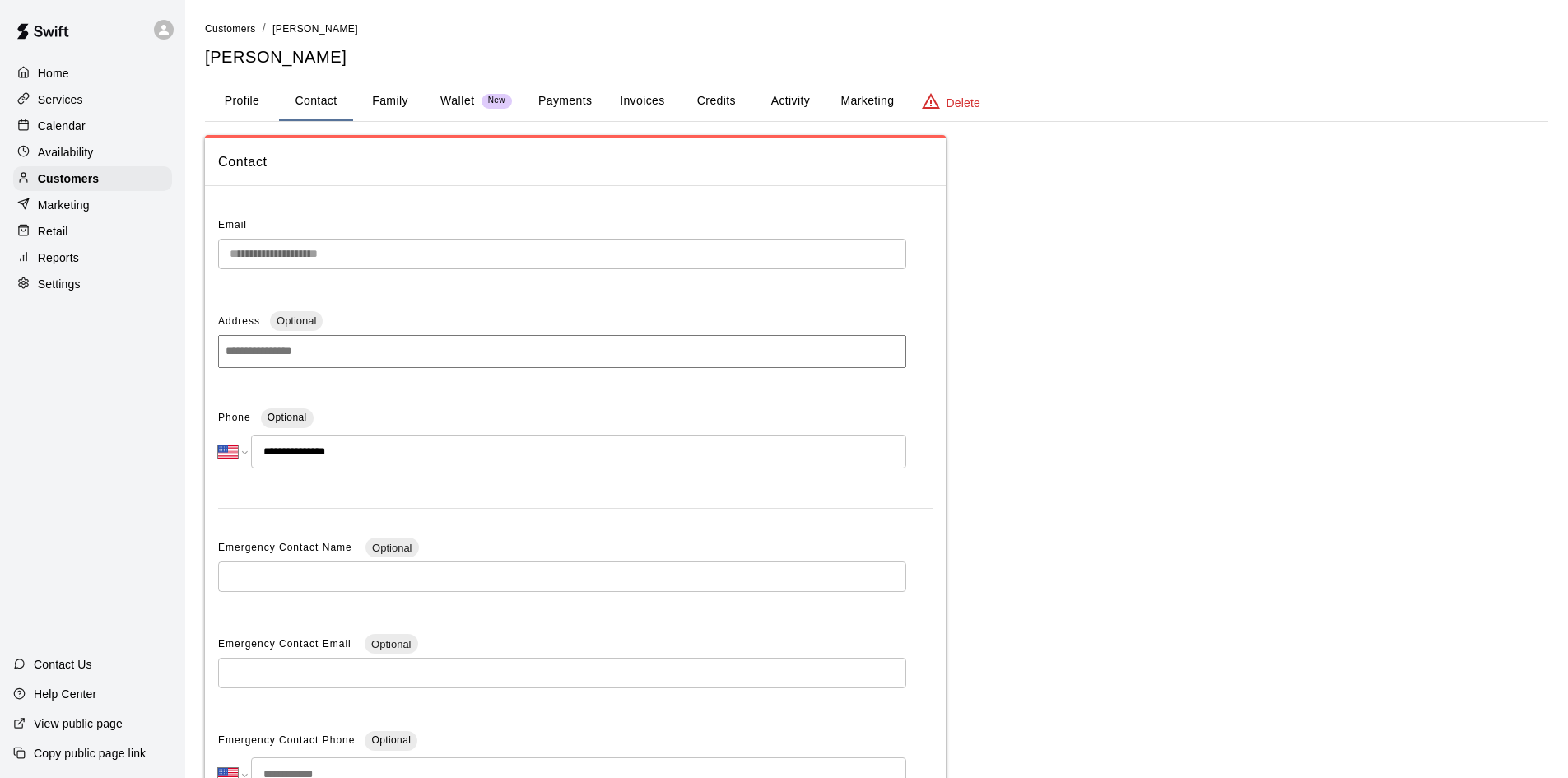
scroll to position [164, 0]
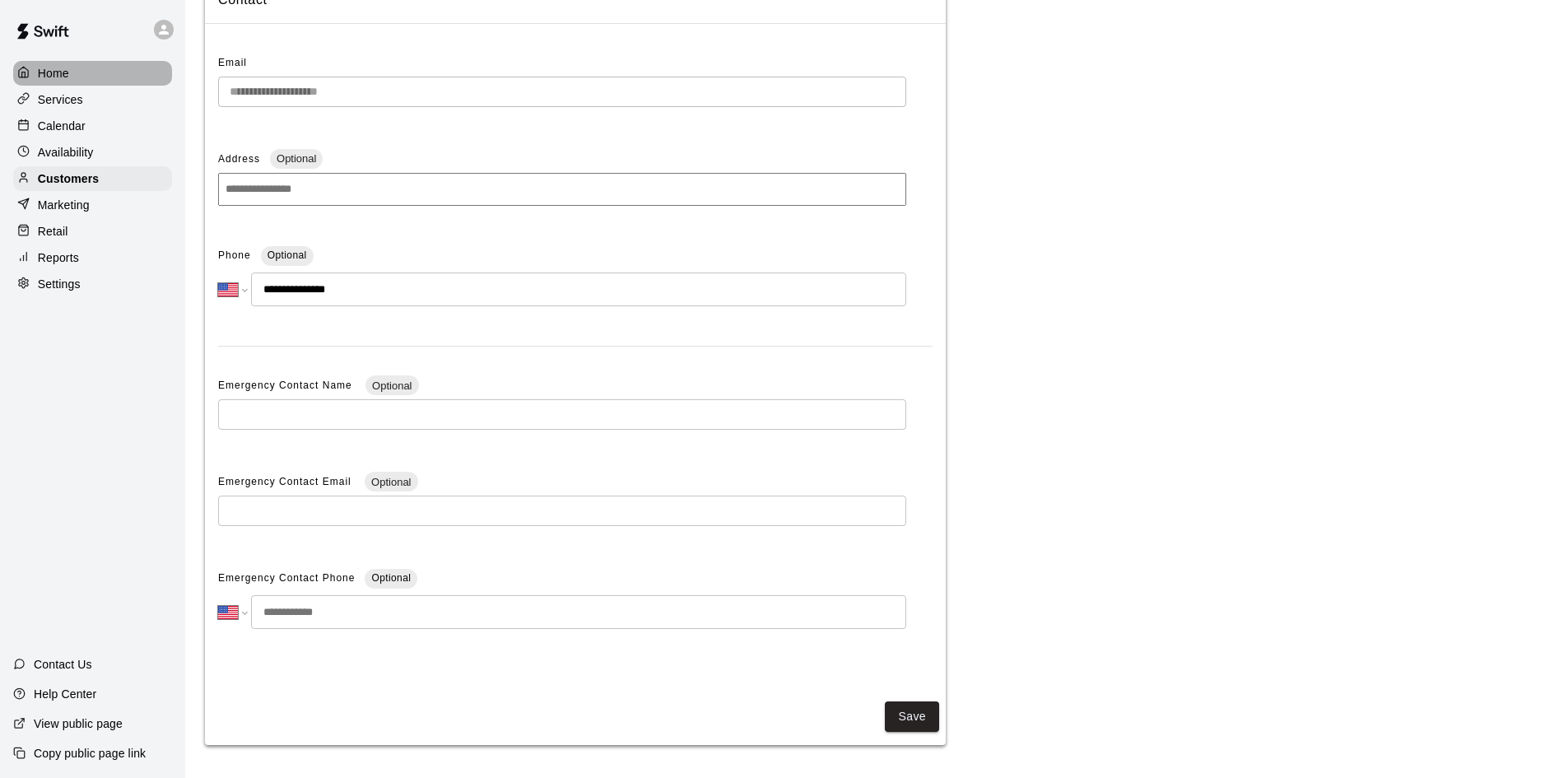
click at [60, 69] on p "Home" at bounding box center [53, 73] width 31 height 17
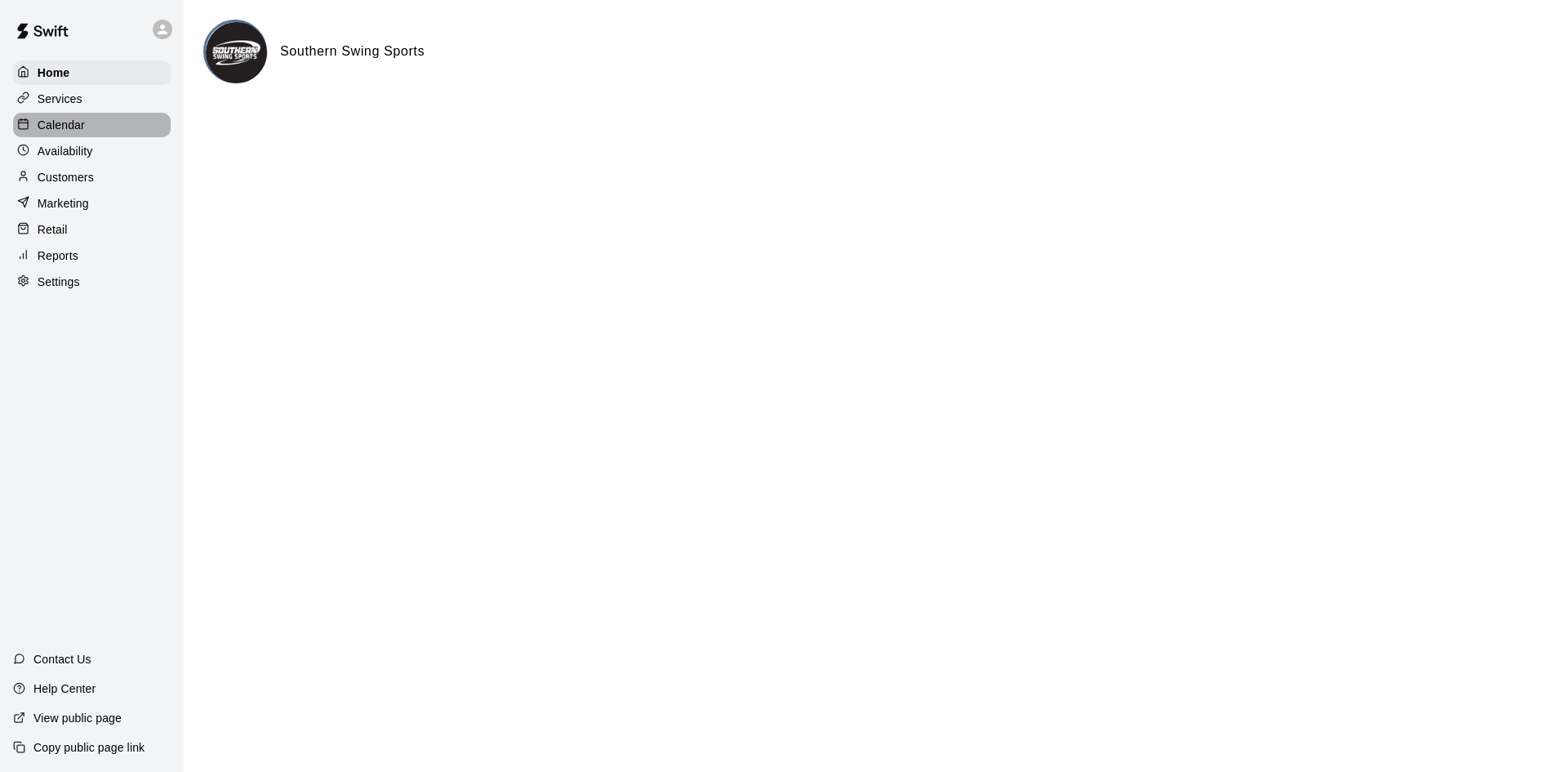
click at [53, 120] on p "Calendar" at bounding box center [61, 124] width 47 height 17
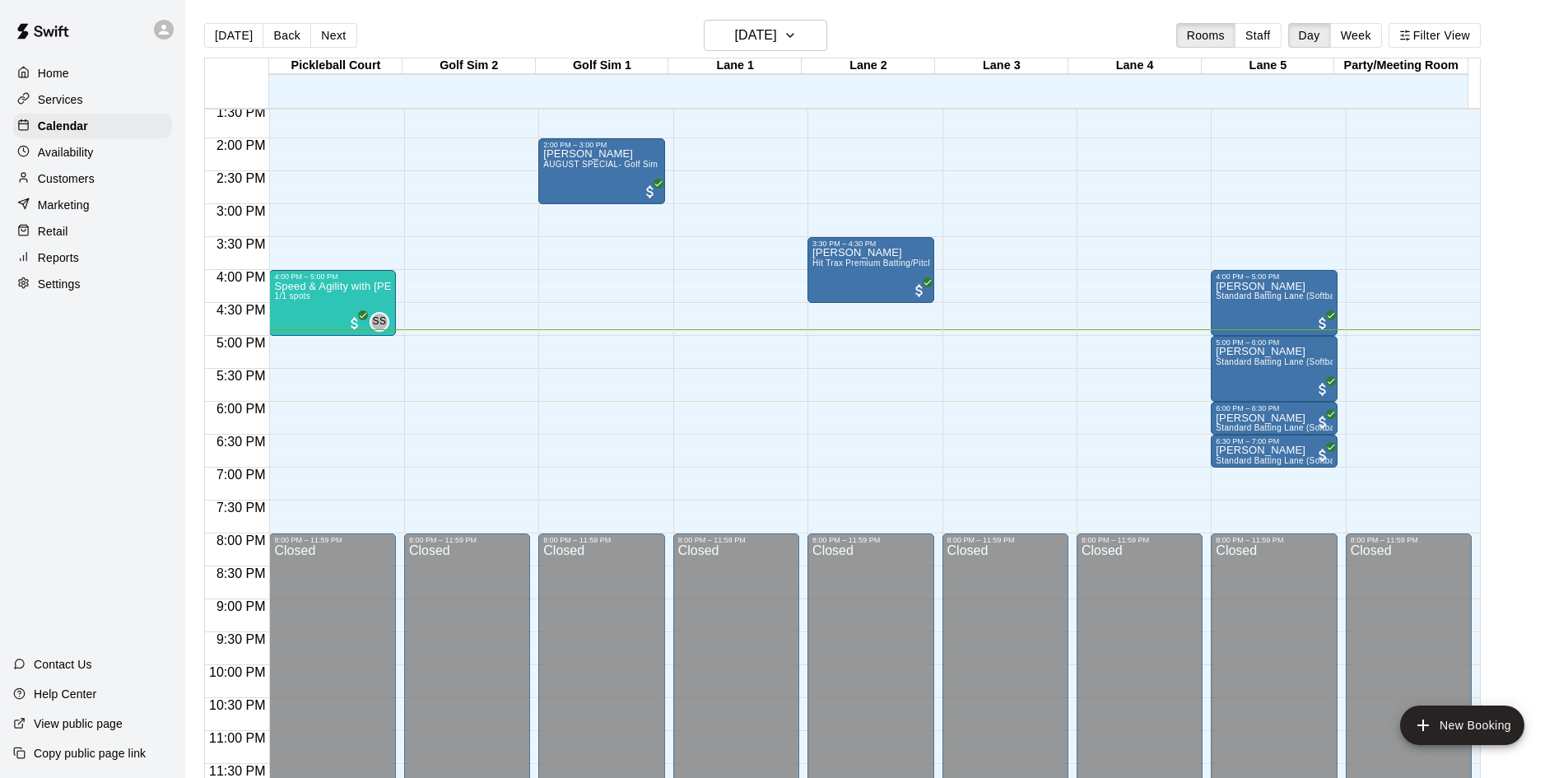
scroll to position [26, 0]
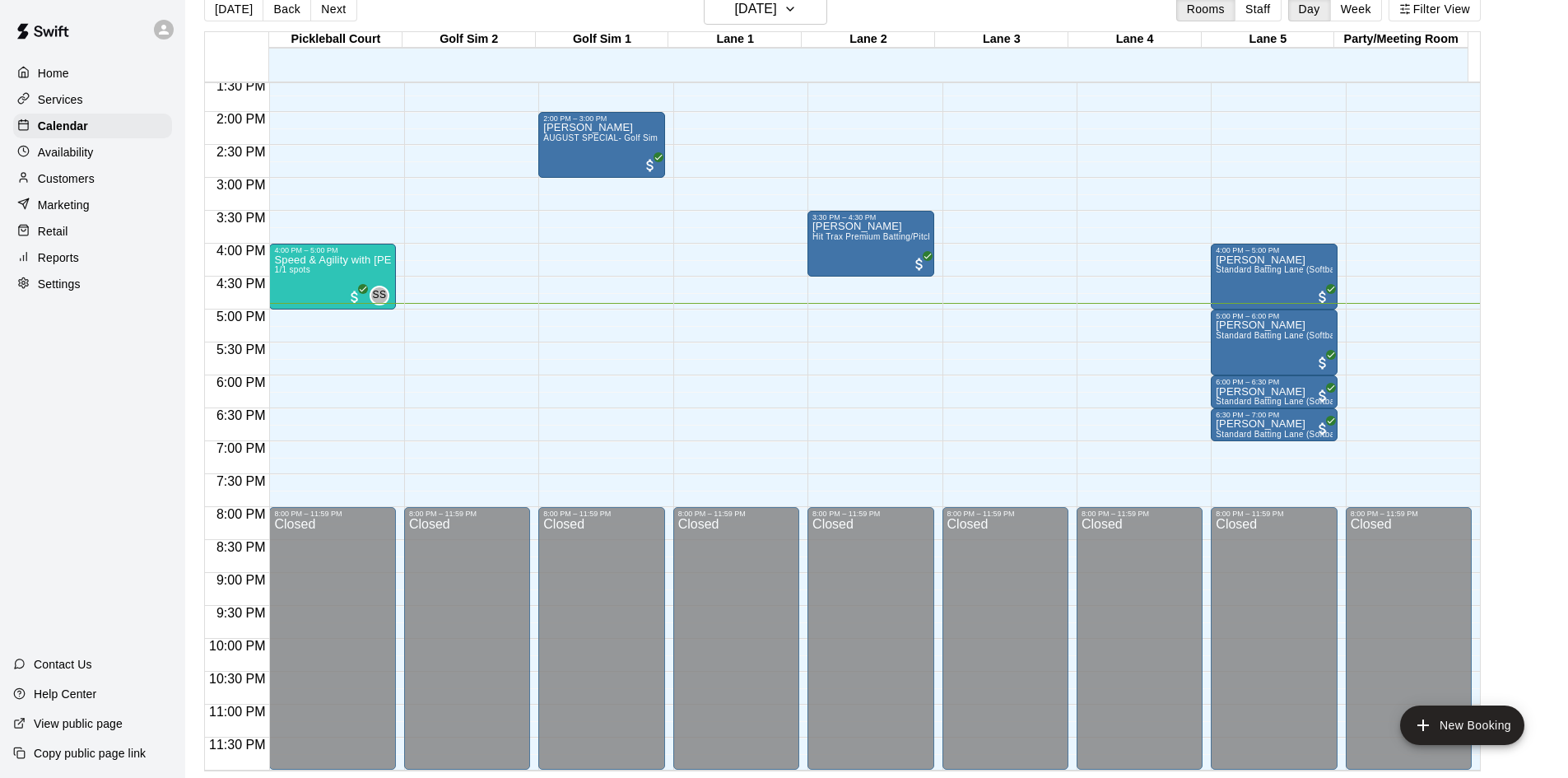
drag, startPoint x: 84, startPoint y: 187, endPoint x: 166, endPoint y: 174, distance: 83.0
click at [85, 187] on p "Customers" at bounding box center [66, 178] width 57 height 17
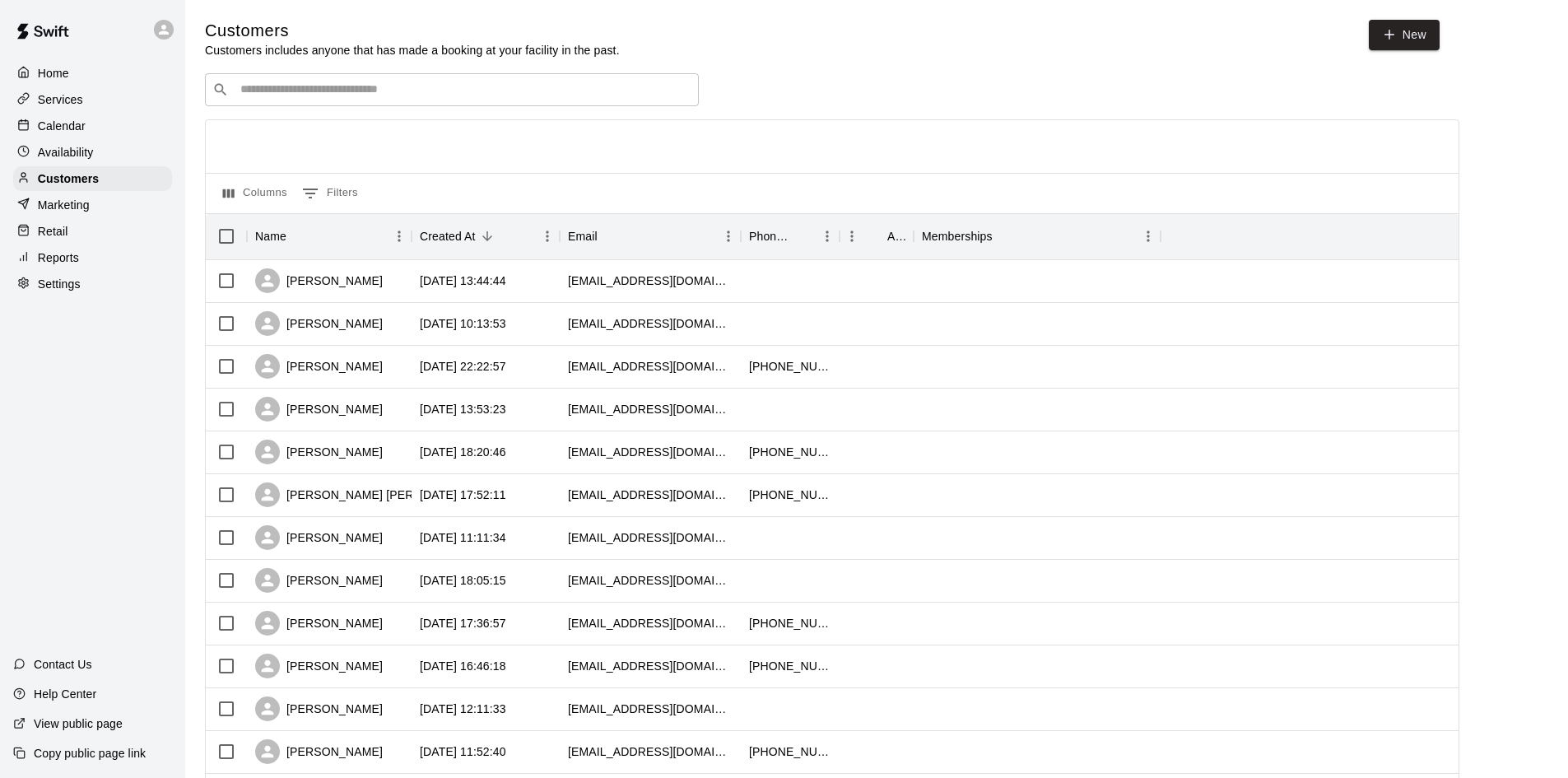
click at [396, 101] on div "​ ​" at bounding box center [452, 90] width 493 height 33
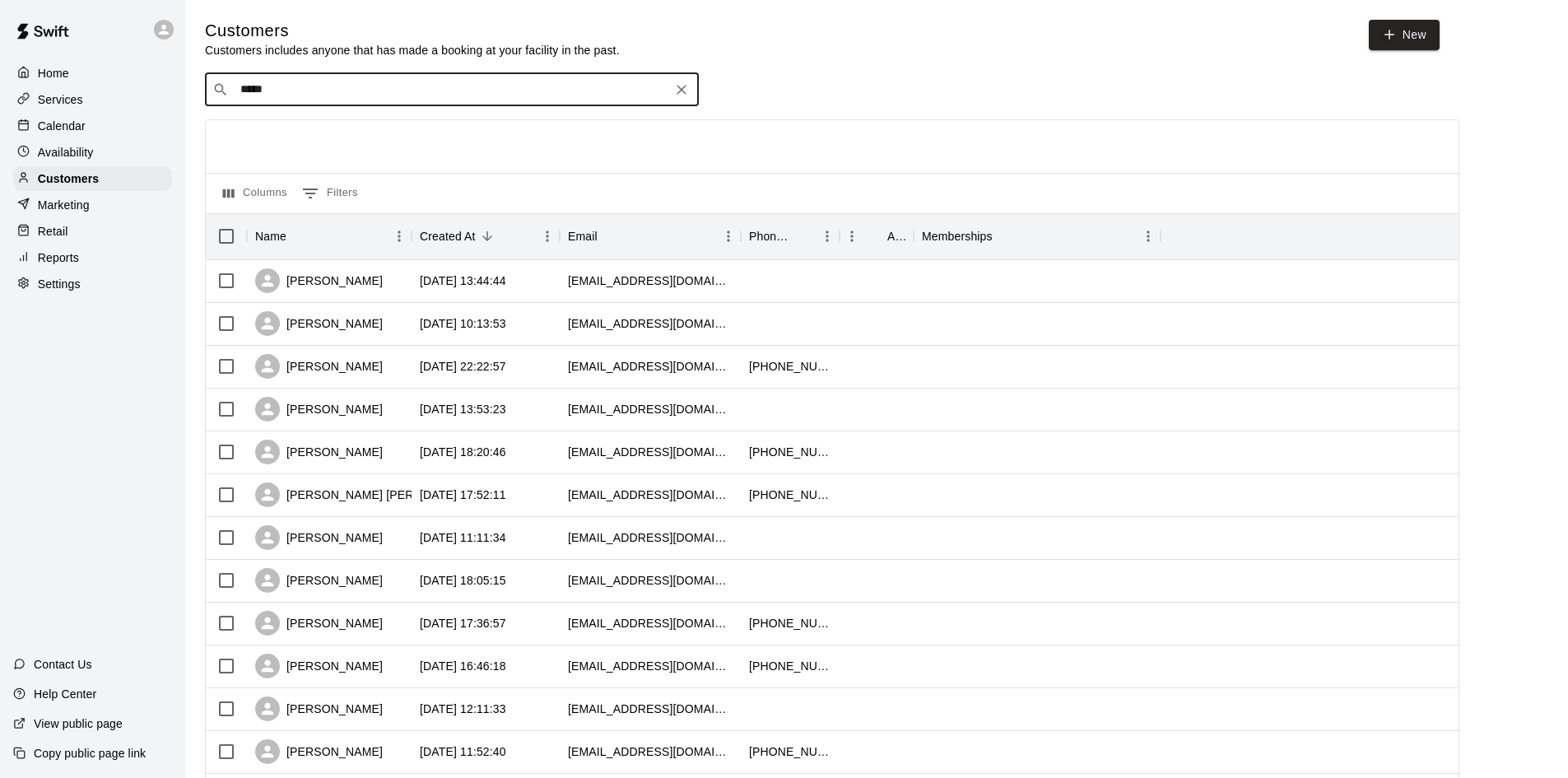
type input "******"
click at [360, 136] on div "[PERSON_NAME] [EMAIL_ADDRESS][DOMAIN_NAME]" at bounding box center [339, 135] width 177 height 36
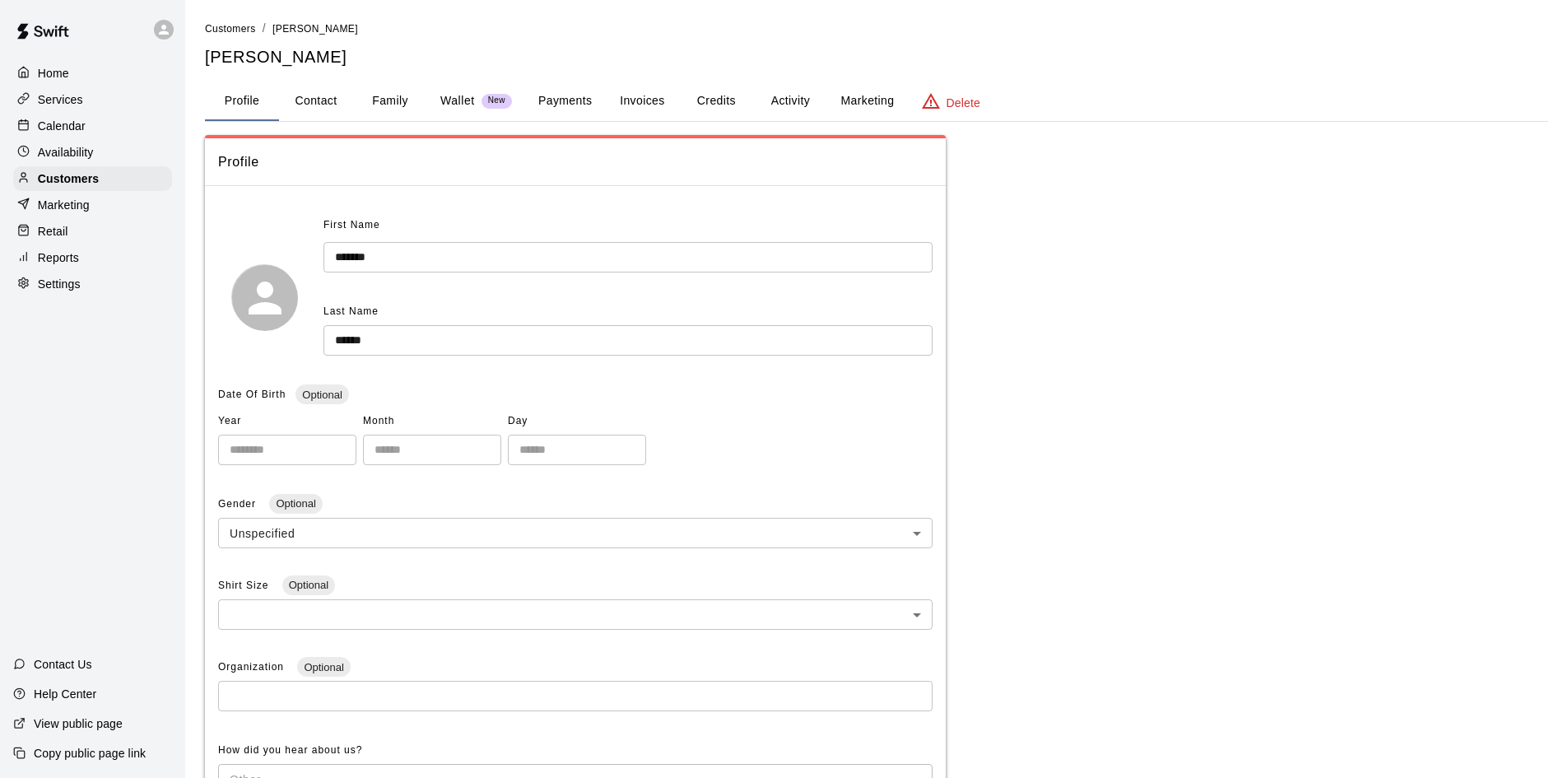
click at [812, 105] on button "Activity" at bounding box center [790, 101] width 74 height 40
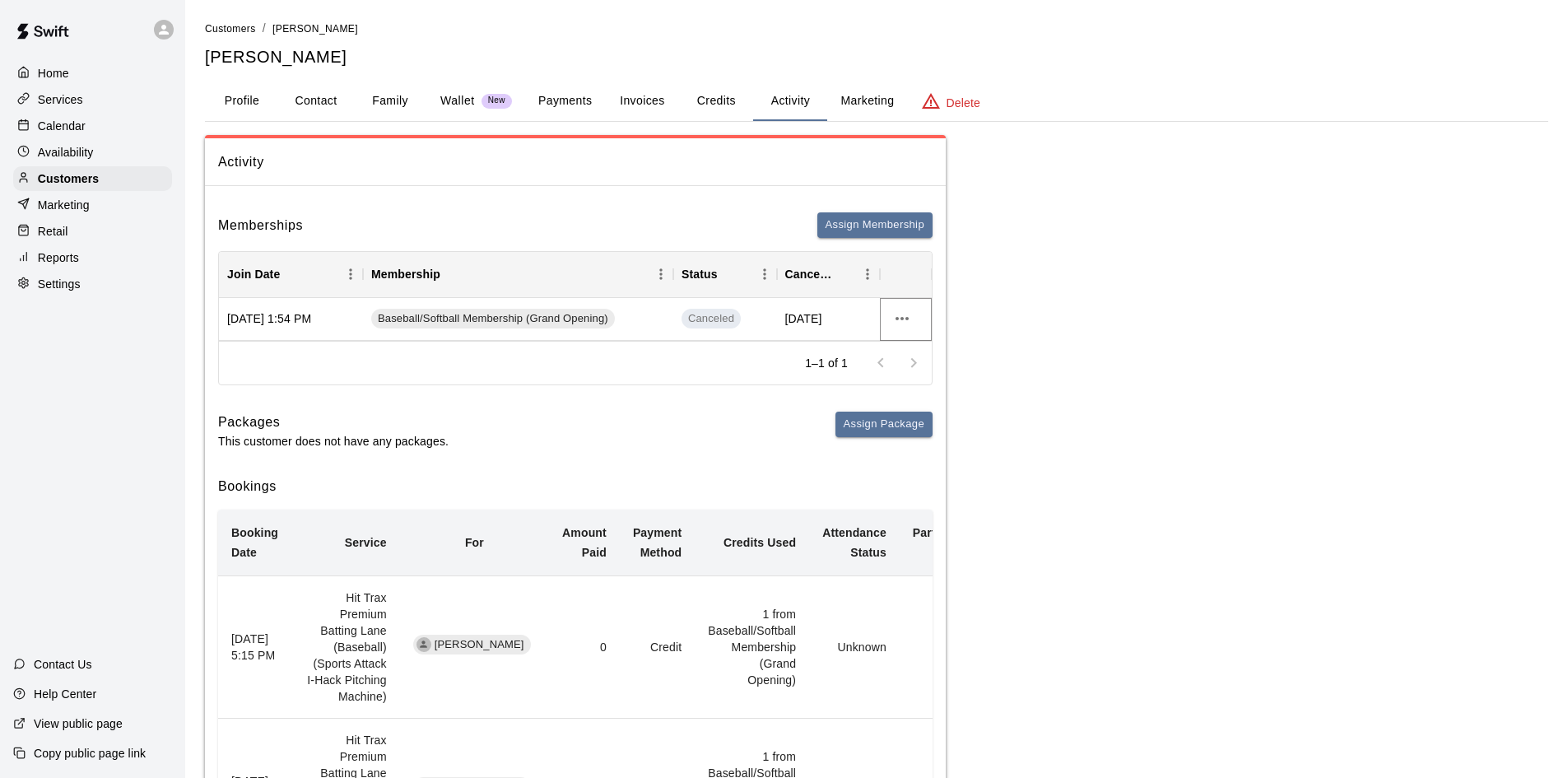
click at [902, 320] on icon "more actions" at bounding box center [901, 317] width 13 height 3
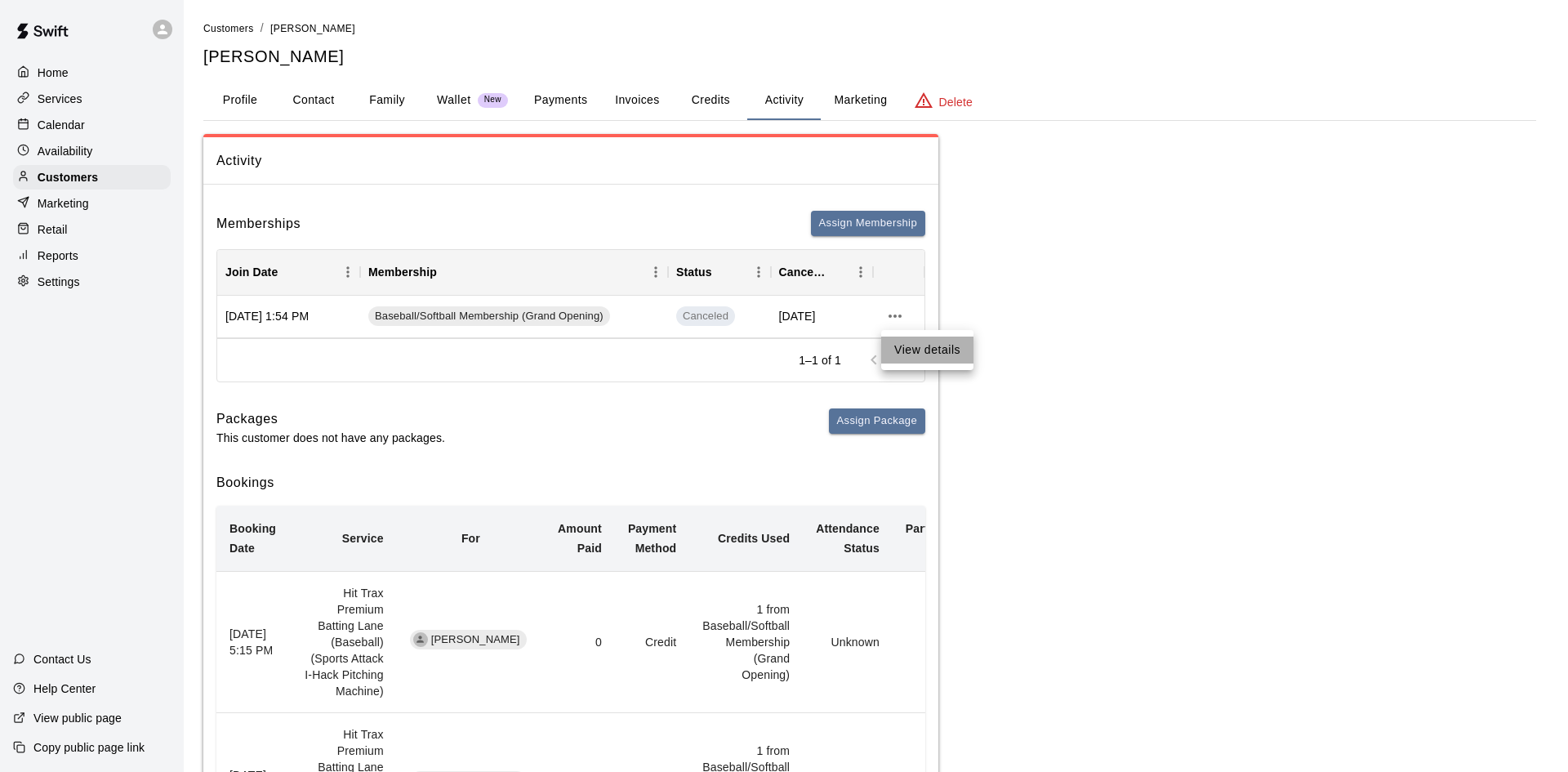
click at [908, 351] on li "View details" at bounding box center [926, 349] width 92 height 27
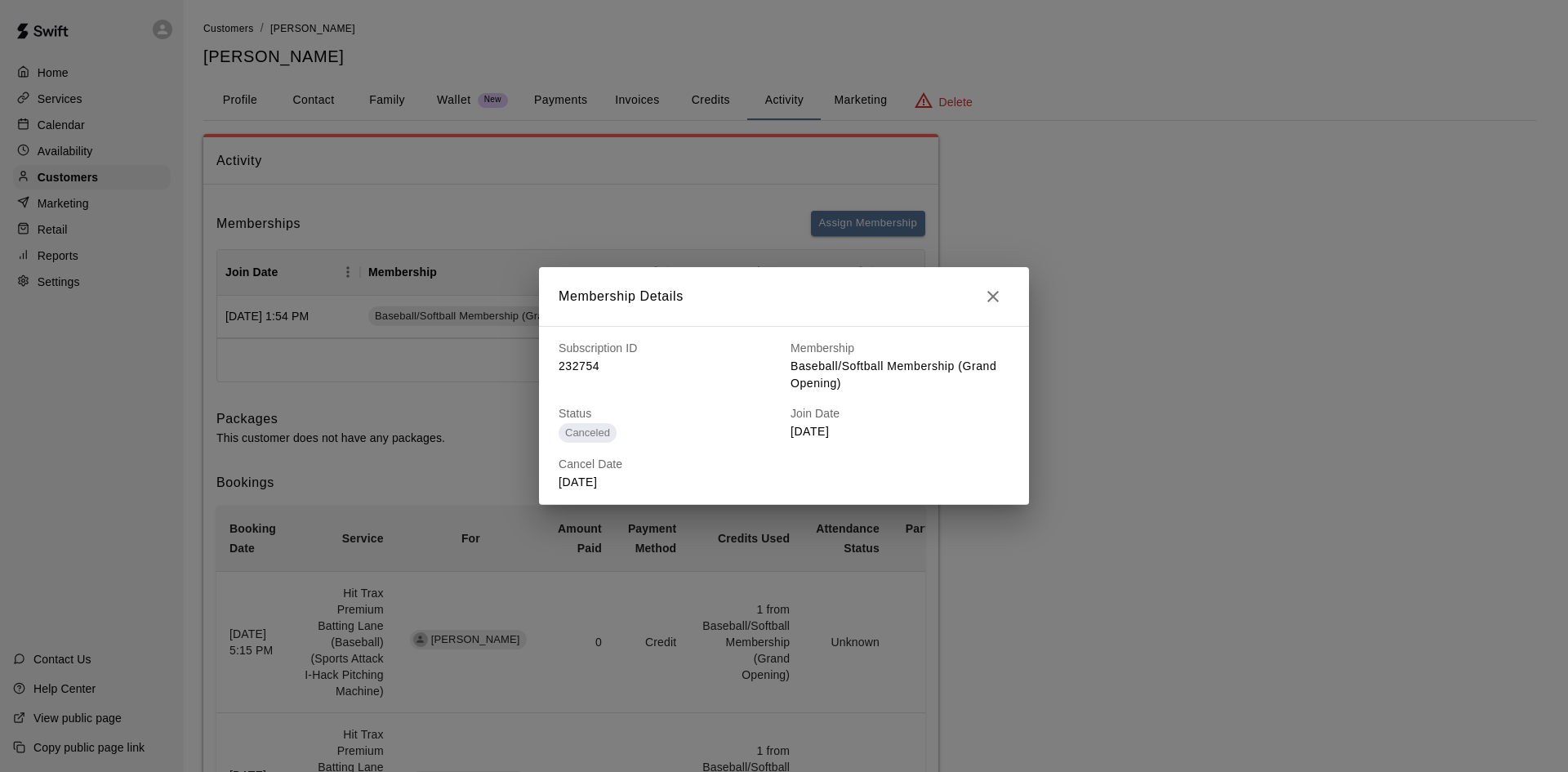
click at [990, 298] on icon "button" at bounding box center [993, 296] width 12 height 12
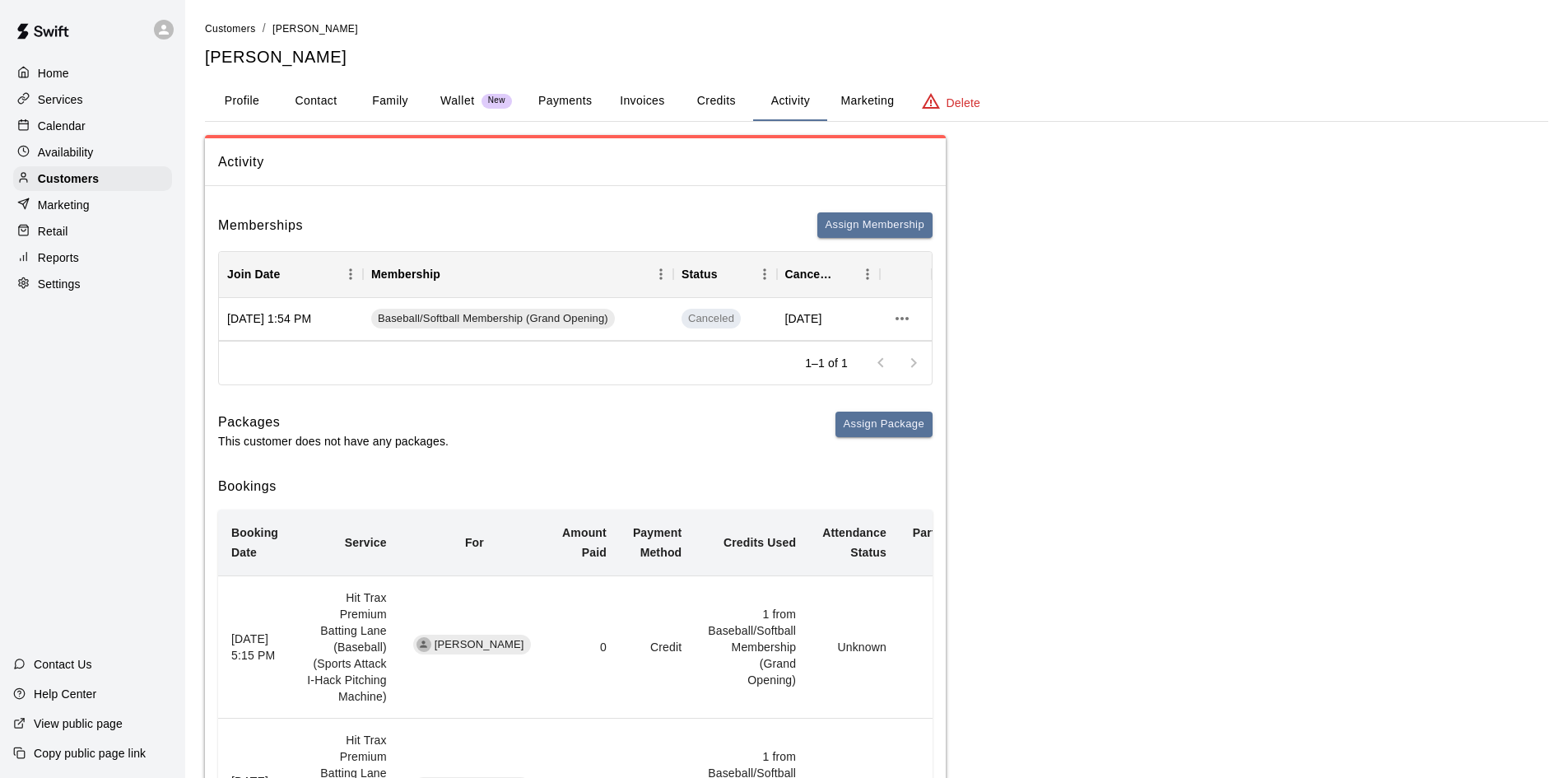
click at [67, 288] on p "Settings" at bounding box center [59, 284] width 43 height 17
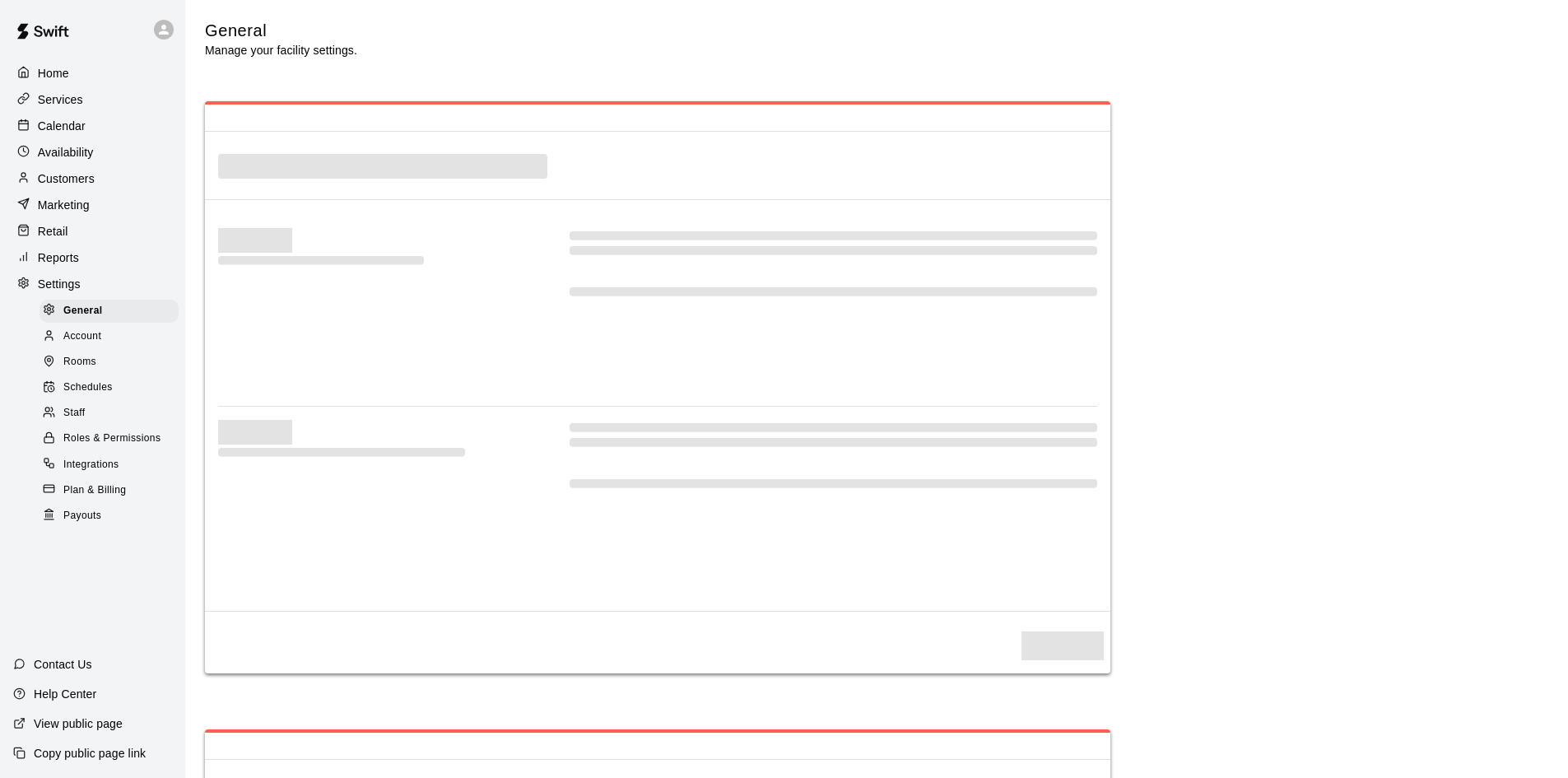
select select "**"
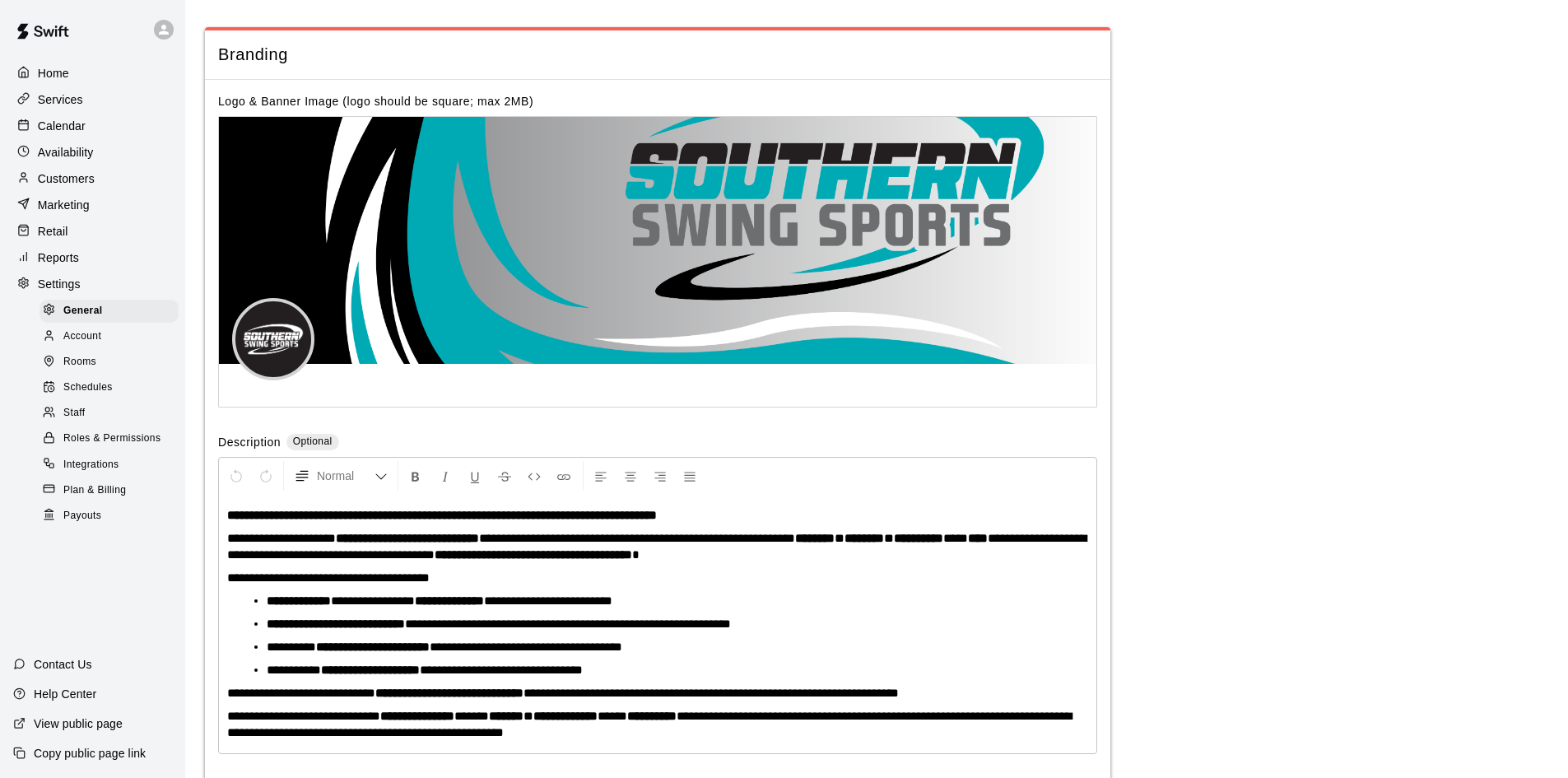
scroll to position [3426, 0]
click at [65, 419] on span "Staff" at bounding box center [75, 413] width 22 height 17
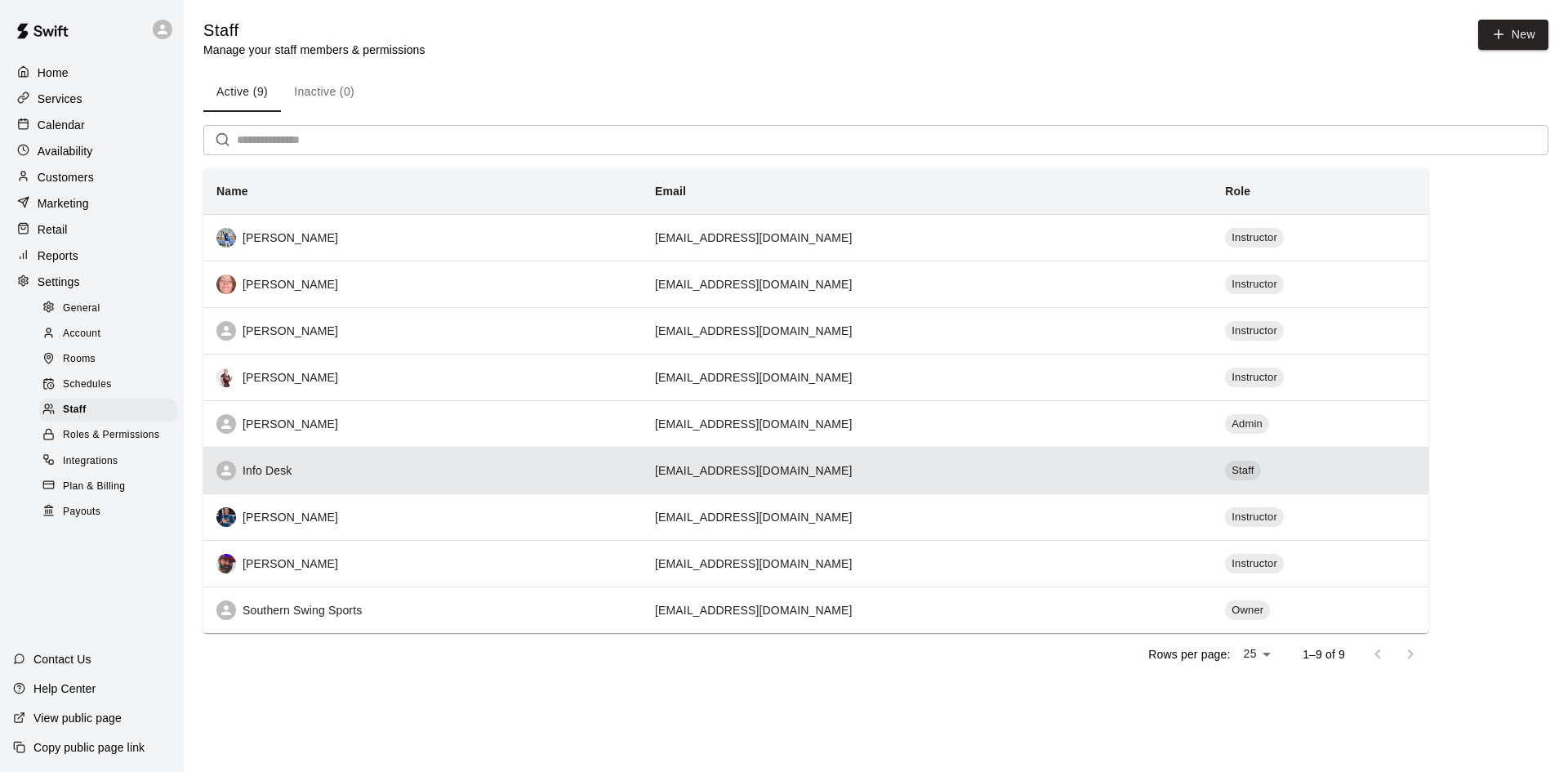
click at [368, 472] on div "Info Desk" at bounding box center [423, 470] width 413 height 20
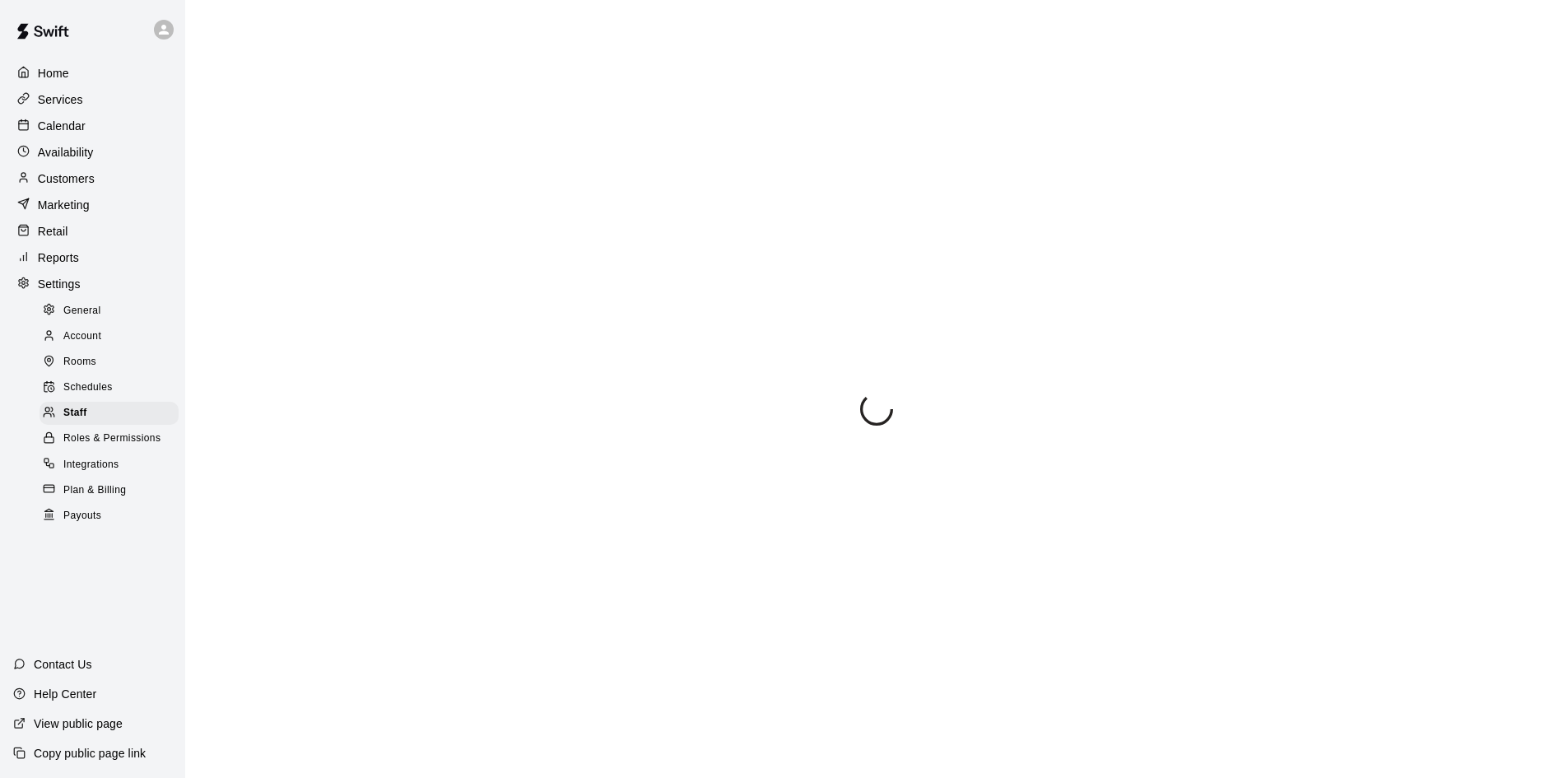
select select "**"
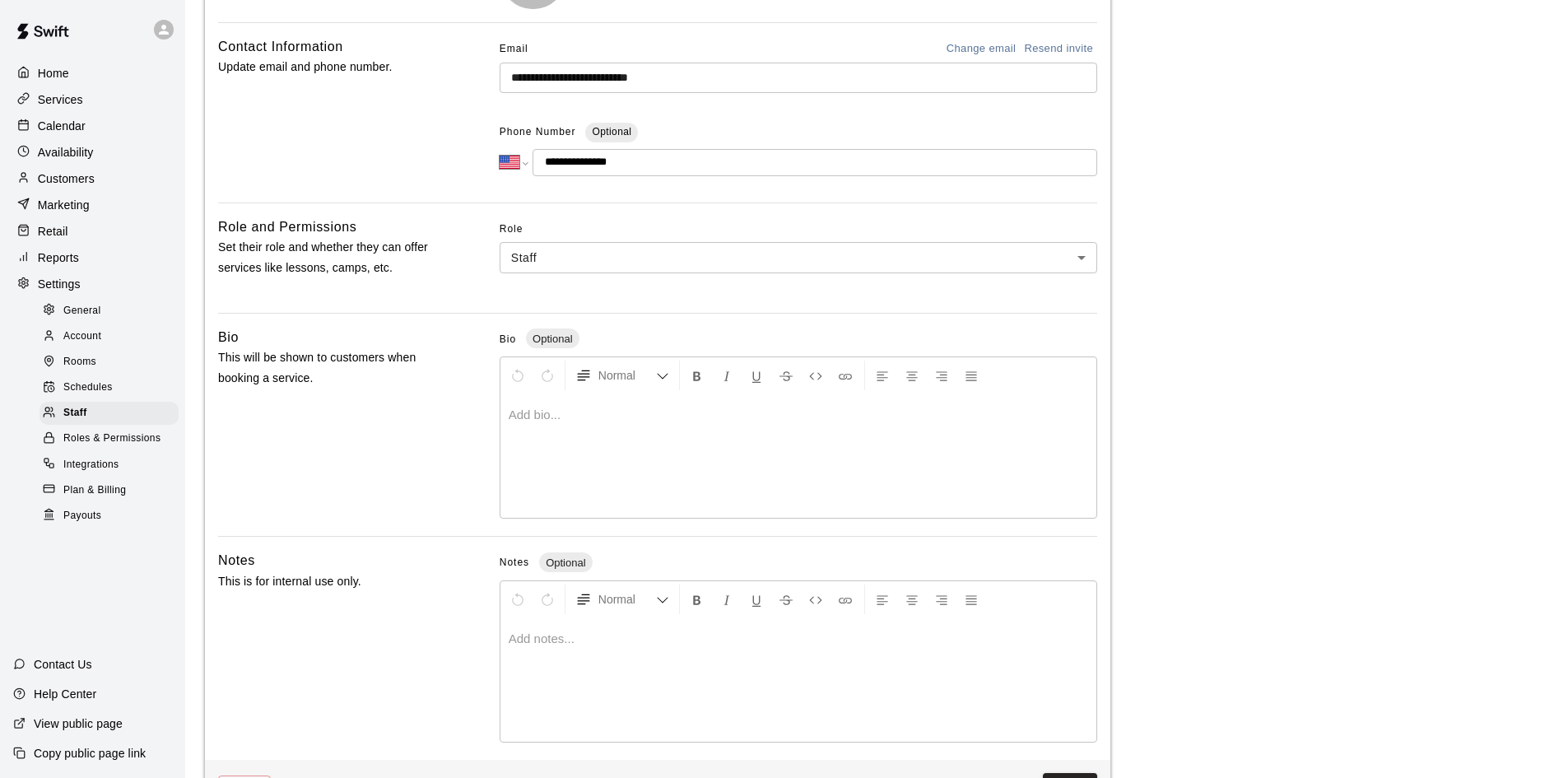
scroll to position [164, 0]
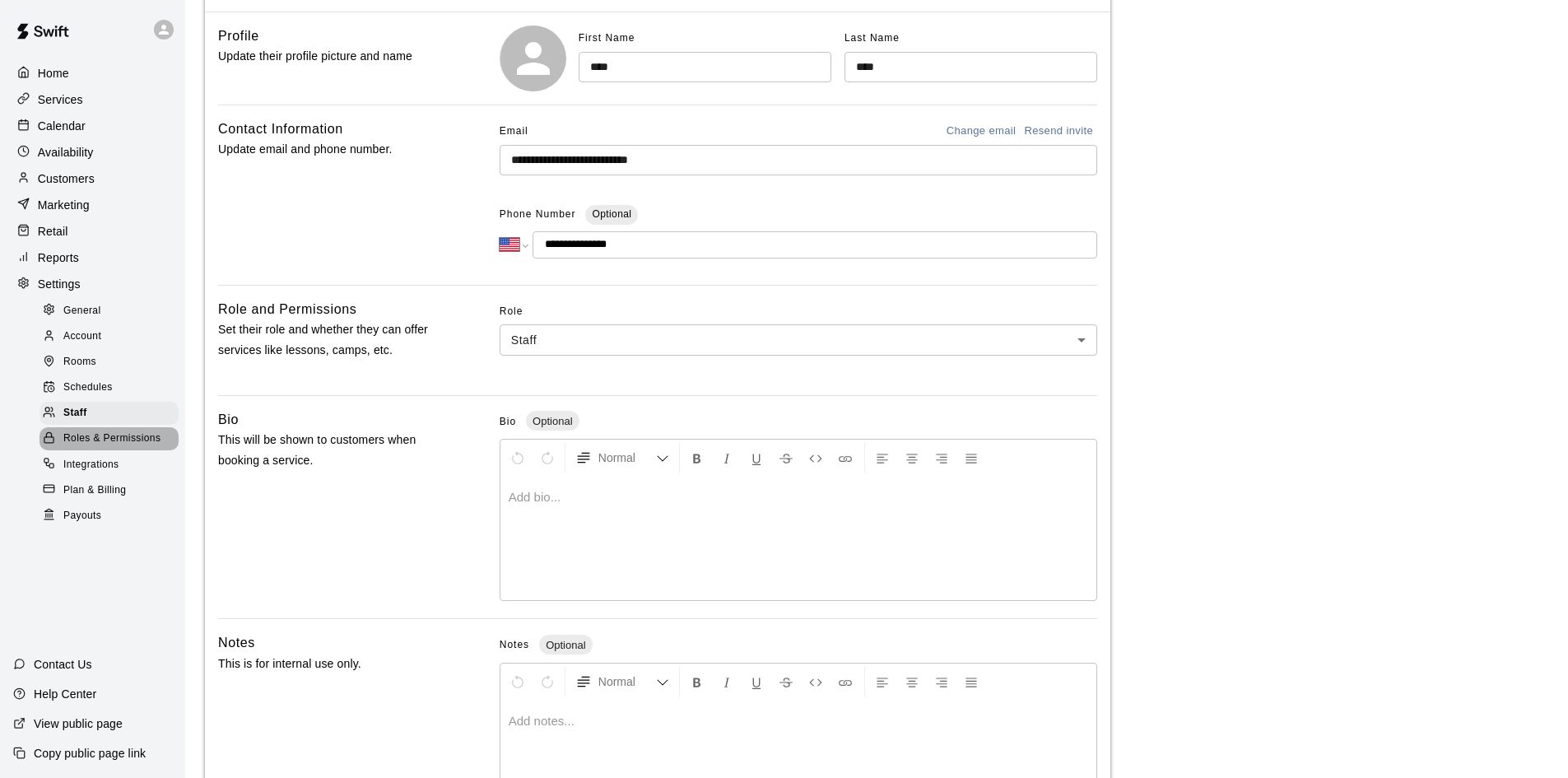
click at [107, 446] on span "Roles & Permissions" at bounding box center [112, 439] width 98 height 17
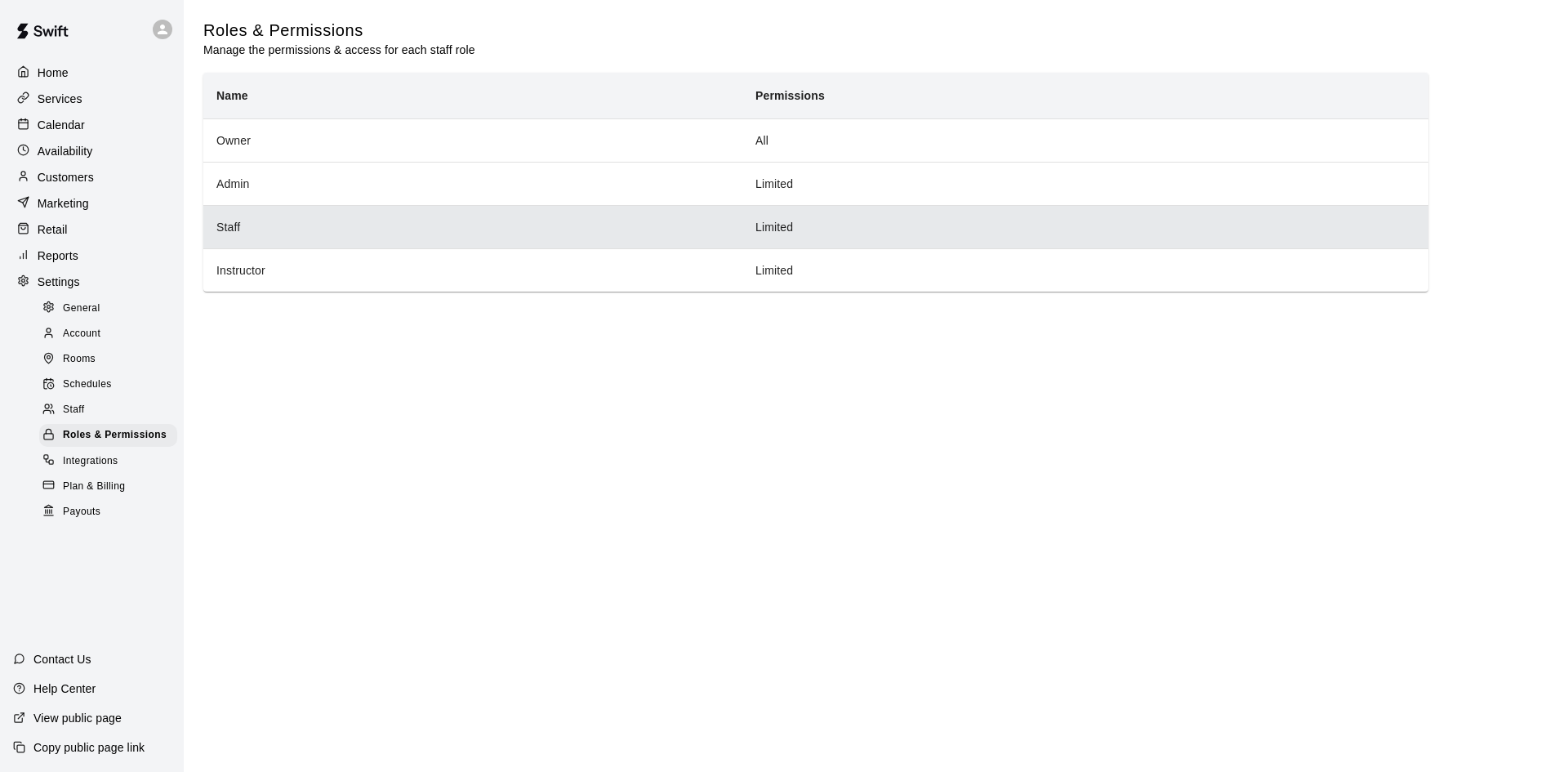
click at [379, 242] on th "Staff" at bounding box center [473, 227] width 539 height 43
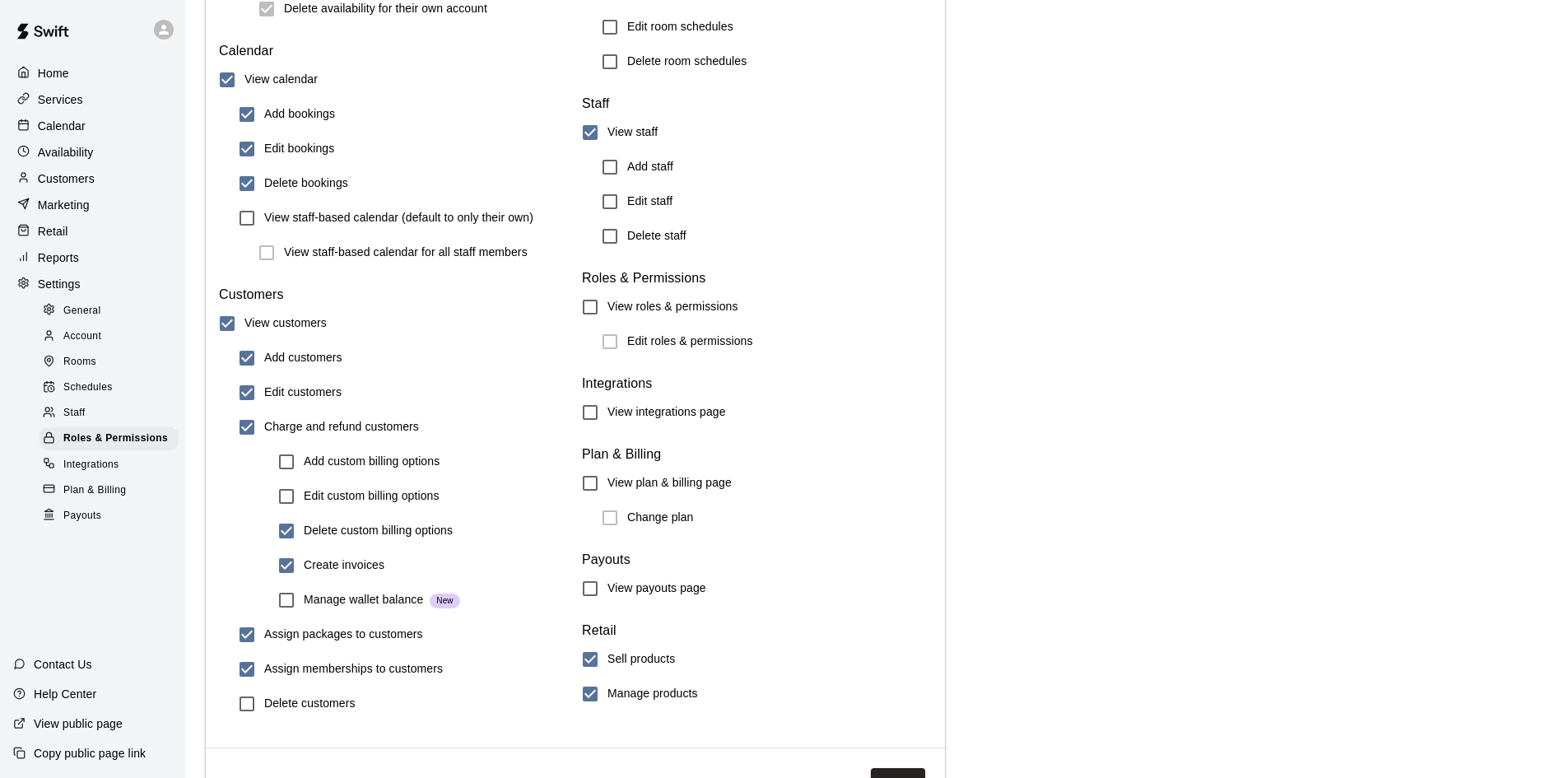
scroll to position [1696, 0]
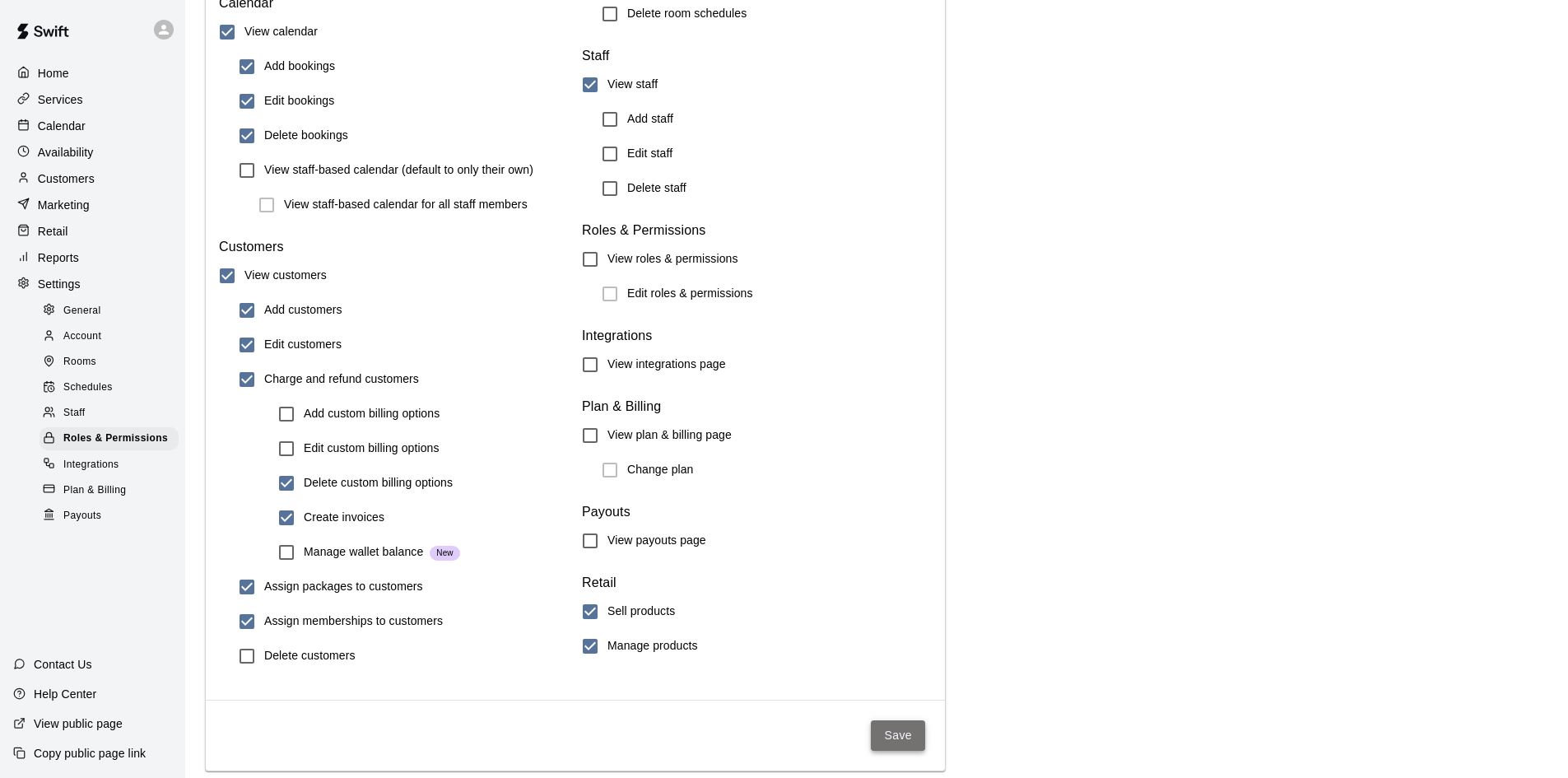
click at [897, 730] on button "Save" at bounding box center [897, 735] width 55 height 31
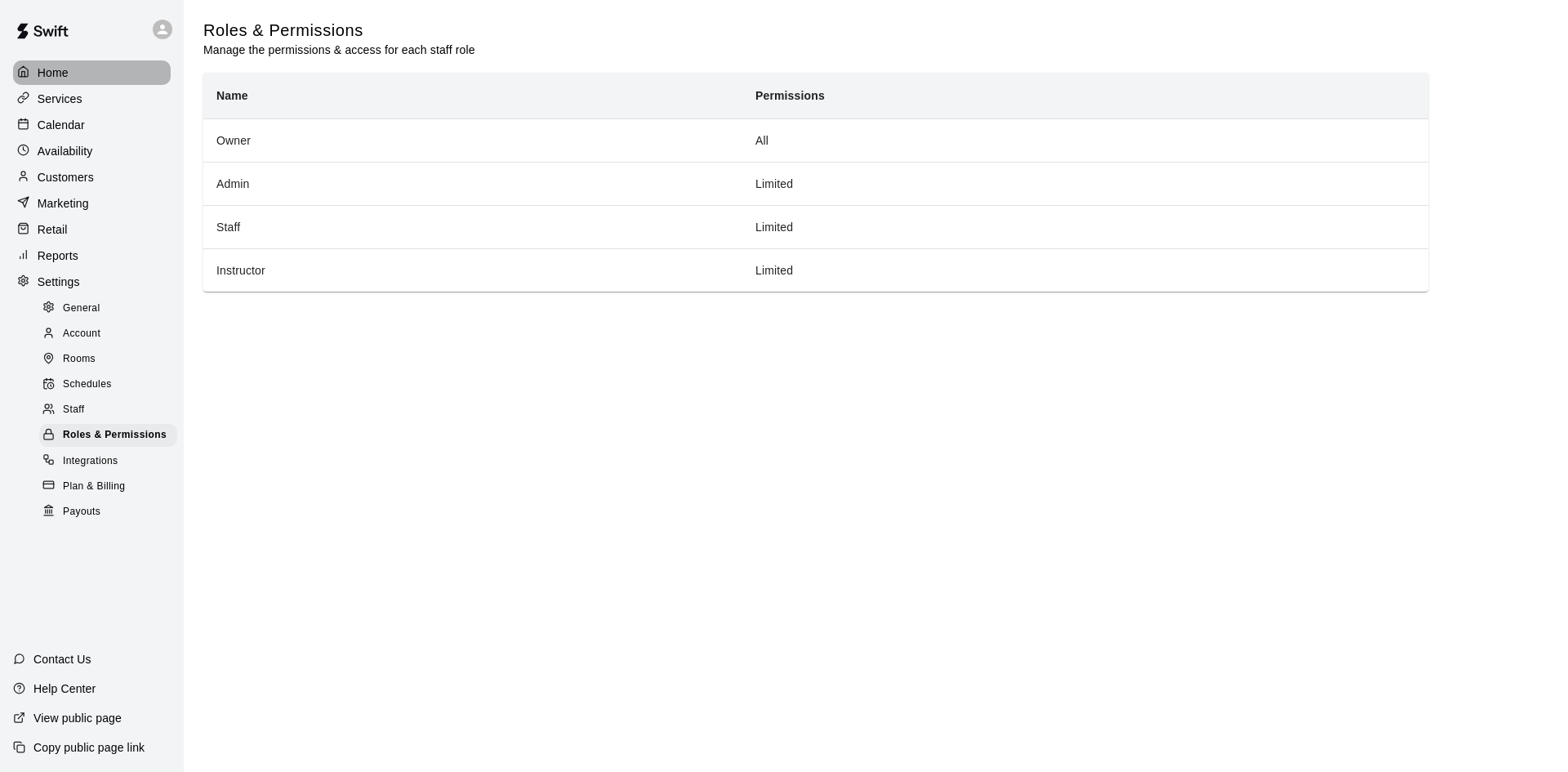
click at [41, 73] on p "Home" at bounding box center [52, 72] width 31 height 17
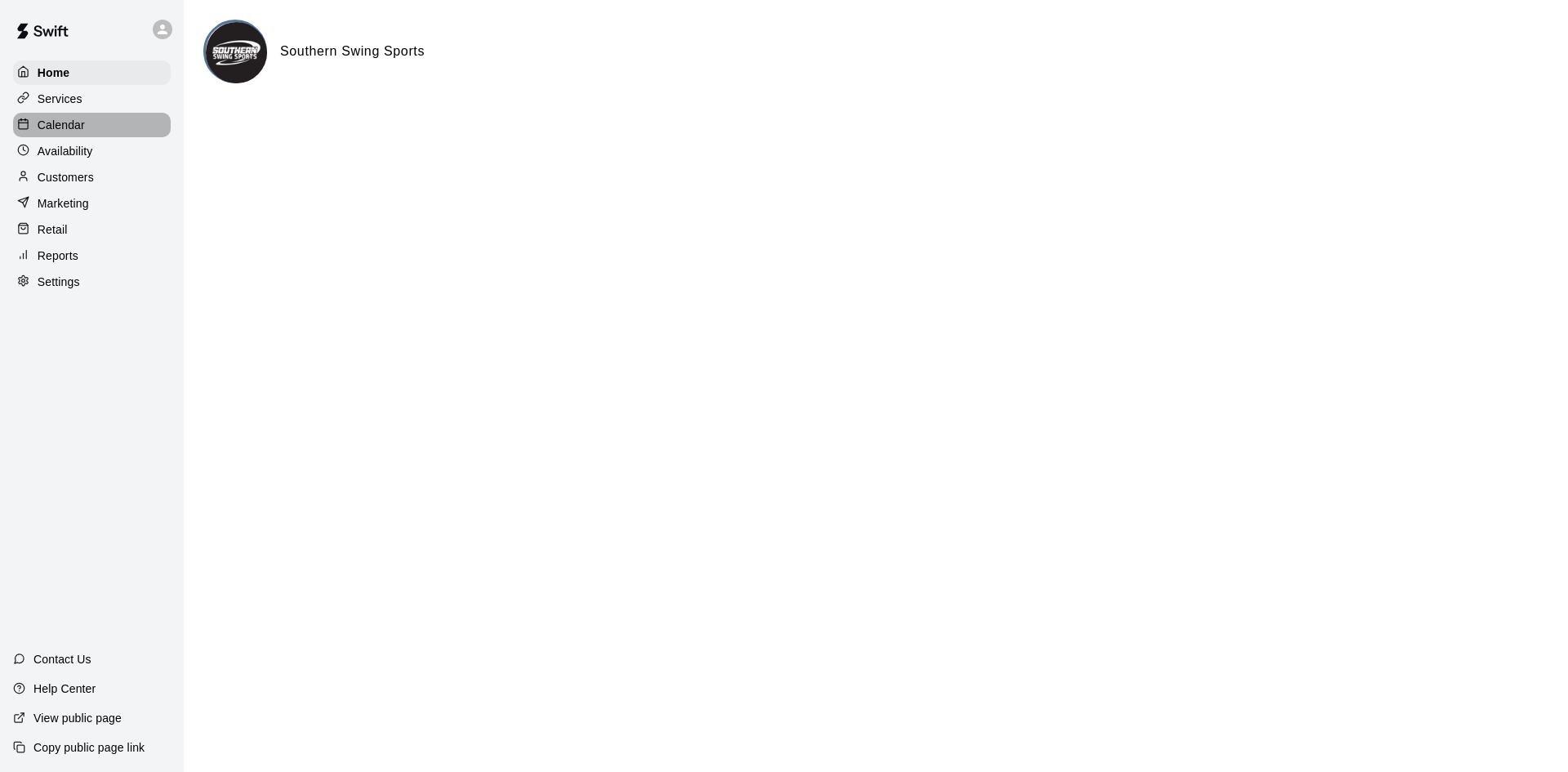
click at [73, 130] on p "Calendar" at bounding box center [61, 124] width 47 height 17
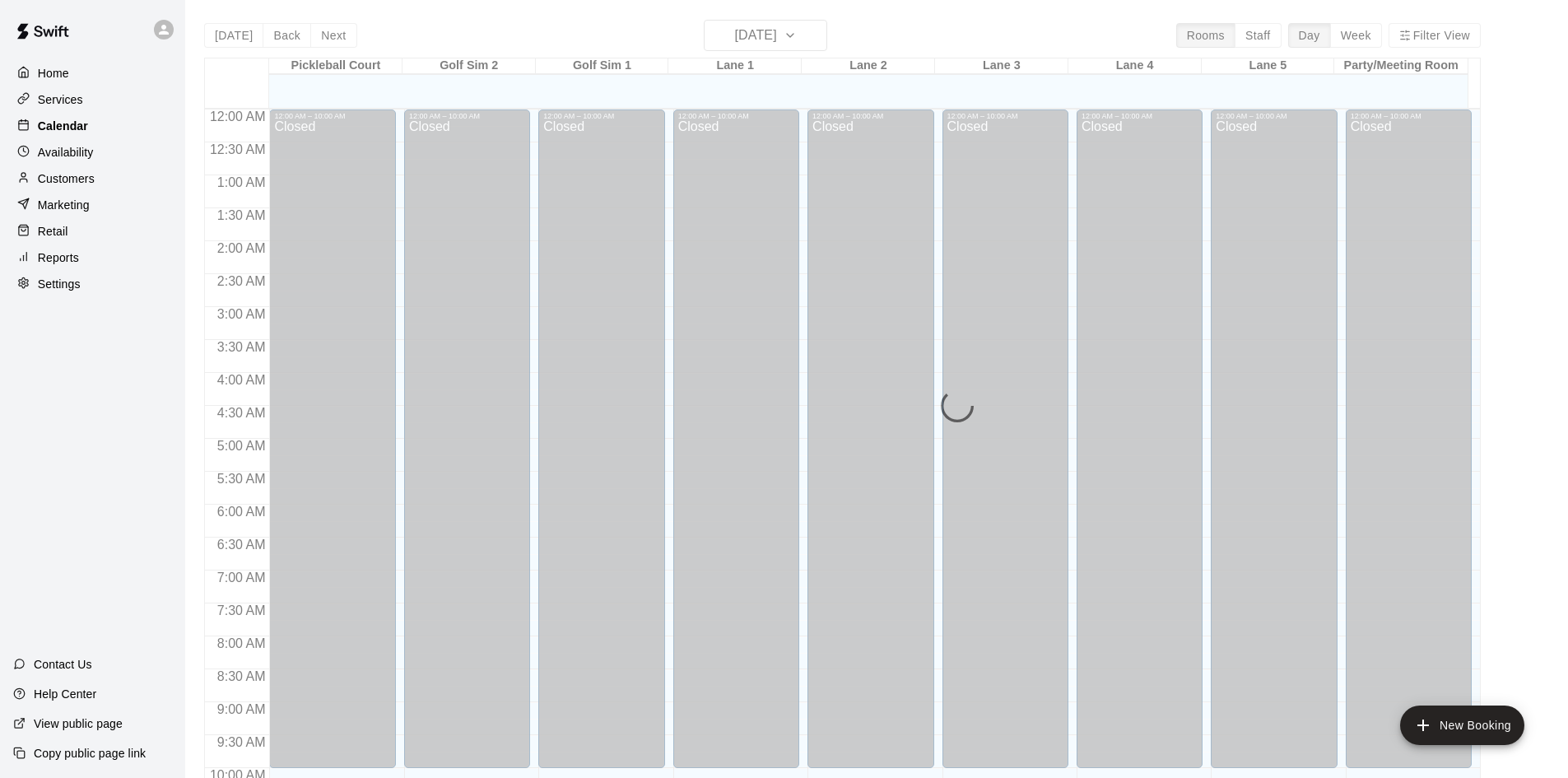
scroll to position [844, 0]
